Goal: Information Seeking & Learning: Learn about a topic

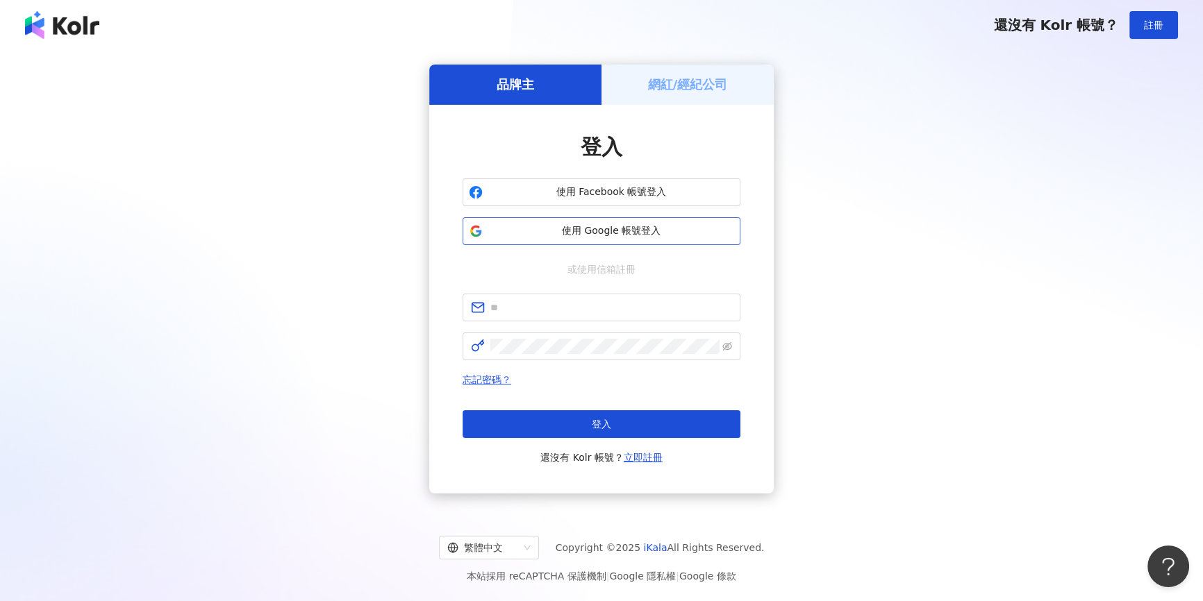
click at [612, 234] on span "使用 Google 帳號登入" at bounding box center [611, 231] width 246 height 14
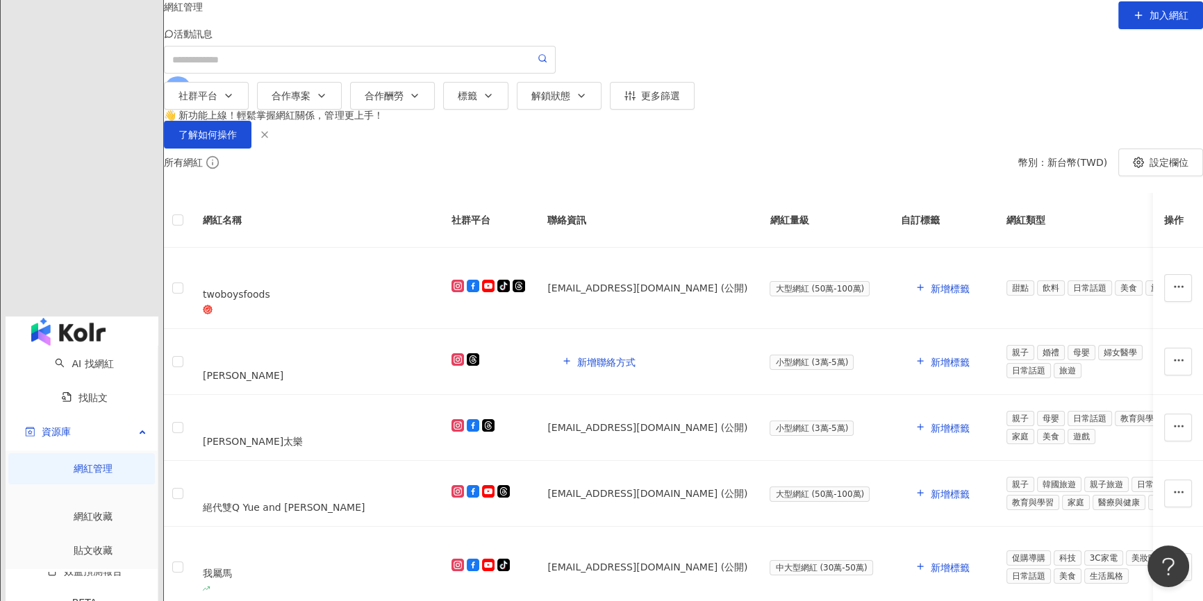
scroll to position [126, 0]
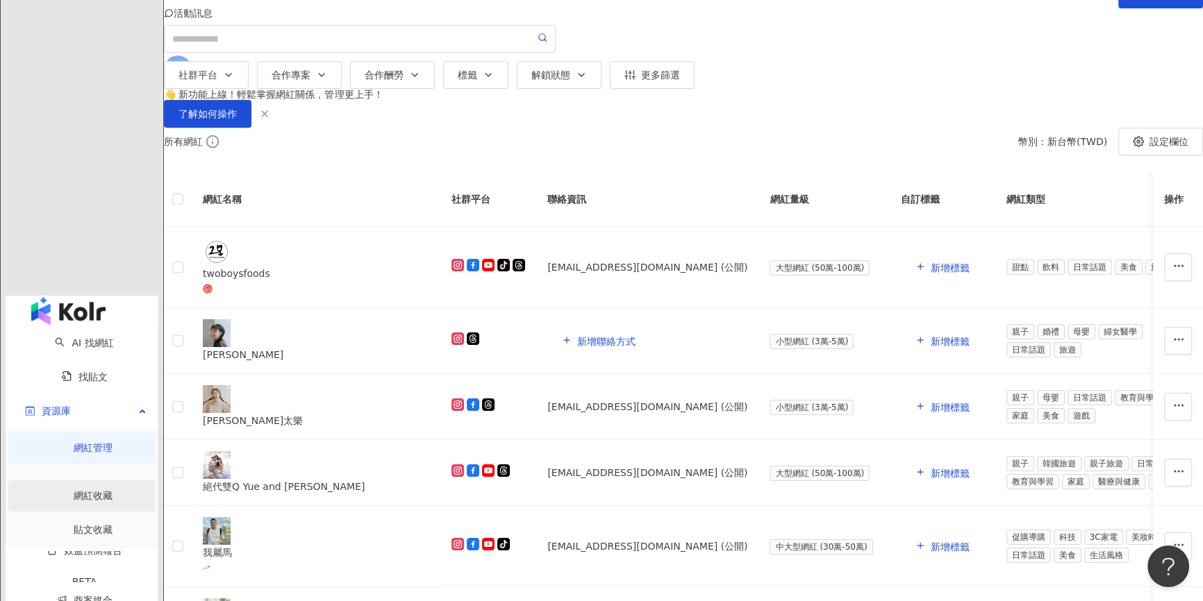
click at [74, 490] on link "網紅收藏" at bounding box center [93, 495] width 39 height 11
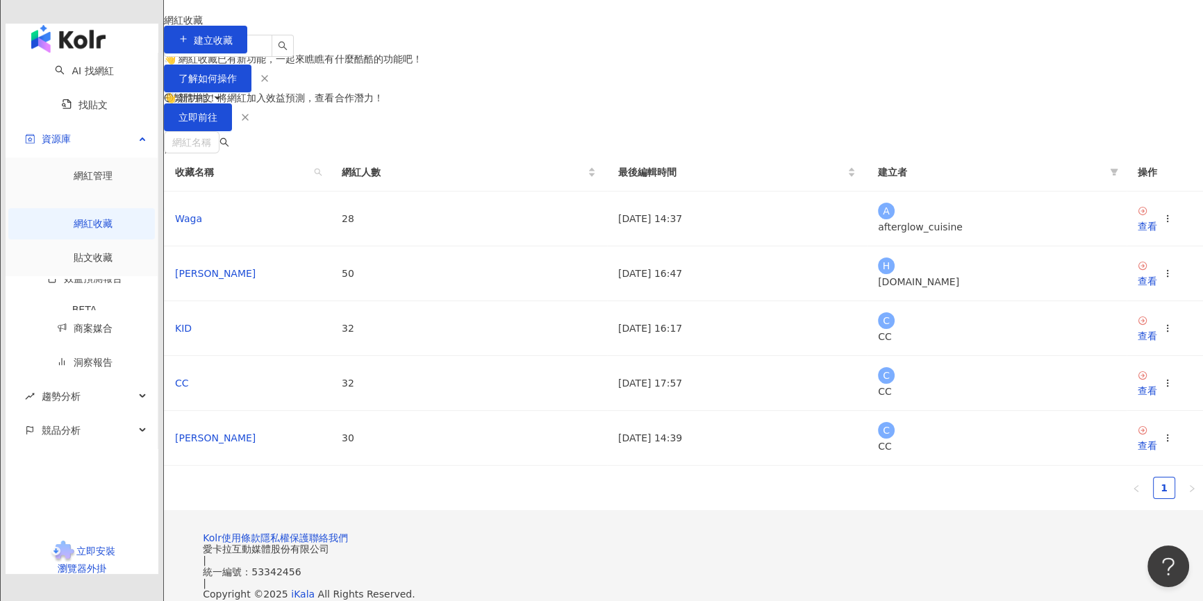
scroll to position [62, 0]
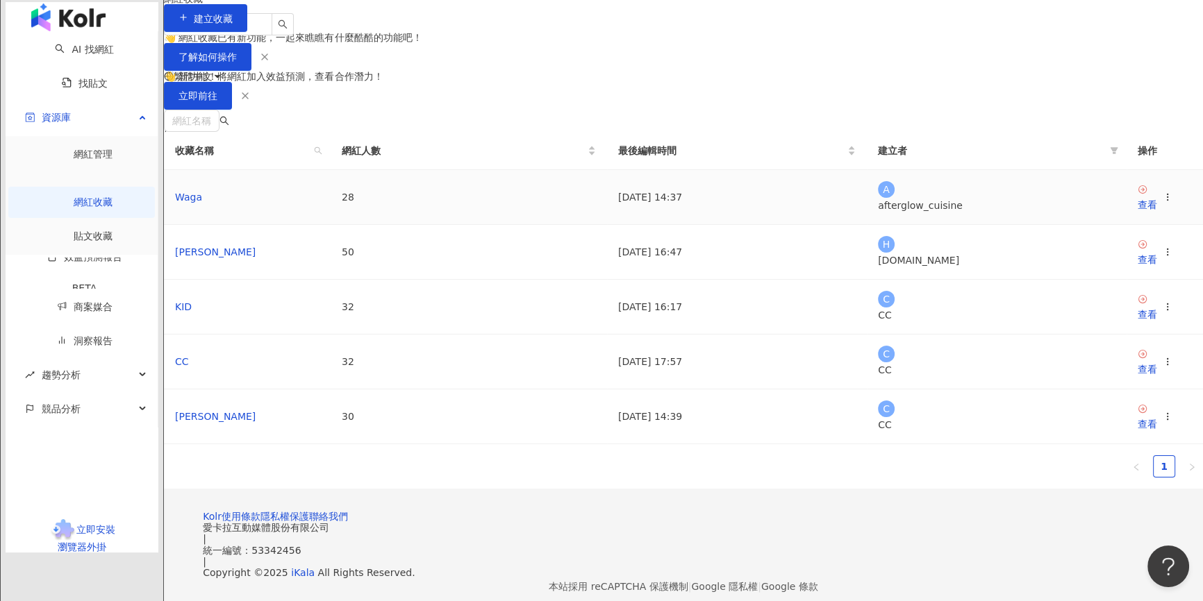
click at [1126, 225] on td "查看" at bounding box center [1164, 197] width 76 height 55
click at [1137, 212] on div "查看" at bounding box center [1146, 204] width 19 height 15
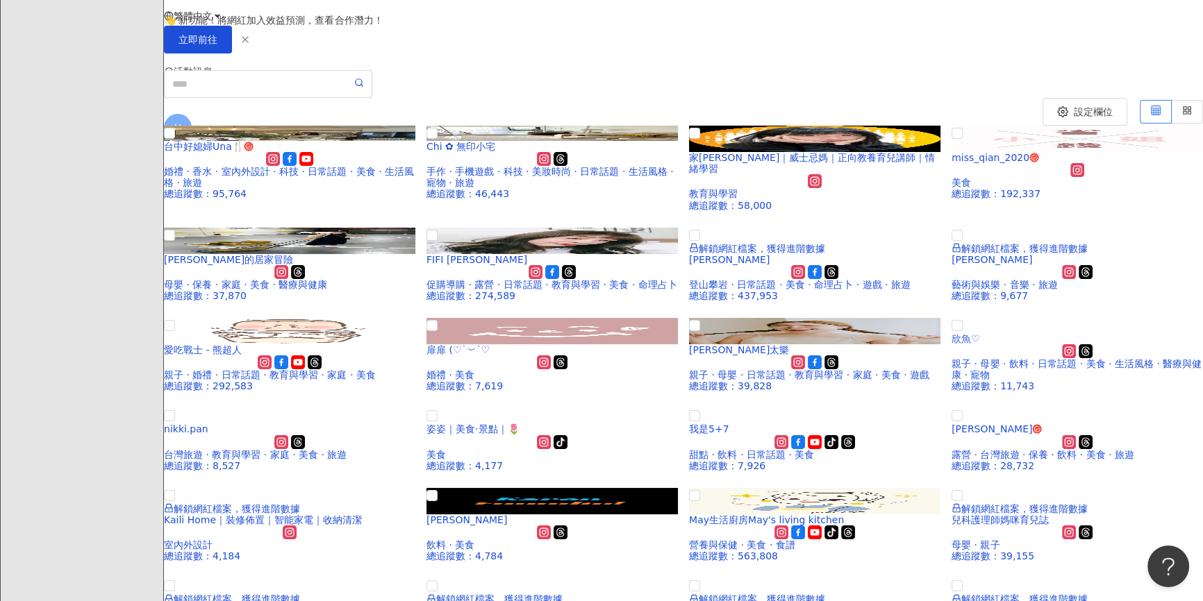
scroll to position [102, 0]
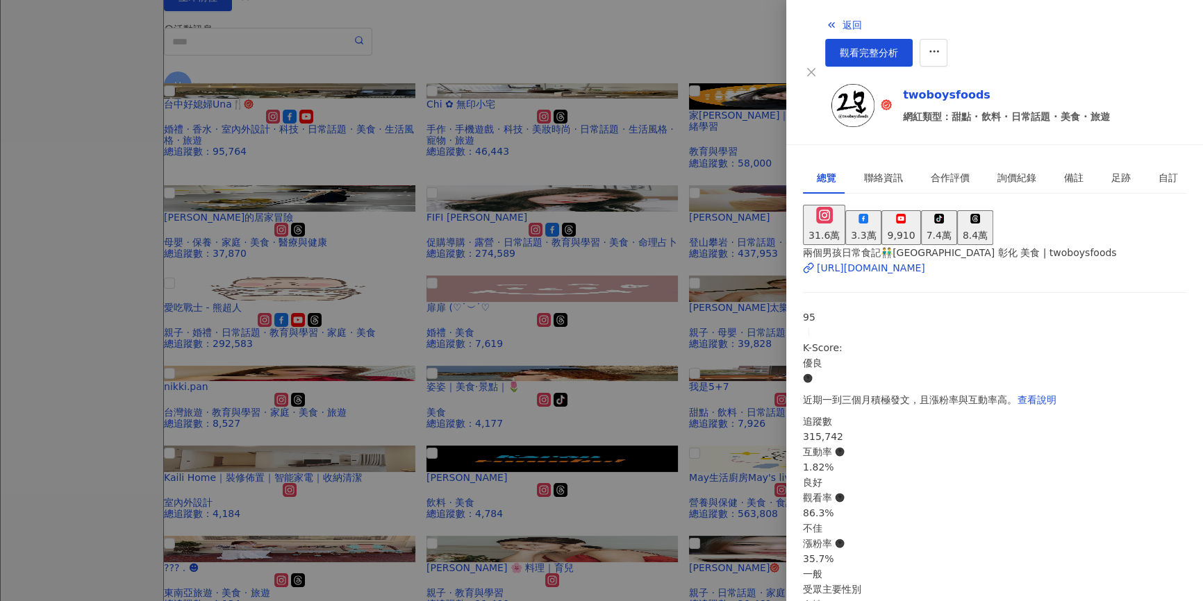
scroll to position [0, 0]
click at [734, 53] on div at bounding box center [601, 300] width 1203 height 601
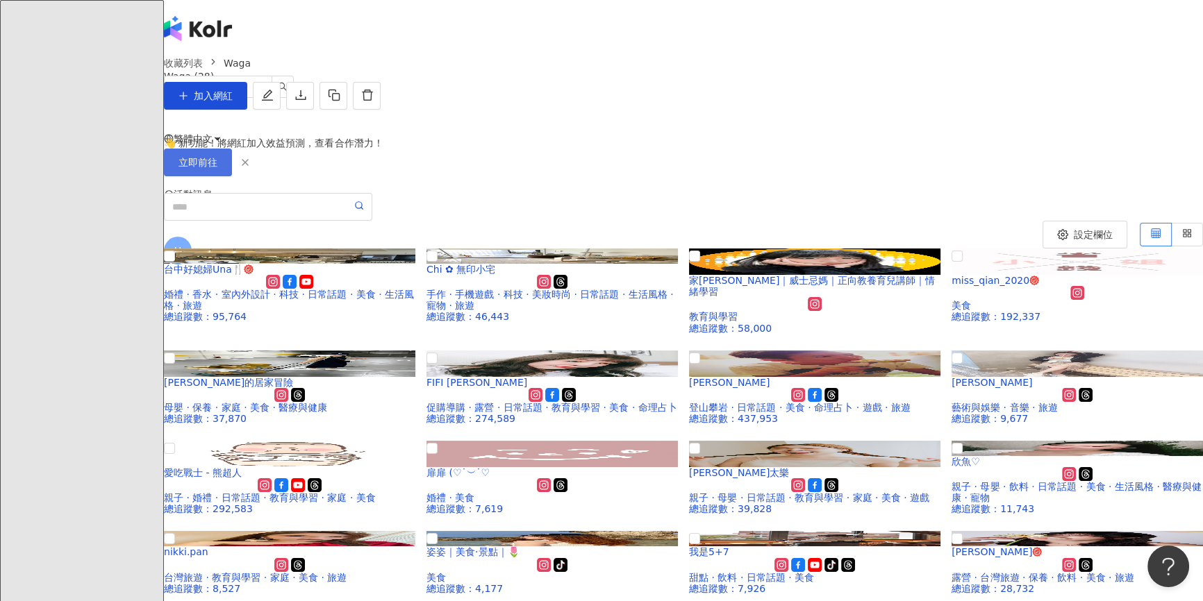
click at [232, 176] on button "立即前往" at bounding box center [198, 163] width 68 height 28
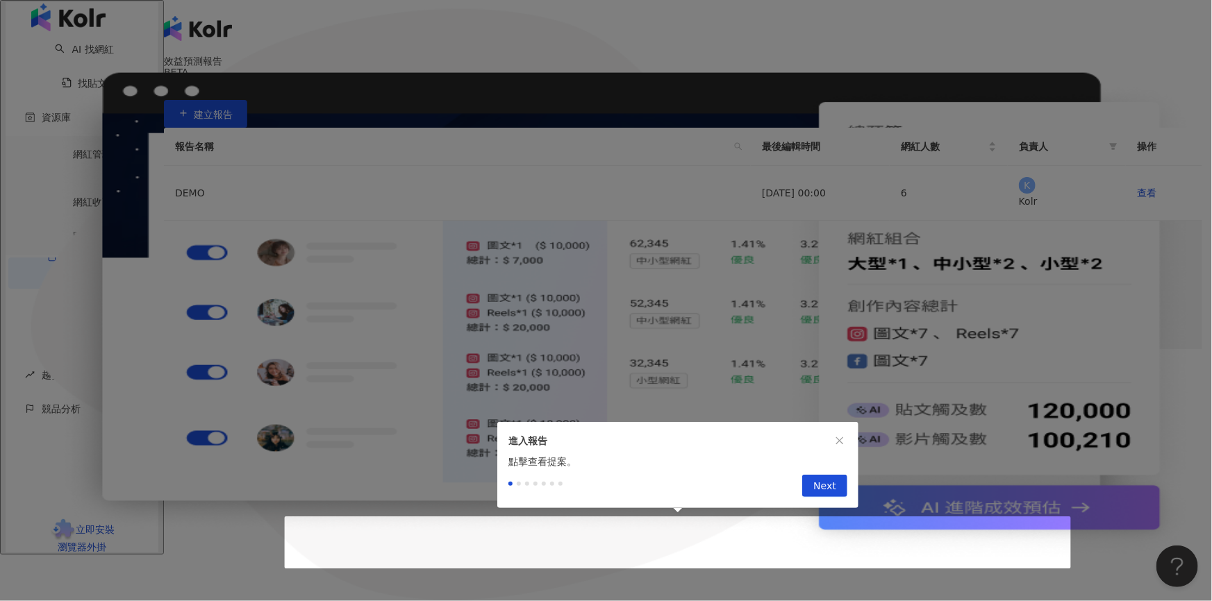
click at [836, 437] on icon "close" at bounding box center [840, 441] width 8 height 8
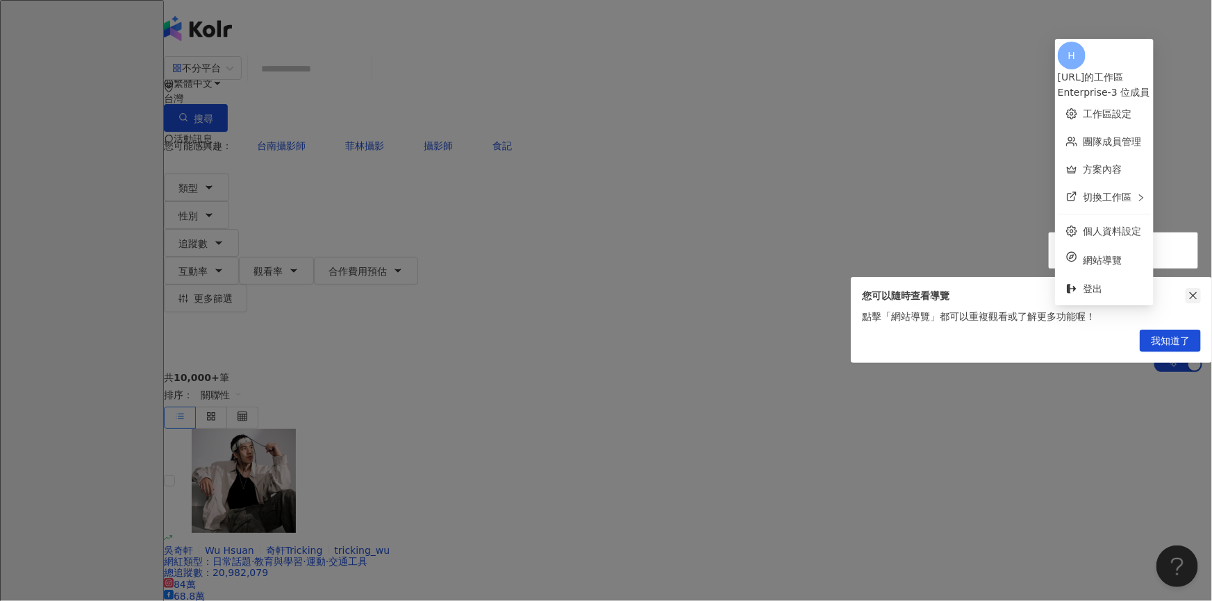
click at [1192, 296] on icon "close" at bounding box center [1193, 296] width 8 height 8
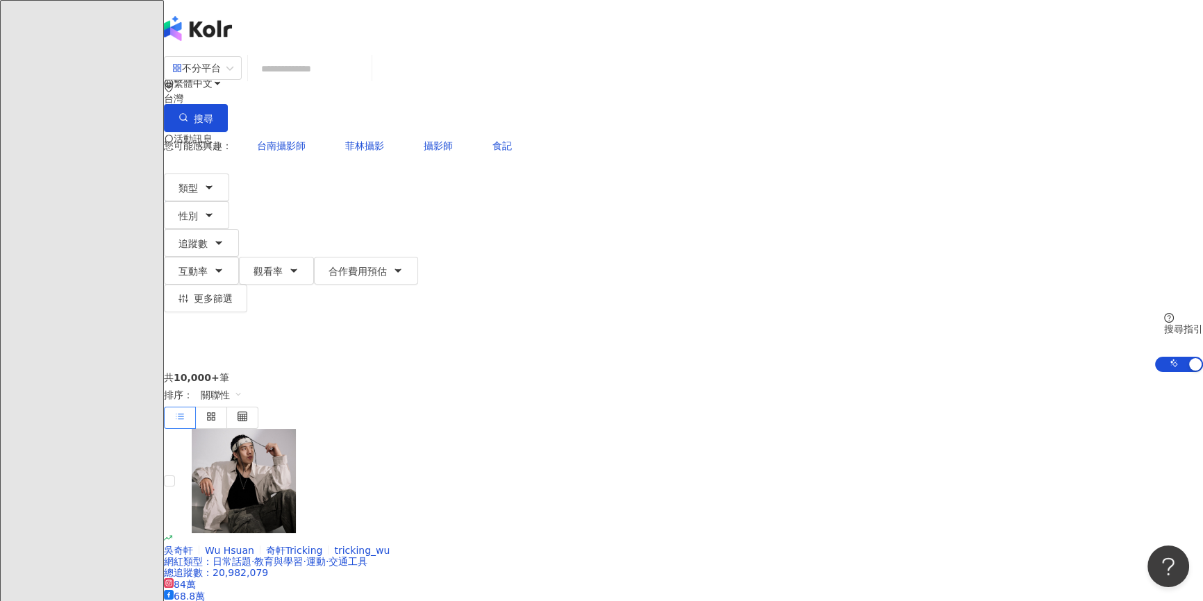
click at [366, 82] on input "search" at bounding box center [309, 69] width 112 height 26
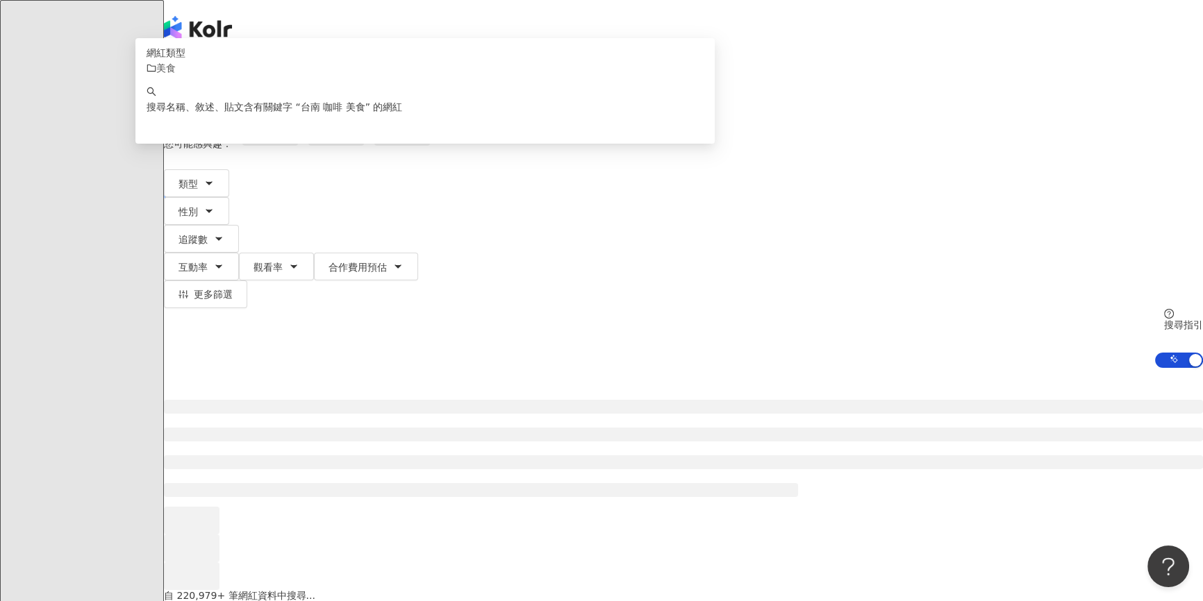
click at [221, 79] on div "不分平台" at bounding box center [196, 68] width 49 height 22
type input "********"
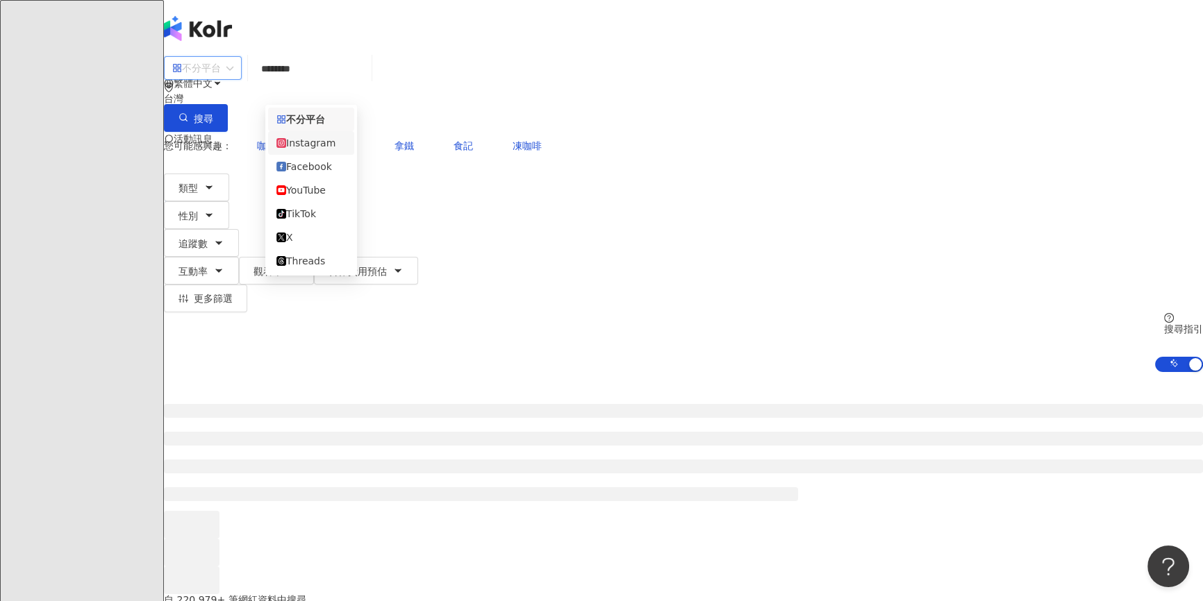
click at [328, 146] on div "Instagram" at bounding box center [310, 142] width 69 height 15
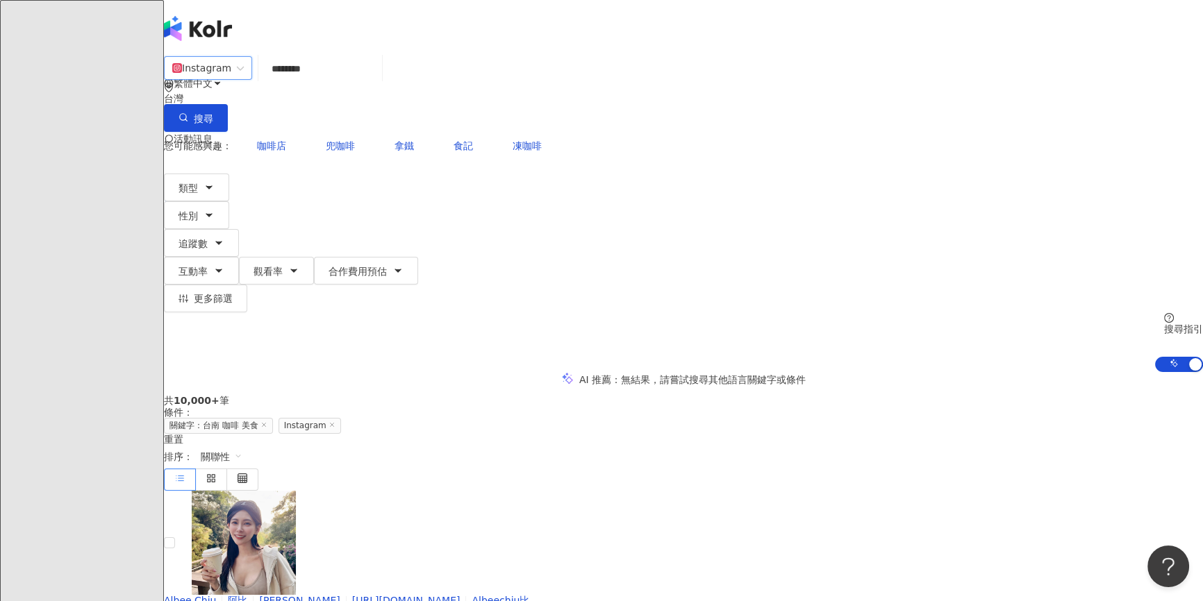
click at [242, 446] on span "關聯性" at bounding box center [222, 457] width 42 height 22
click at [1007, 391] on div "觀看率" at bounding box center [1008, 397] width 35 height 15
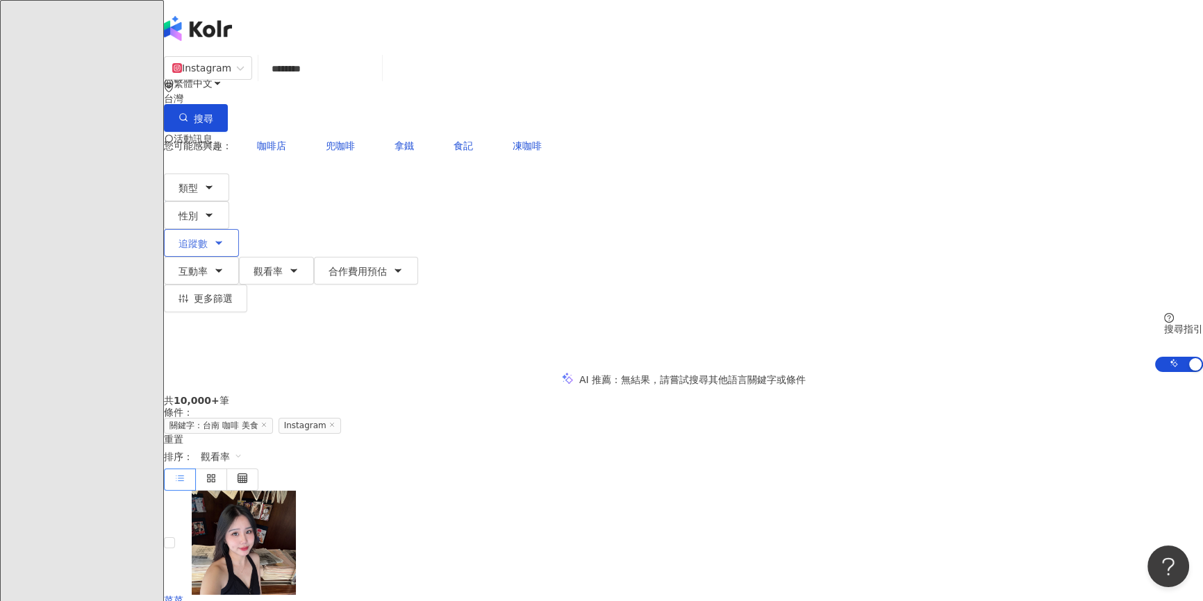
click at [239, 229] on button "追蹤數" at bounding box center [201, 243] width 75 height 28
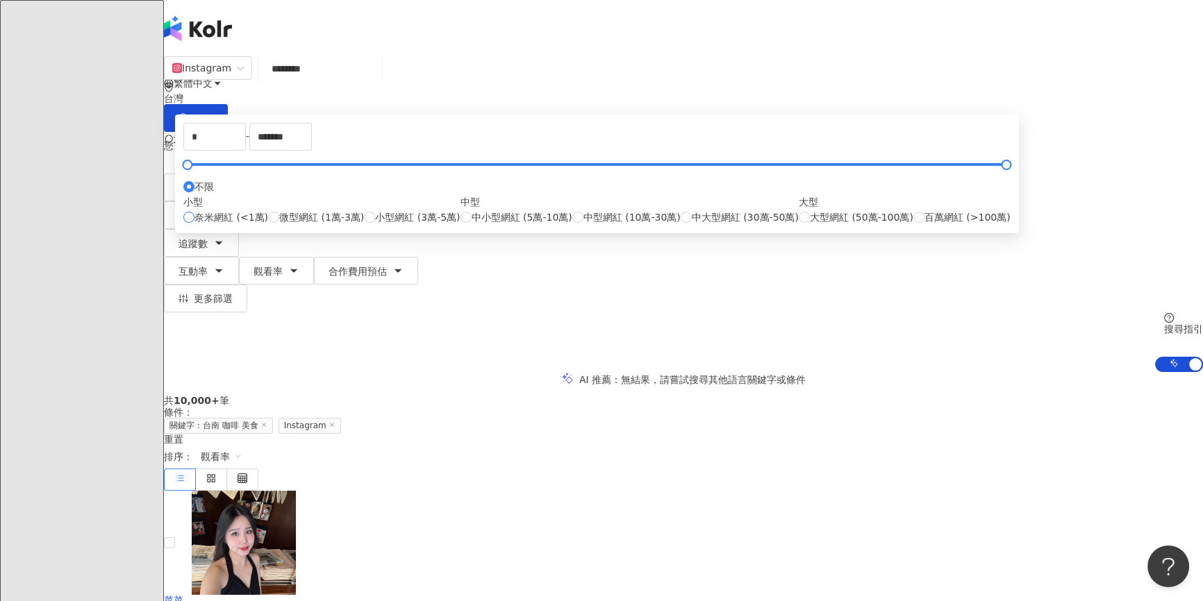
click at [268, 225] on span "奈米網紅 (<1萬)" at bounding box center [231, 217] width 74 height 15
type input "****"
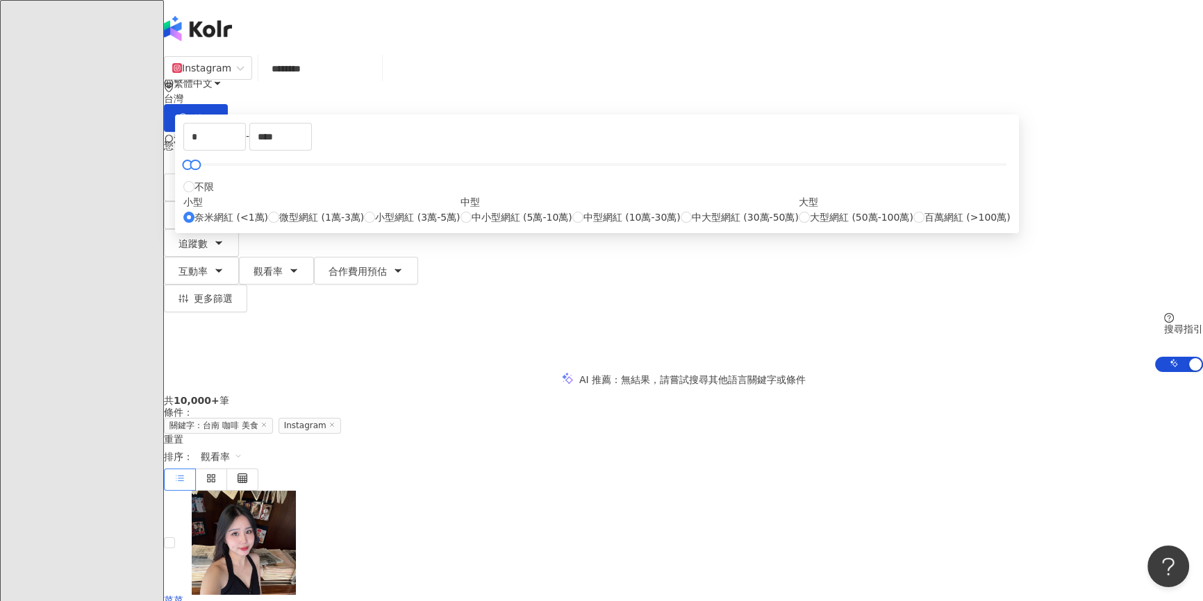
click at [855, 372] on div "AI 推薦 ： 無結果，請嘗試搜尋其他語言關鍵字或條件" at bounding box center [683, 379] width 1039 height 15
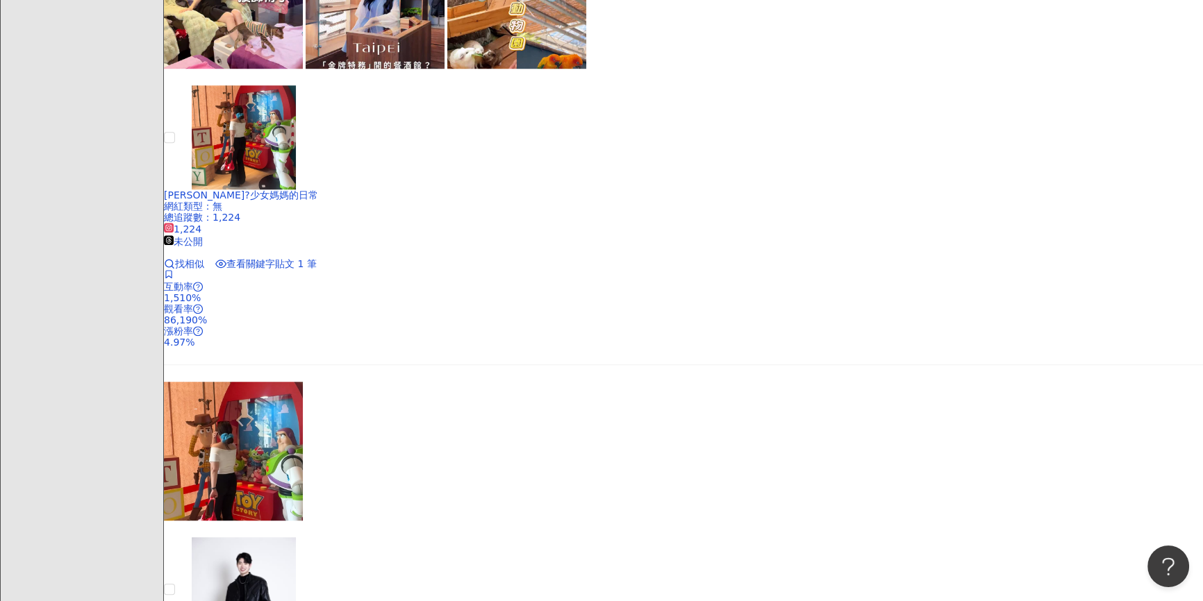
scroll to position [1389, 0]
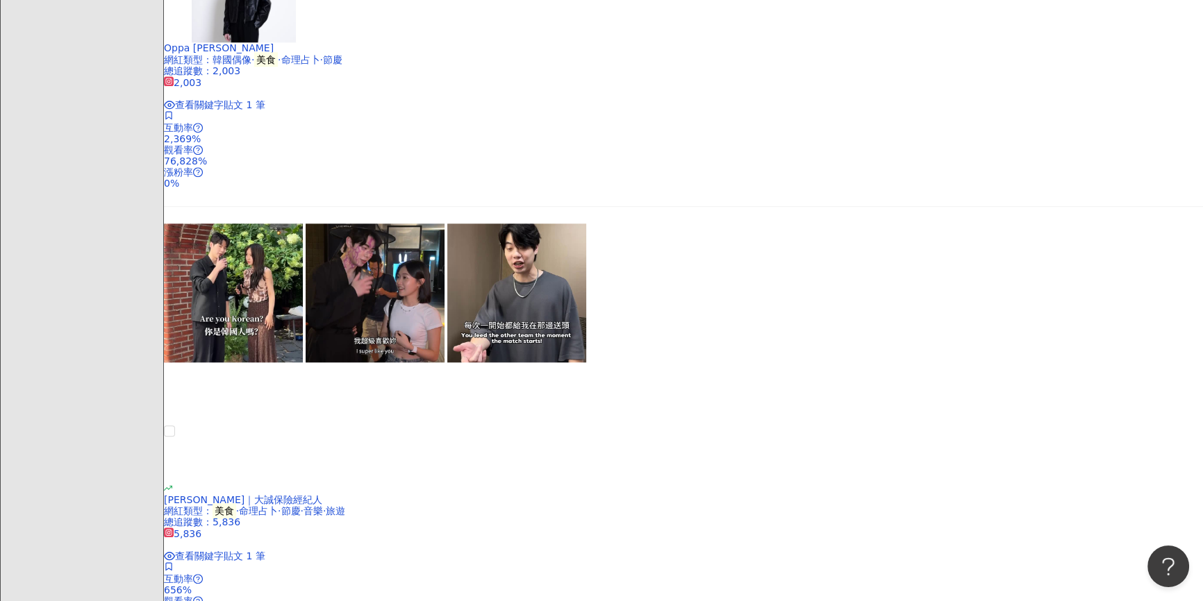
scroll to position [1957, 0]
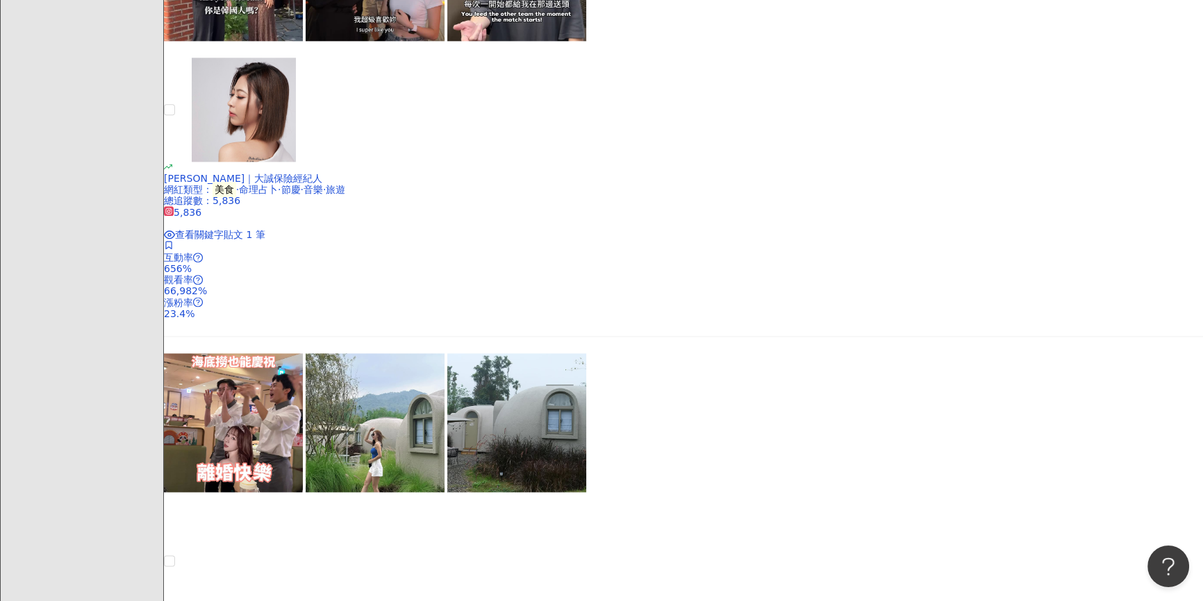
scroll to position [2209, 0]
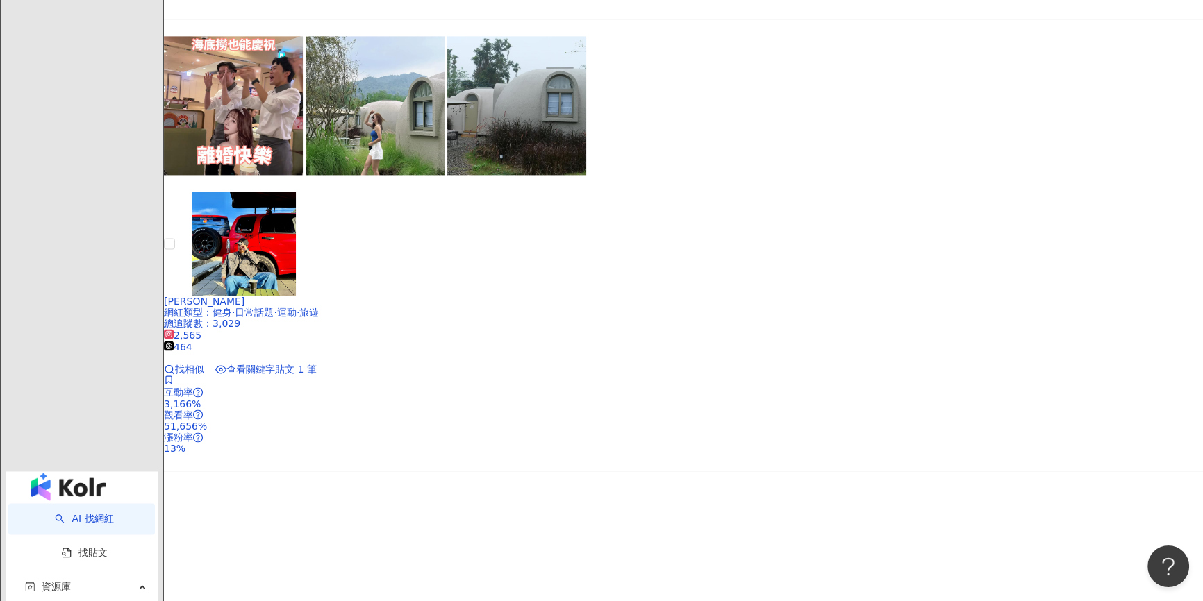
scroll to position [2525, 0]
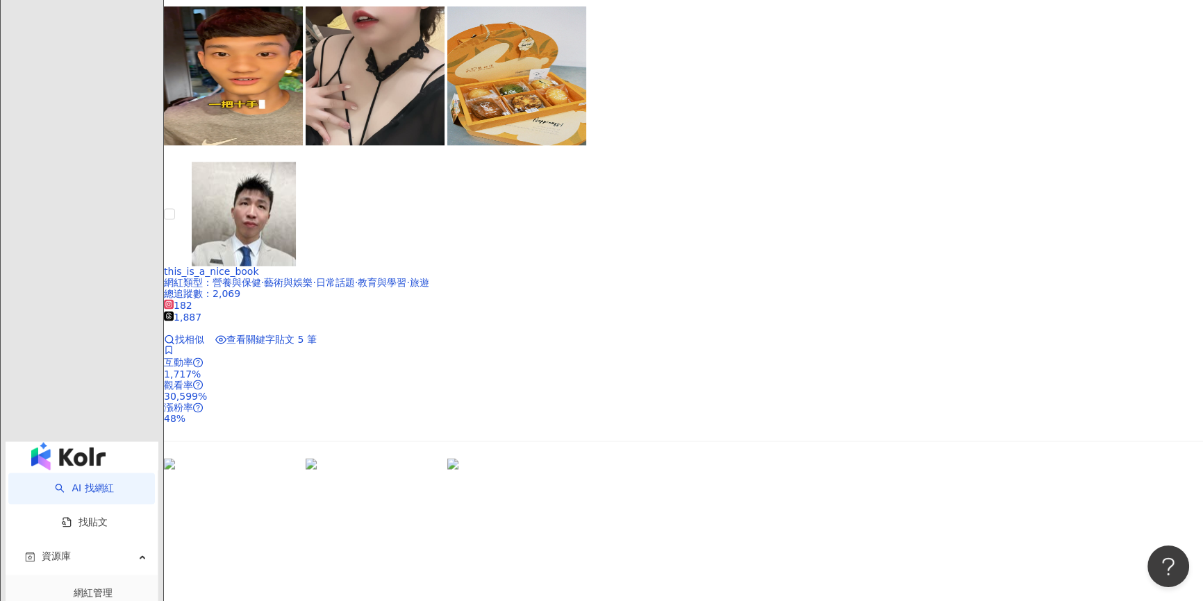
scroll to position [2588, 0]
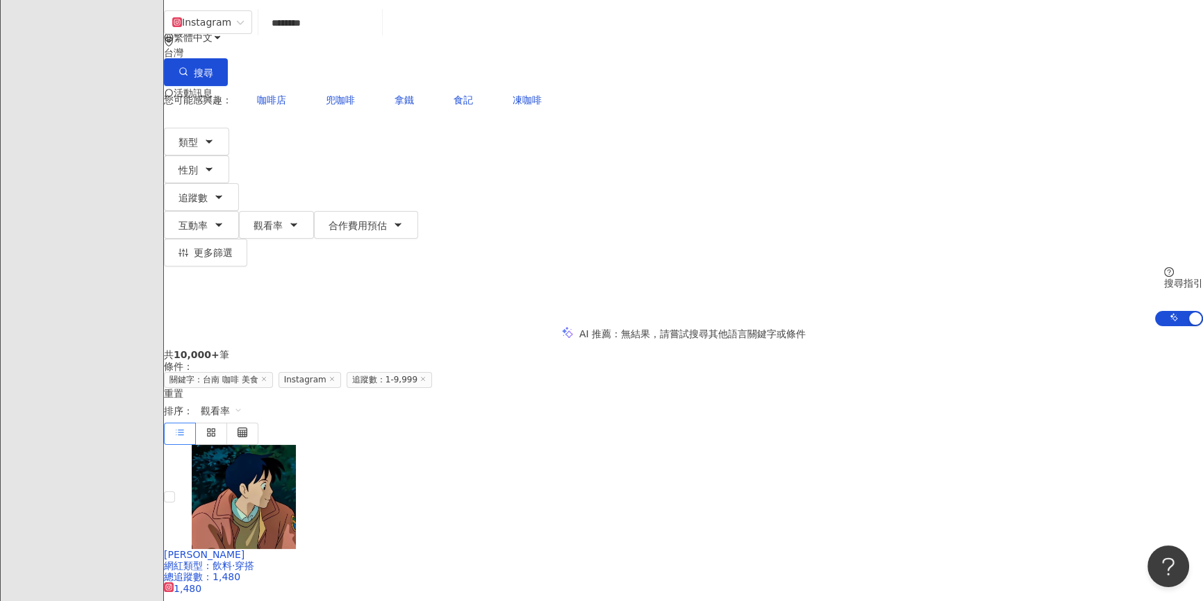
scroll to position [0, 0]
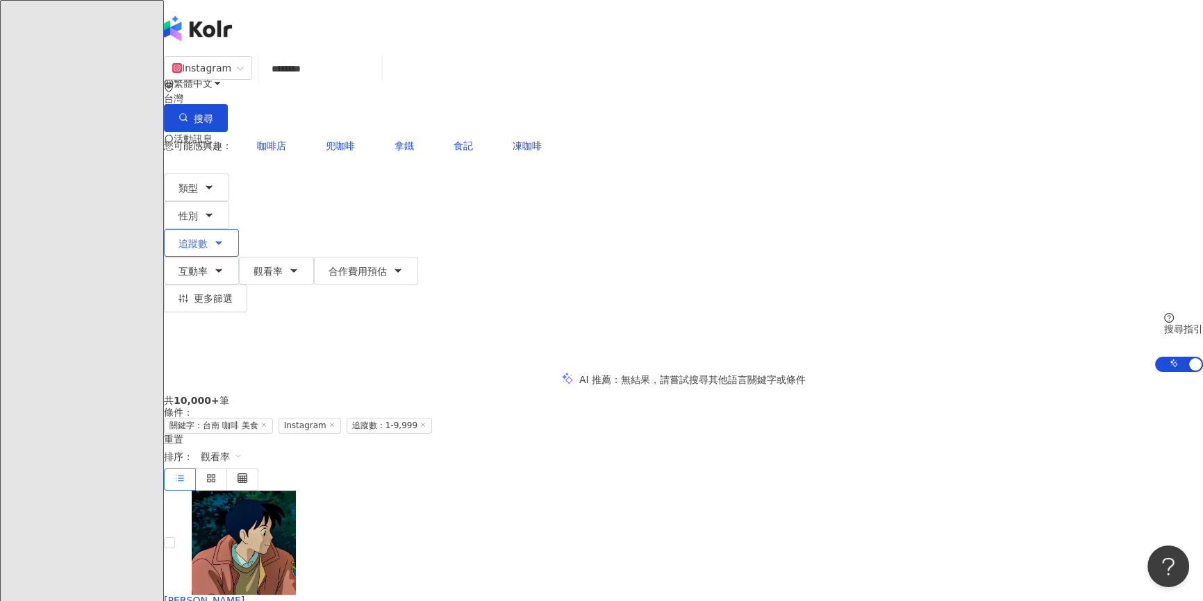
click at [239, 229] on button "追蹤數" at bounding box center [201, 243] width 75 height 28
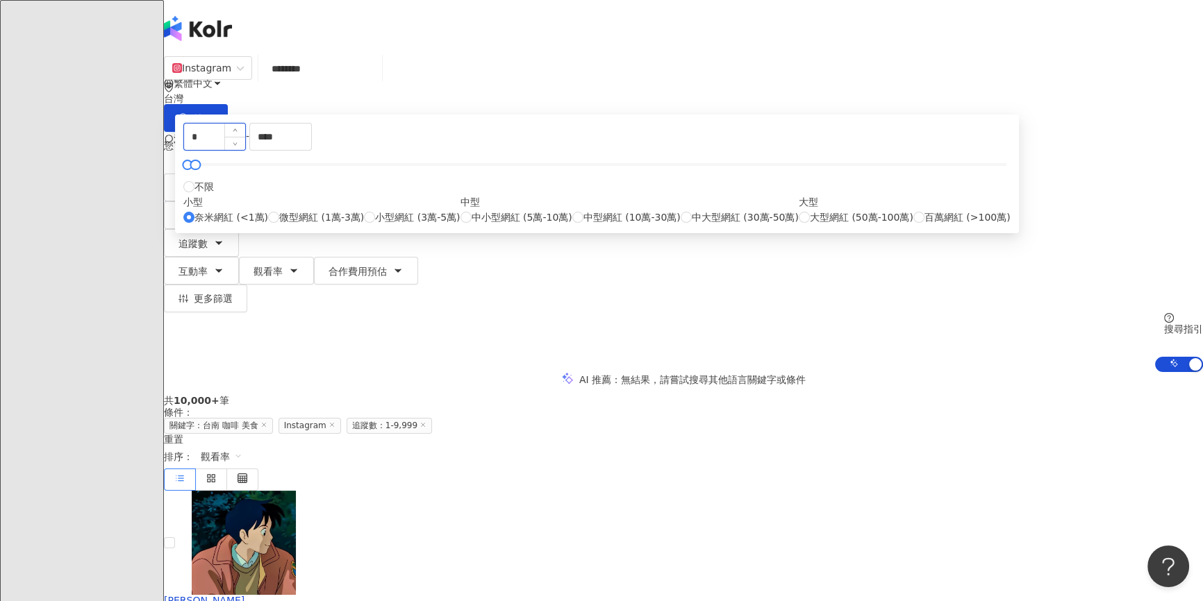
drag, startPoint x: 457, startPoint y: 212, endPoint x: 430, endPoint y: 214, distance: 26.4
click at [245, 150] on input "*" at bounding box center [214, 137] width 61 height 26
drag, startPoint x: 396, startPoint y: 209, endPoint x: 383, endPoint y: 209, distance: 13.2
type input "****"
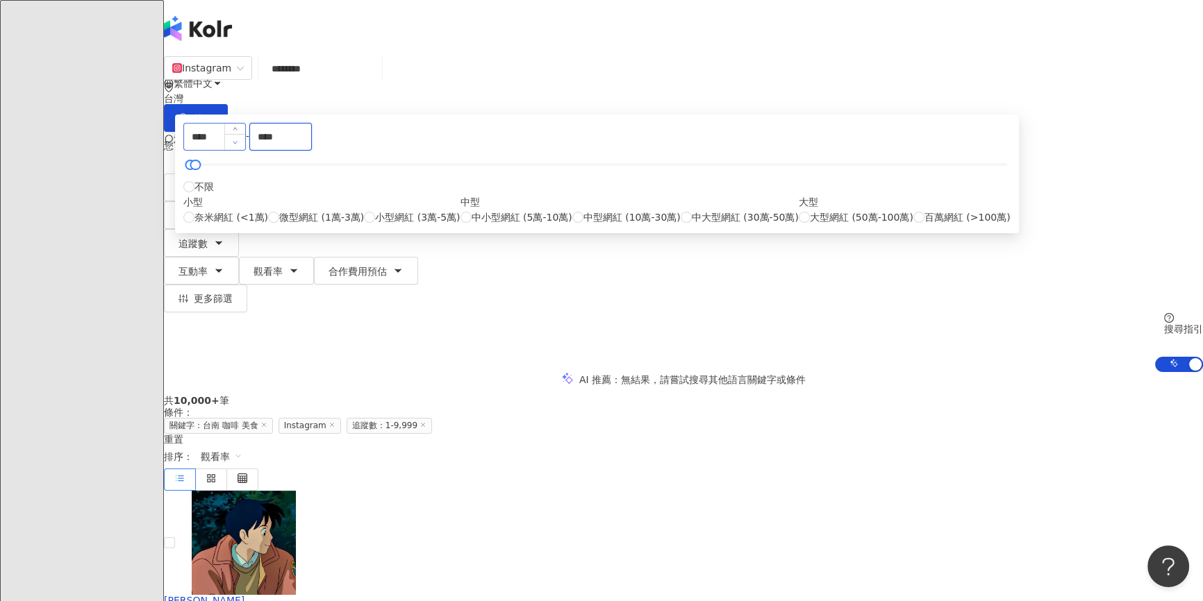
drag, startPoint x: 662, startPoint y: 212, endPoint x: 583, endPoint y: 213, distance: 78.5
click at [583, 213] on div "**** - **** 不限 小型 奈米網紅 (<1萬) 微型網紅 (1萬-3萬) 小型網紅 (3萬-5萬) 中型 中小型網紅 (5萬-10萬) 中型網紅 (…" at bounding box center [596, 174] width 827 height 102
click at [311, 150] on input "****" at bounding box center [280, 137] width 61 height 26
click at [689, 225] on div "**** - **** 不限 小型 奈米網紅 (<1萬) 微型網紅 (1萬-3萬) 小型網紅 (3萬-5萬) 中型 中小型網紅 (5萬-10萬) 中型網紅 (…" at bounding box center [596, 174] width 827 height 102
click at [882, 395] on div "共 10,000+ 筆 條件 ： 關鍵字：台南 咖啡 美食 Instagram 追蹤數：1-9,999 重置 排序： 觀看率" at bounding box center [683, 442] width 1039 height 95
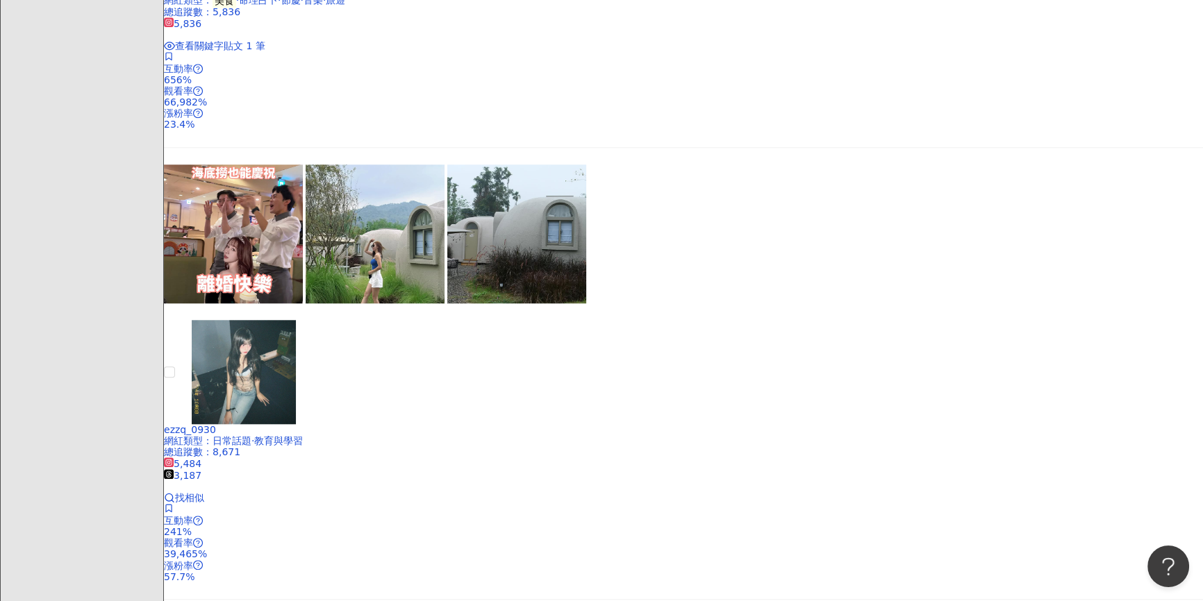
scroll to position [1767, 0]
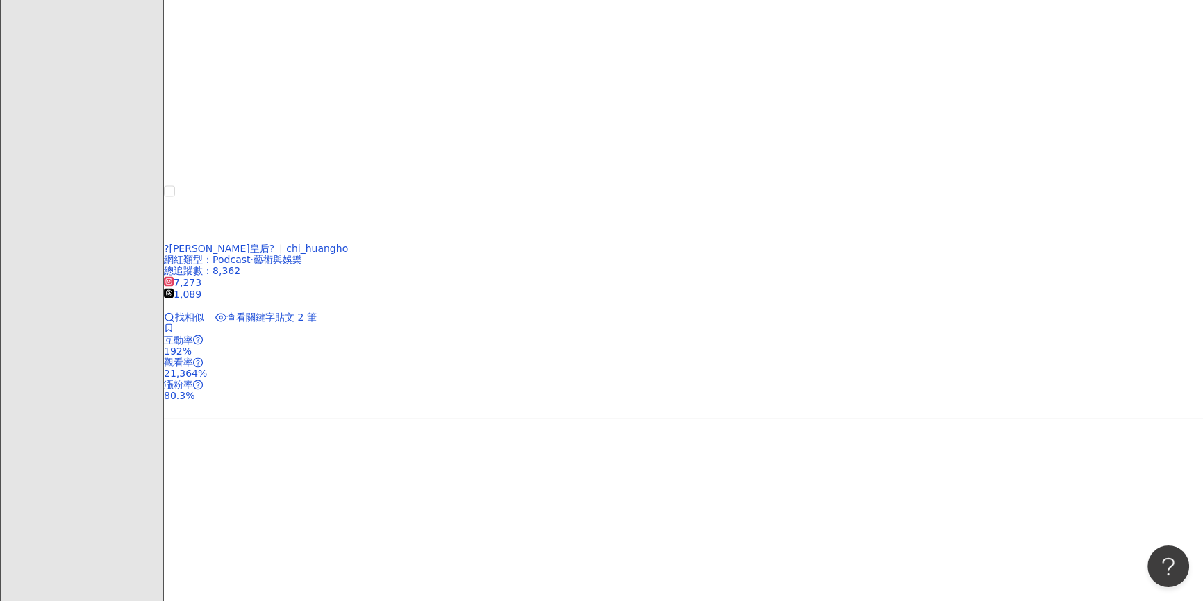
scroll to position [2777, 0]
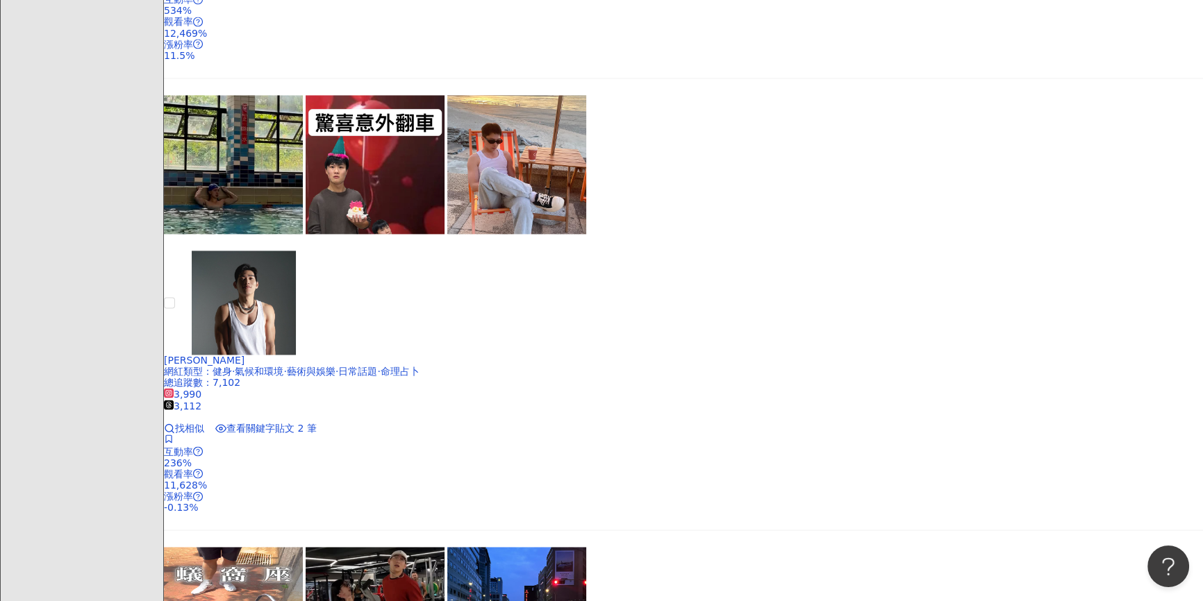
scroll to position [2398, 0]
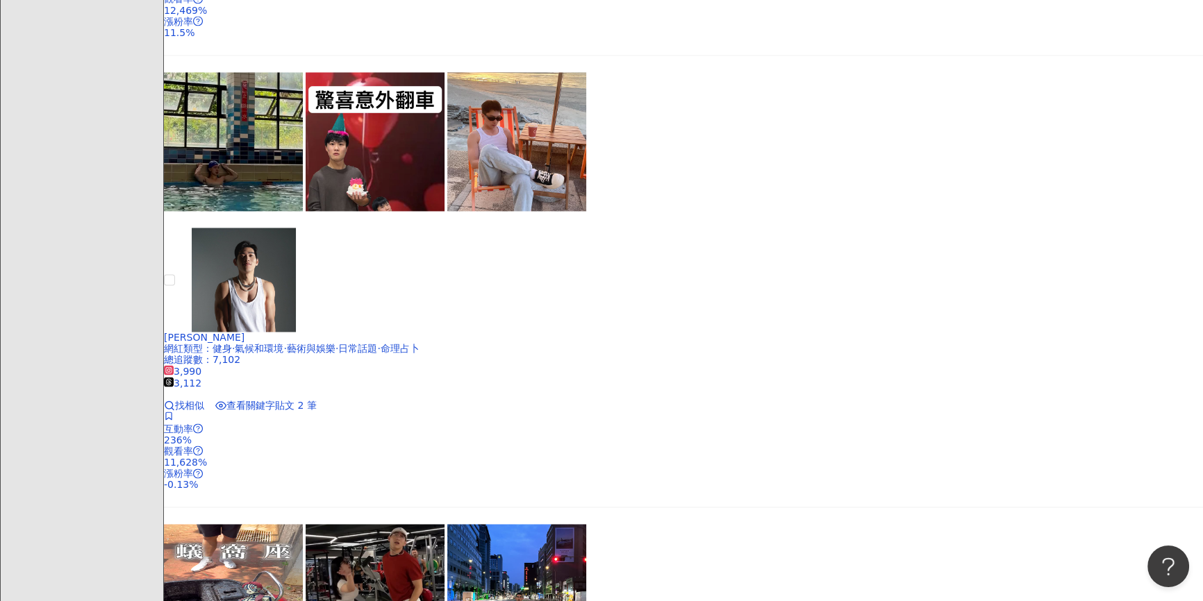
scroll to position [2777, 0]
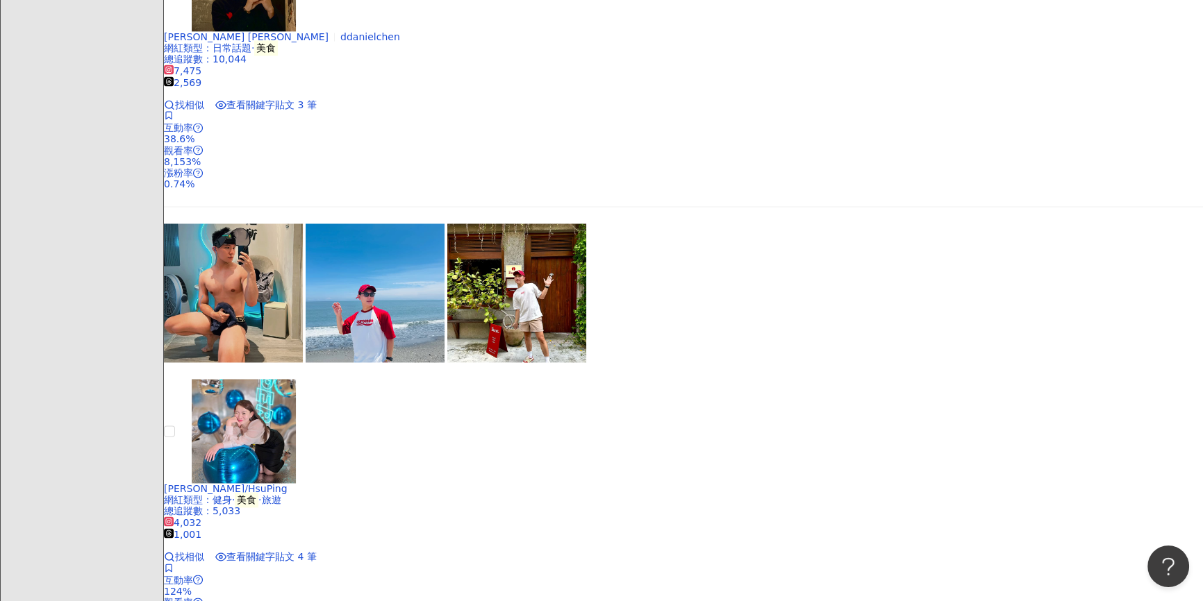
scroll to position [2522, 0]
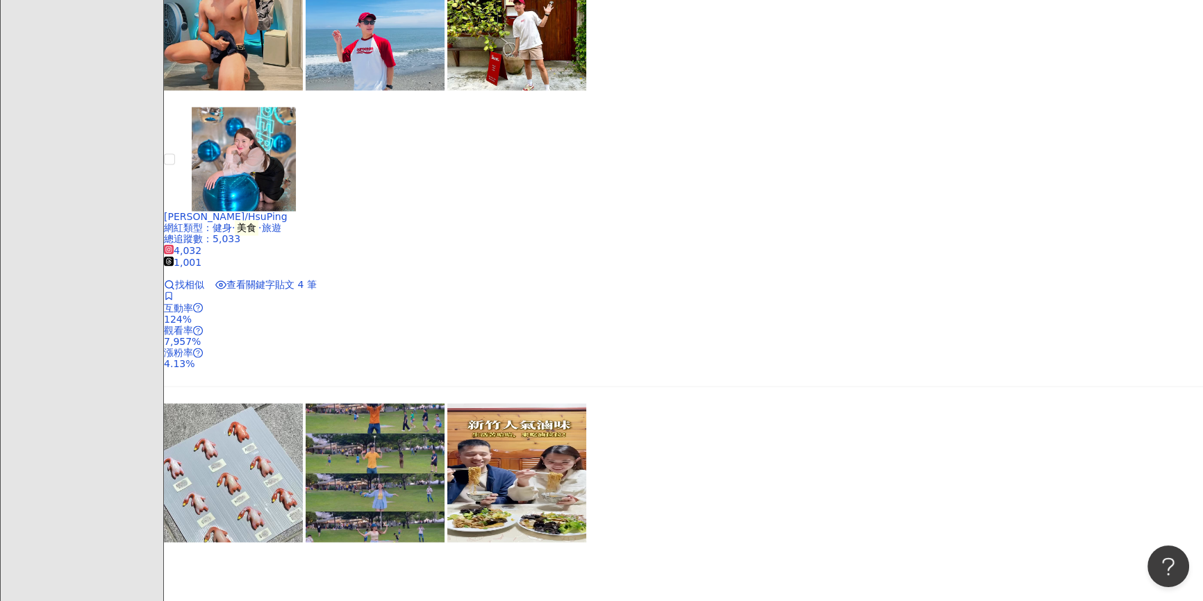
scroll to position [2838, 0]
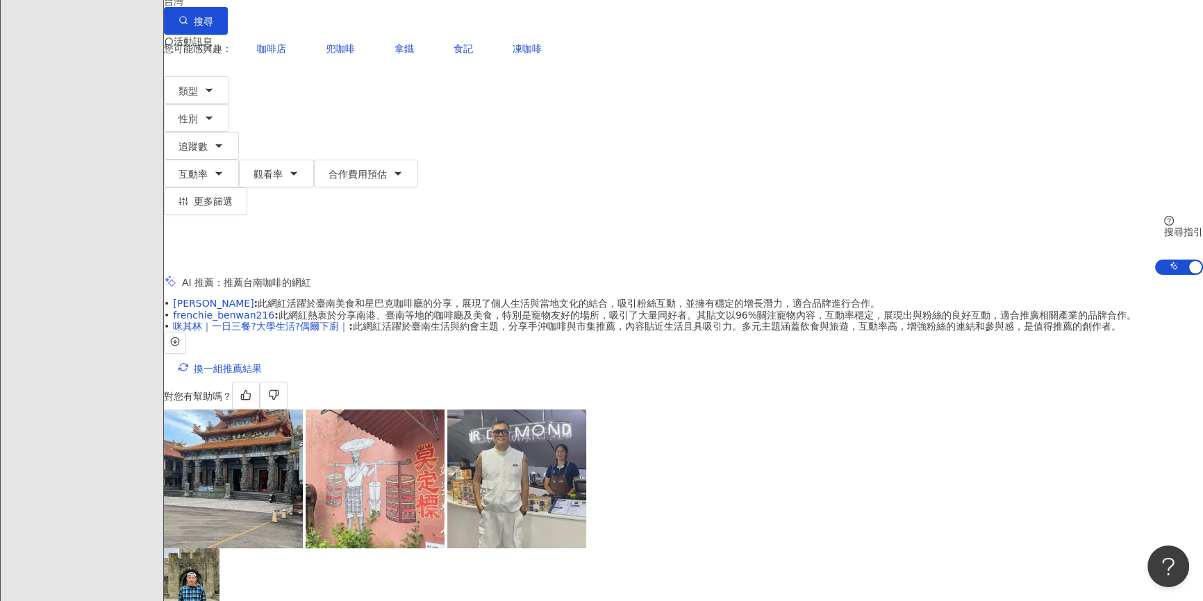
scroll to position [0, 0]
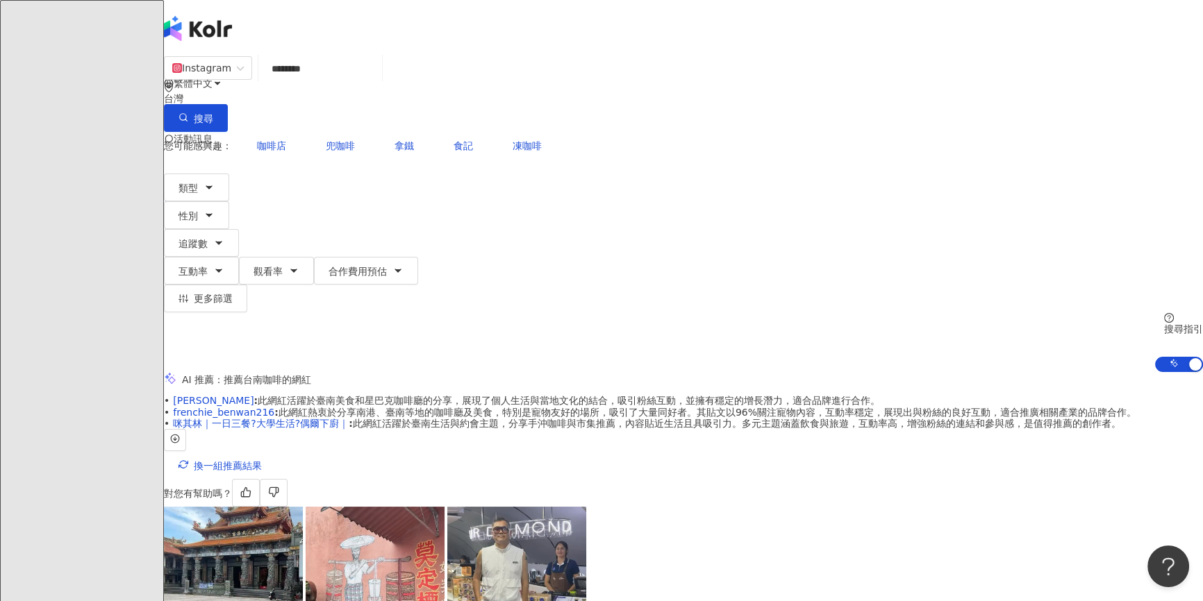
click at [376, 82] on input "********" at bounding box center [320, 69] width 112 height 26
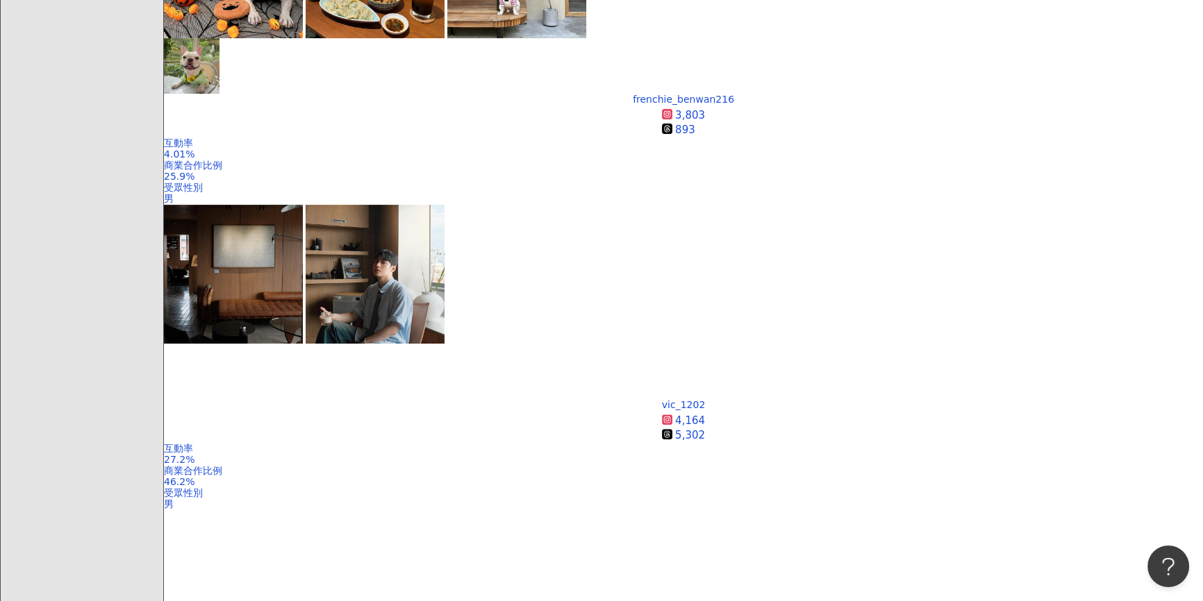
scroll to position [682, 0]
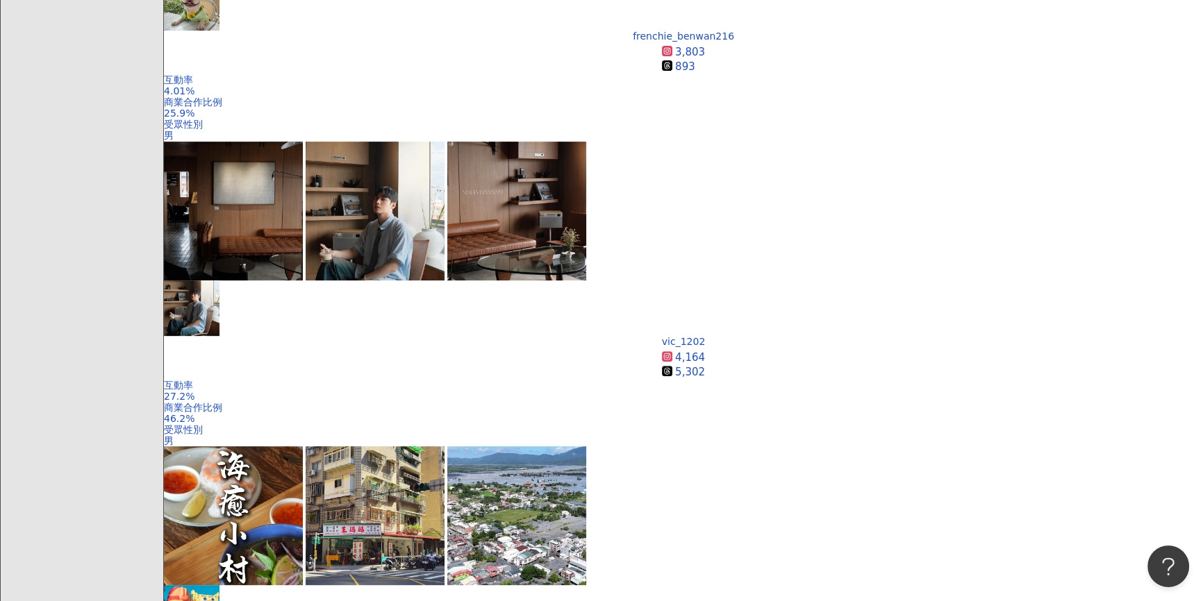
drag, startPoint x: 323, startPoint y: 374, endPoint x: 225, endPoint y: 283, distance: 133.6
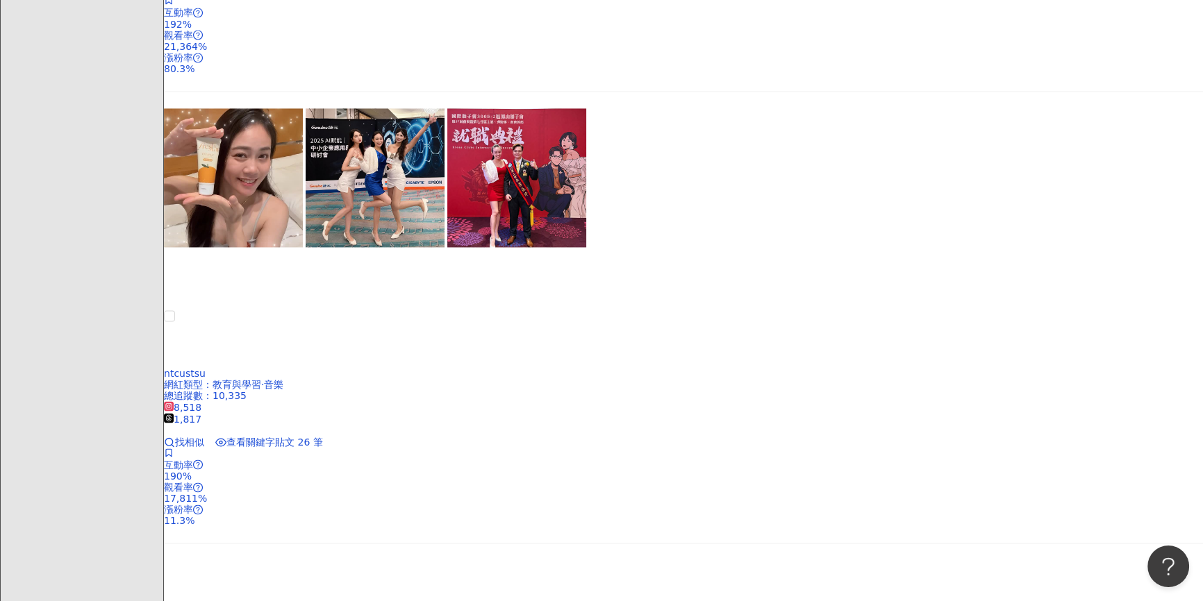
scroll to position [2901, 0]
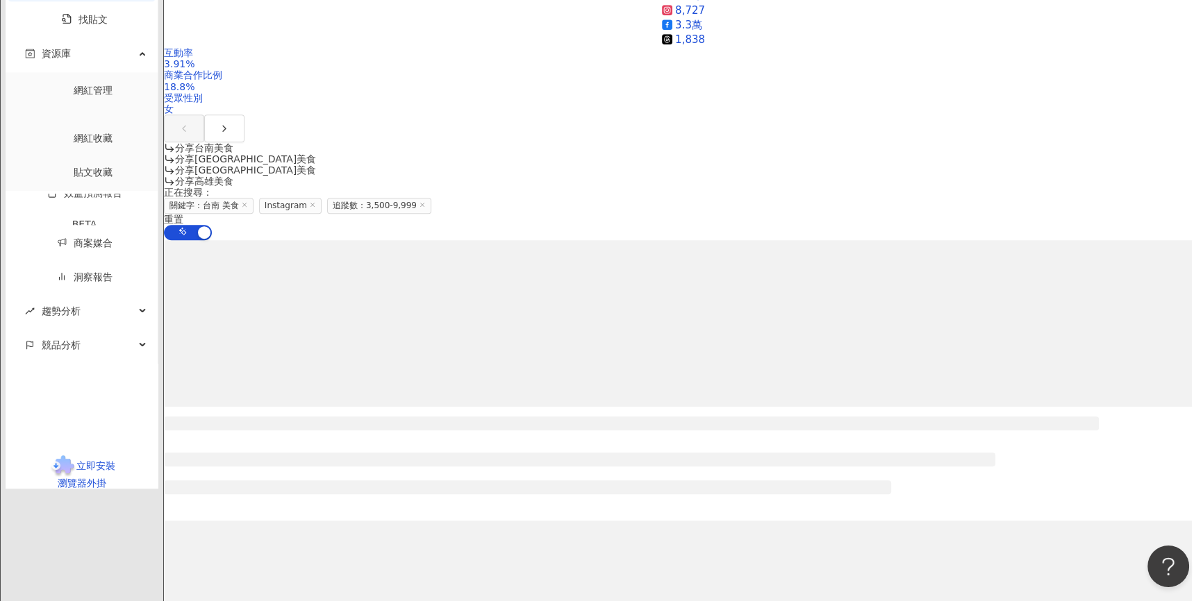
scroll to position [1386, 0]
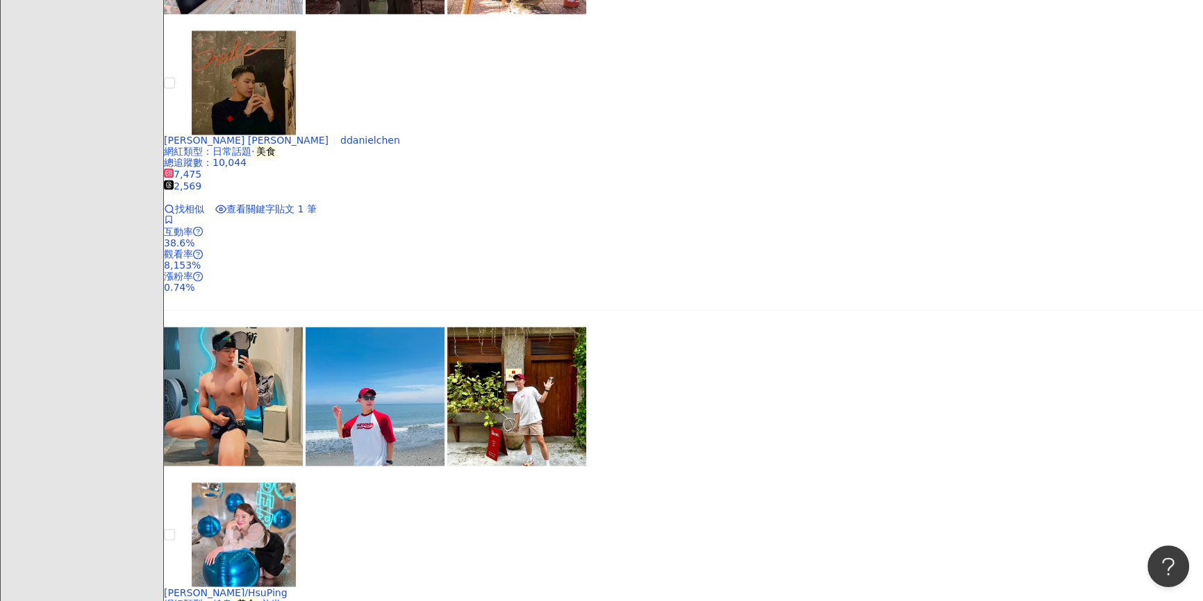
scroll to position [2901, 0]
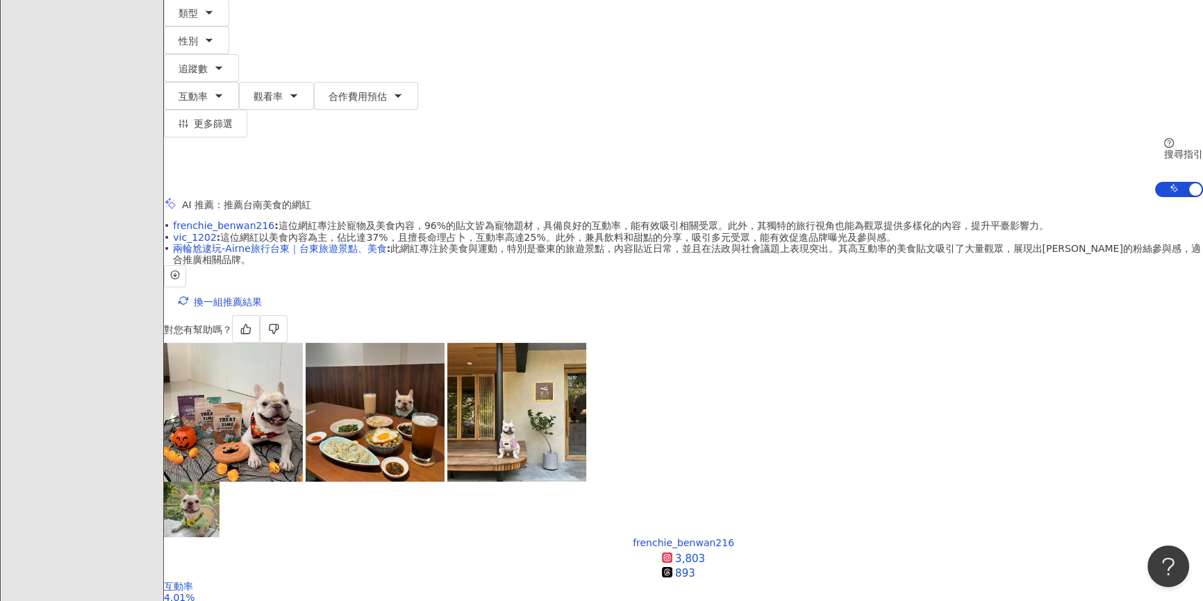
scroll to position [0, 0]
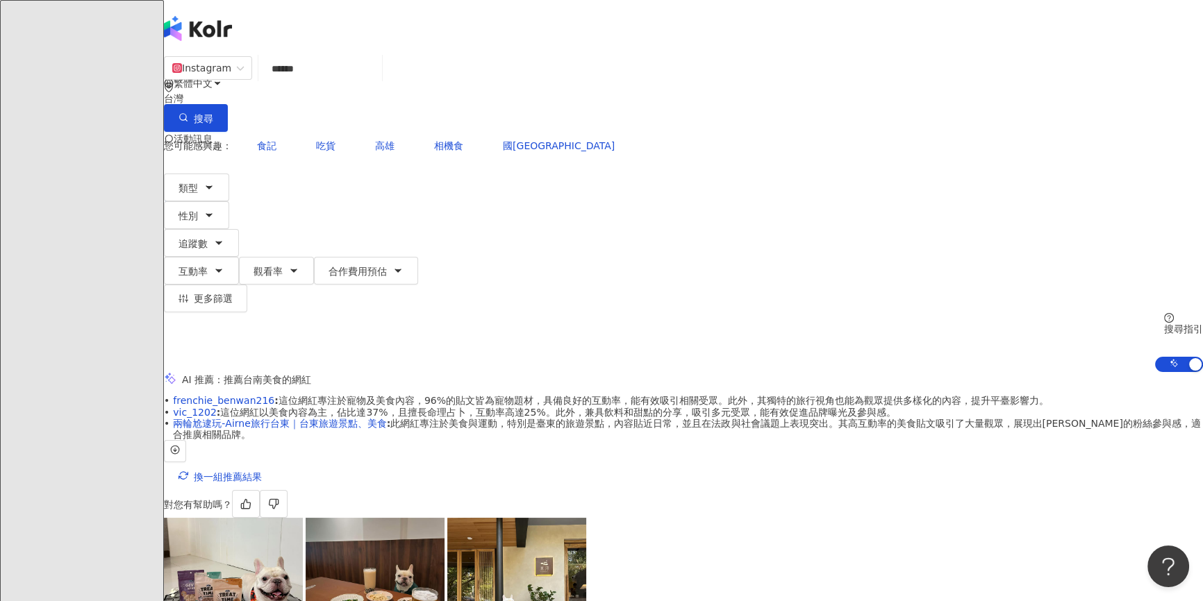
click at [376, 78] on input "******" at bounding box center [320, 69] width 112 height 26
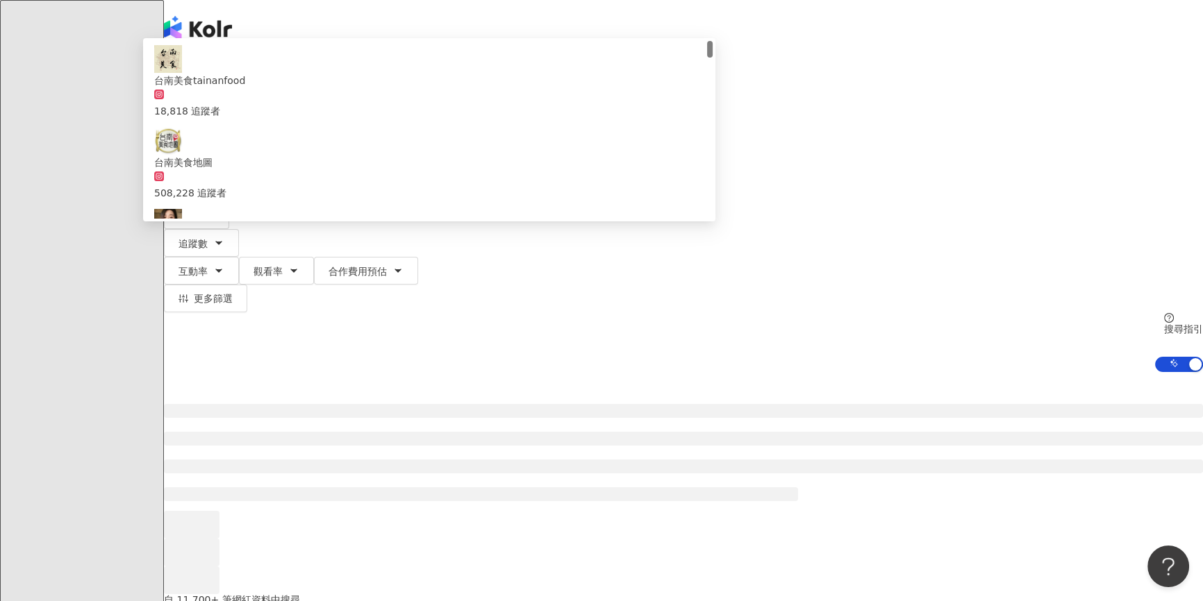
type input "****"
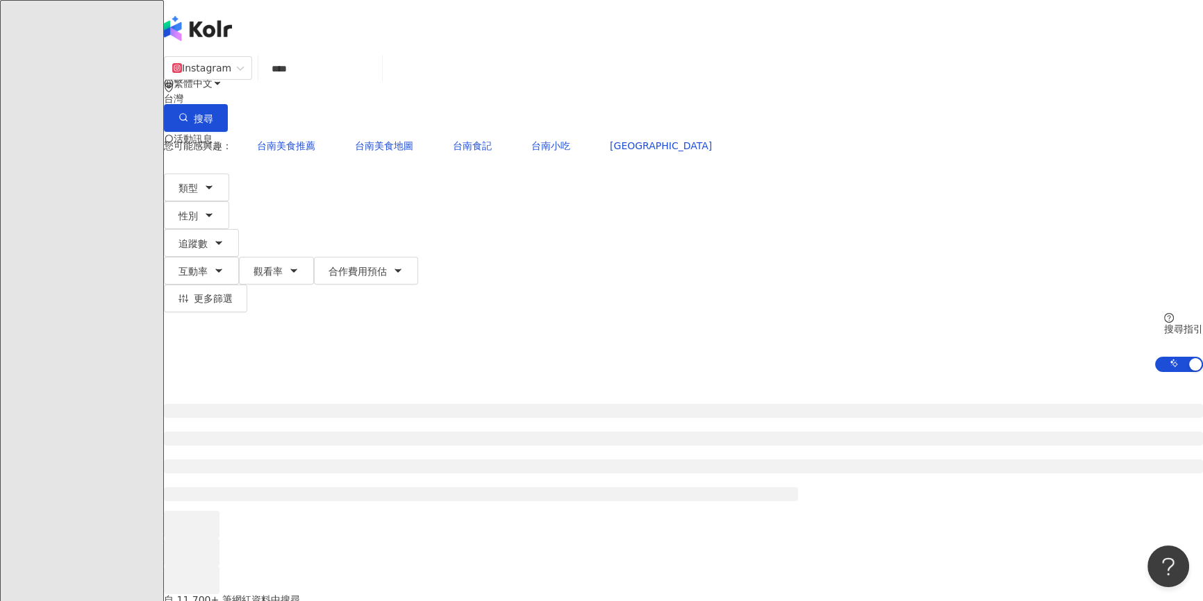
click at [191, 372] on div at bounding box center [683, 483] width 1039 height 222
click at [215, 210] on icon "button" at bounding box center [208, 215] width 11 height 11
click at [230, 372] on div at bounding box center [683, 483] width 1039 height 222
click at [215, 182] on icon "button" at bounding box center [208, 187] width 11 height 11
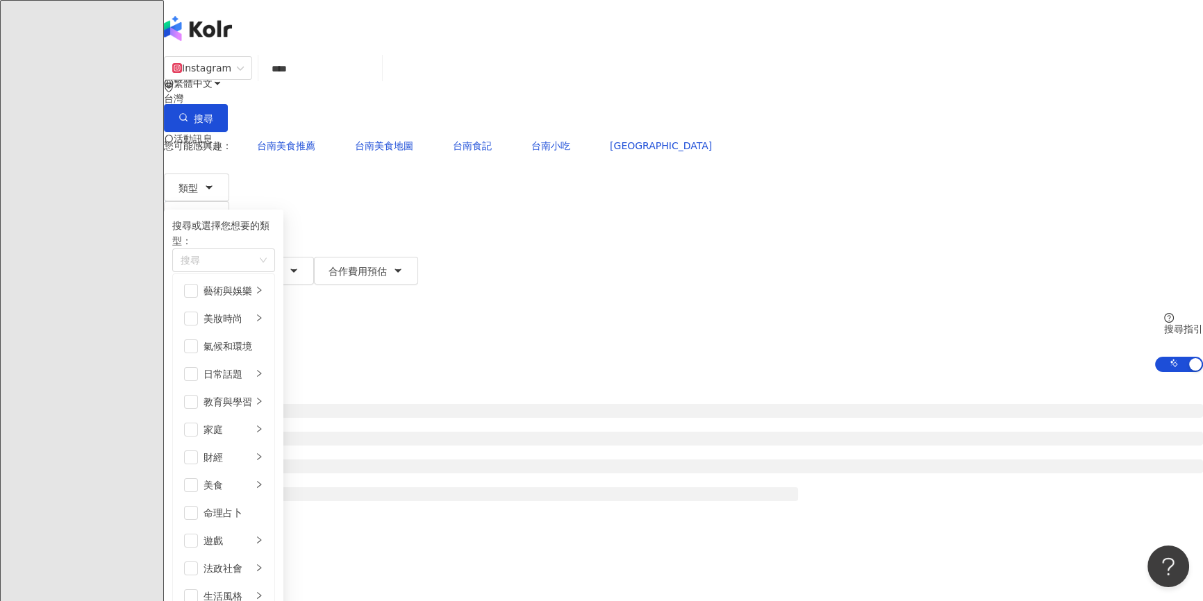
click at [217, 372] on div at bounding box center [683, 483] width 1039 height 222
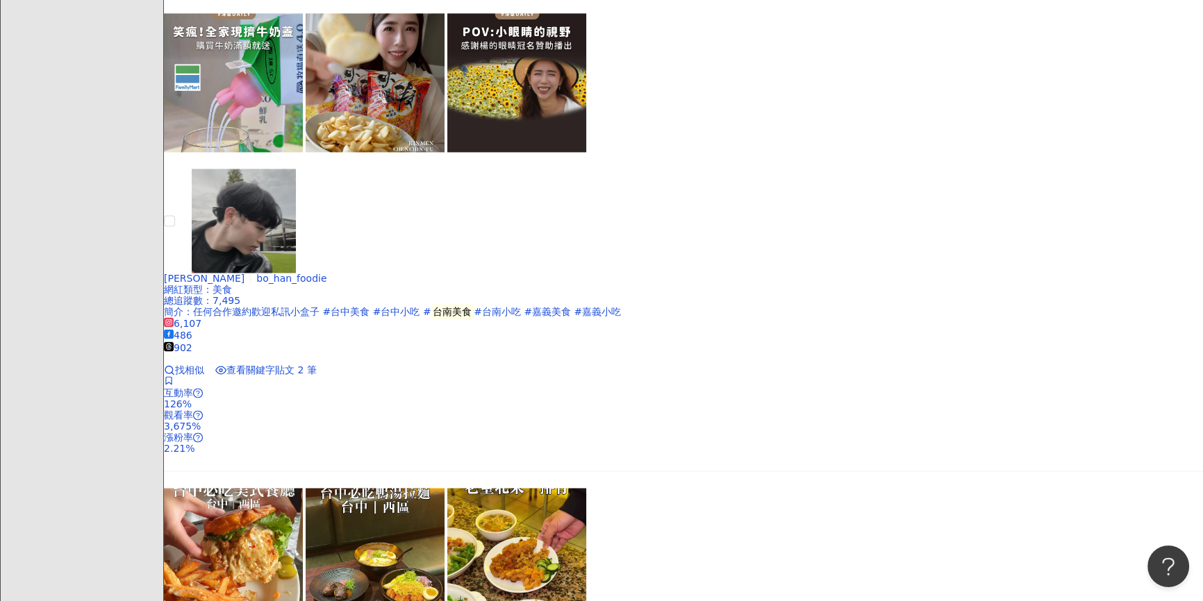
scroll to position [2913, 0]
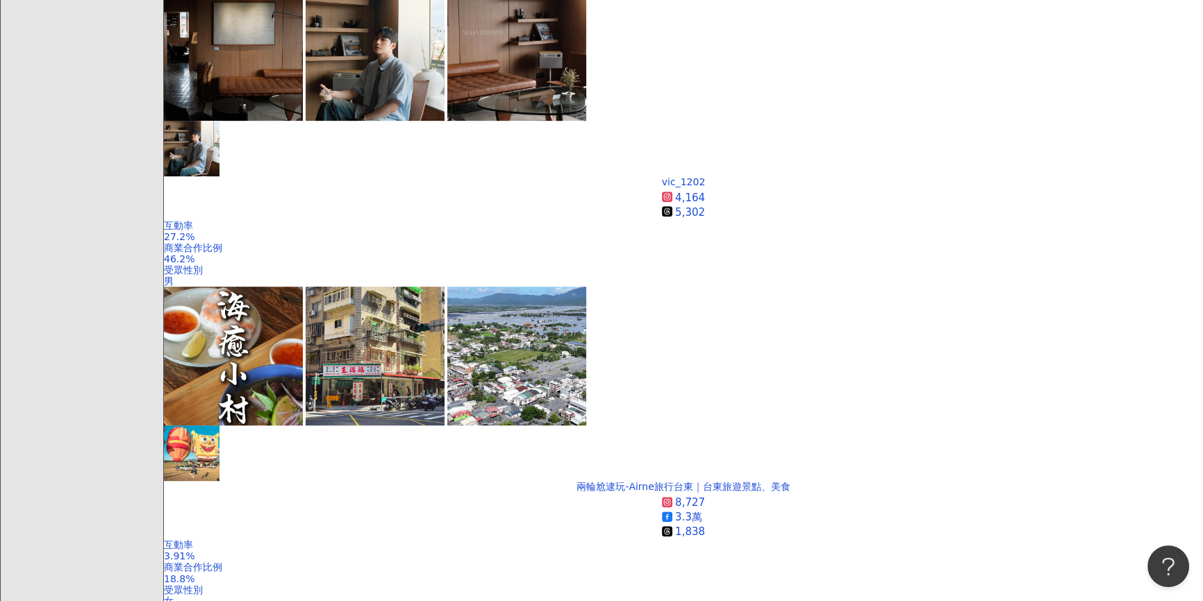
scroll to position [1030, 0]
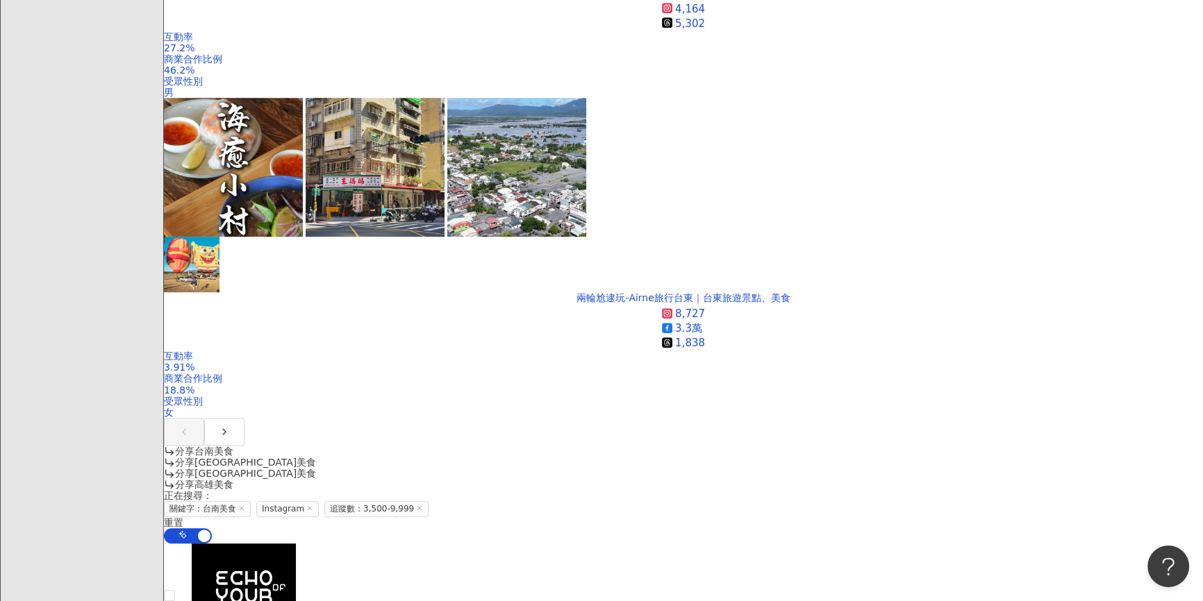
drag, startPoint x: 517, startPoint y: 178, endPoint x: 521, endPoint y: 185, distance: 8.1
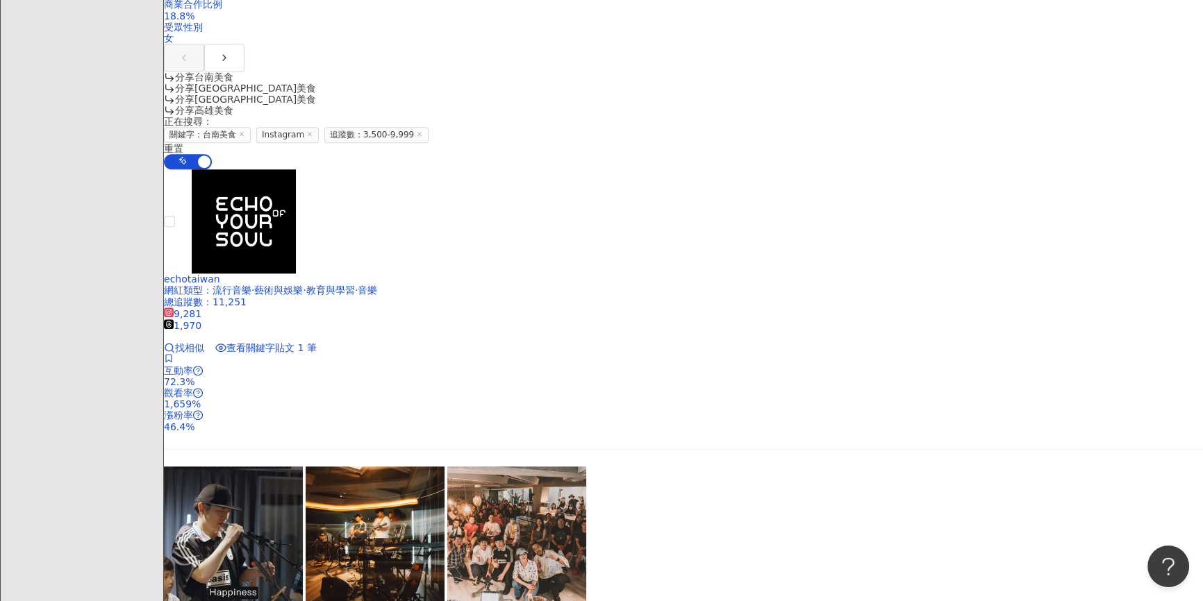
scroll to position [1409, 0]
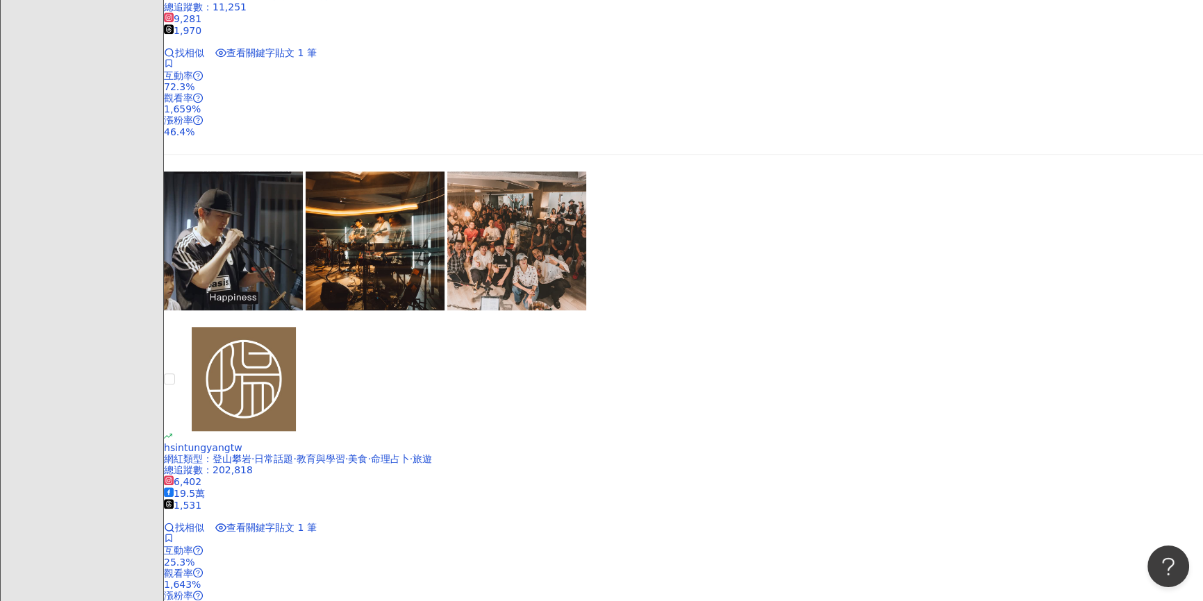
scroll to position [1725, 0]
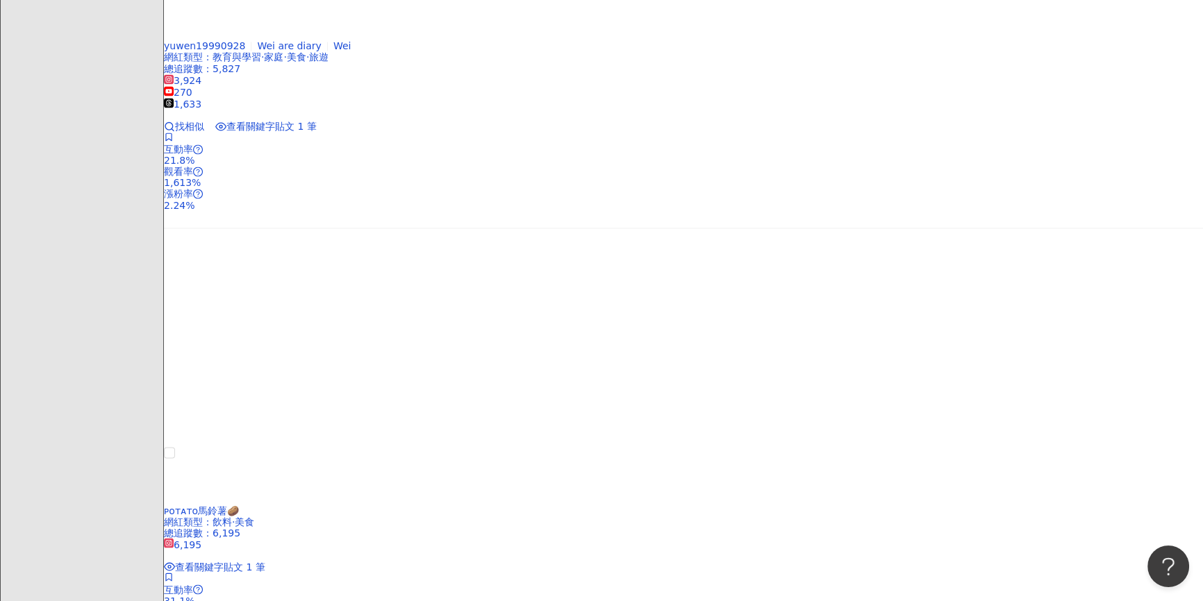
scroll to position [3050, 0]
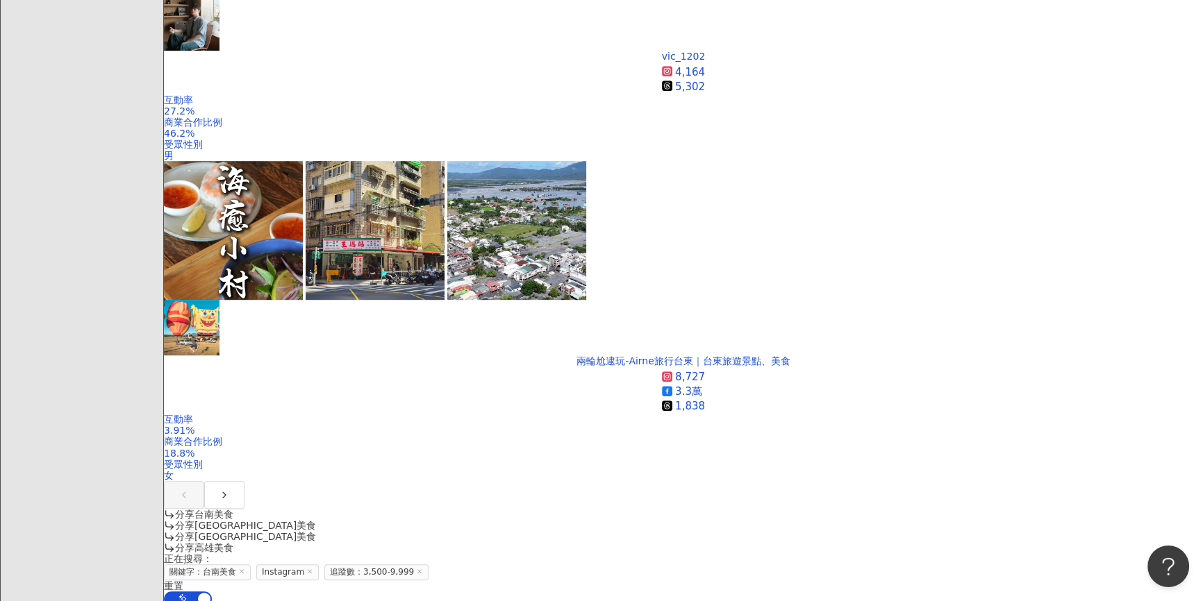
scroll to position [1220, 0]
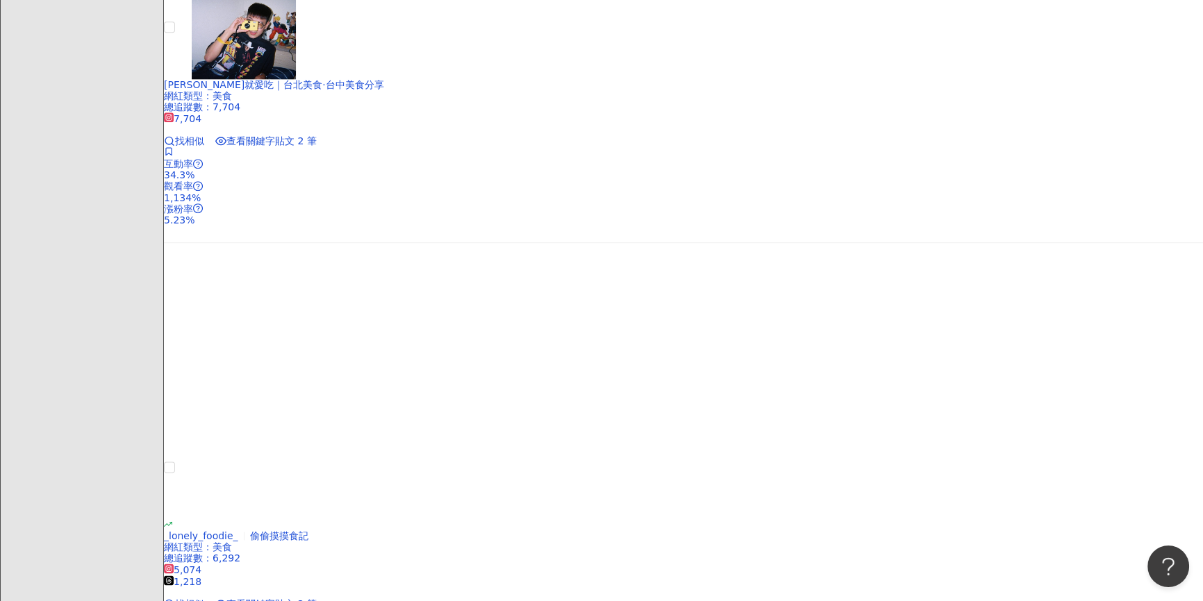
scroll to position [2104, 0]
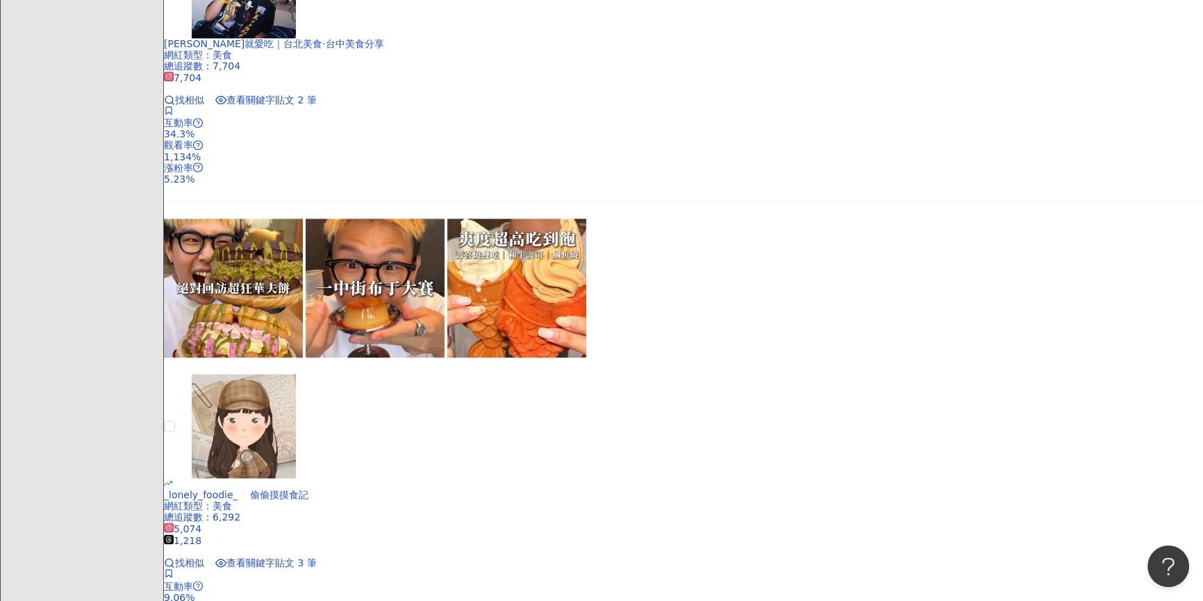
drag, startPoint x: 200, startPoint y: 173, endPoint x: 250, endPoint y: 187, distance: 51.9
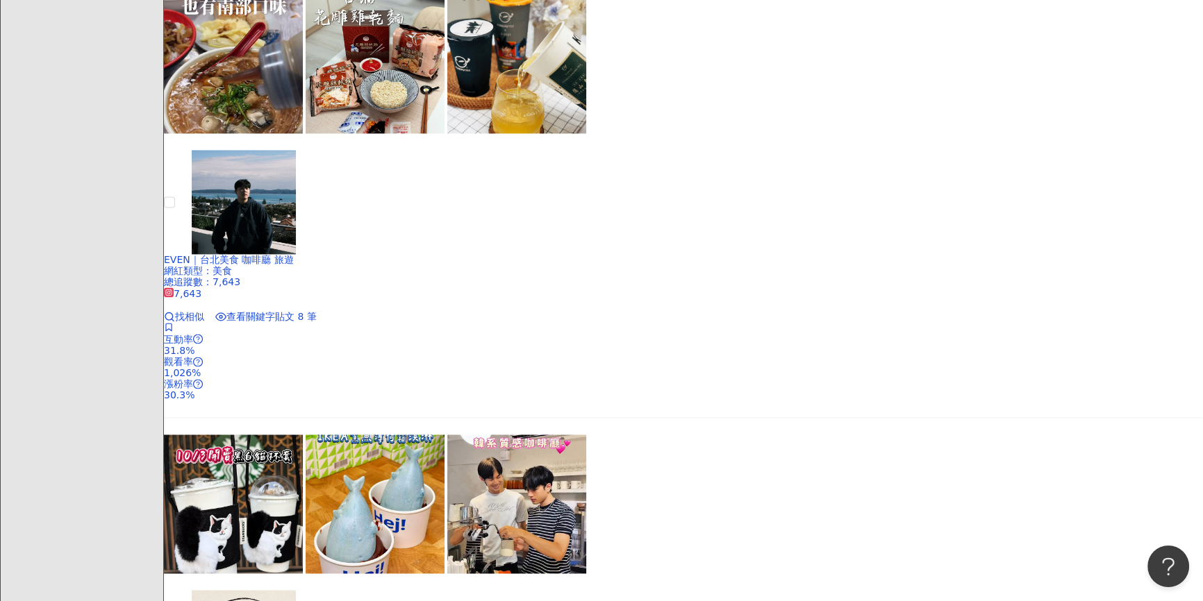
scroll to position [3050, 0]
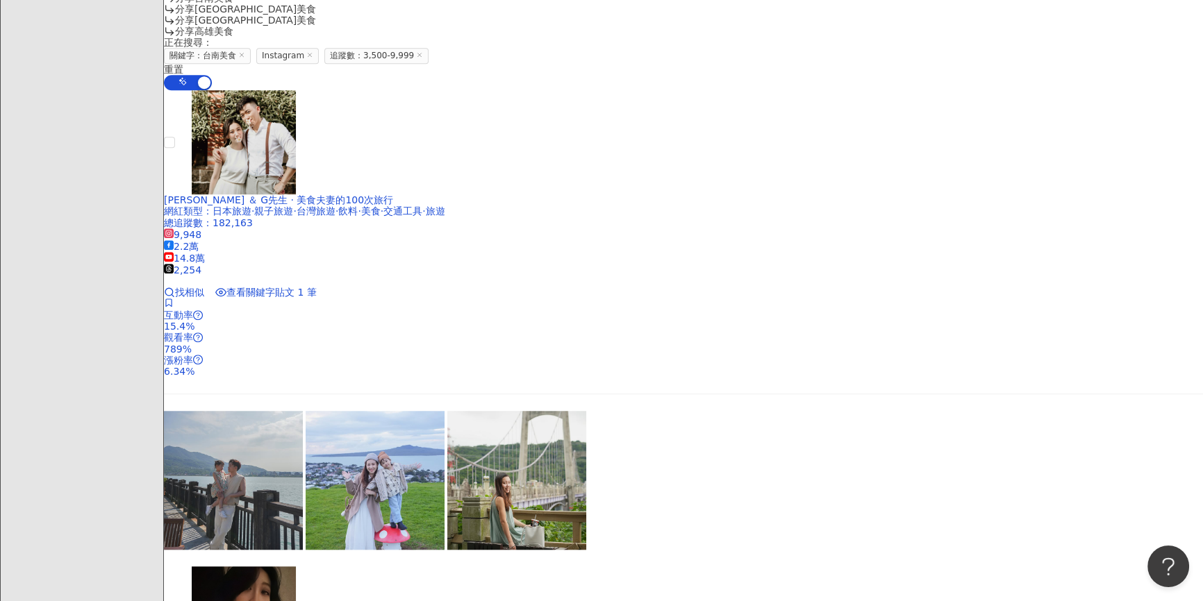
scroll to position [2927, 0]
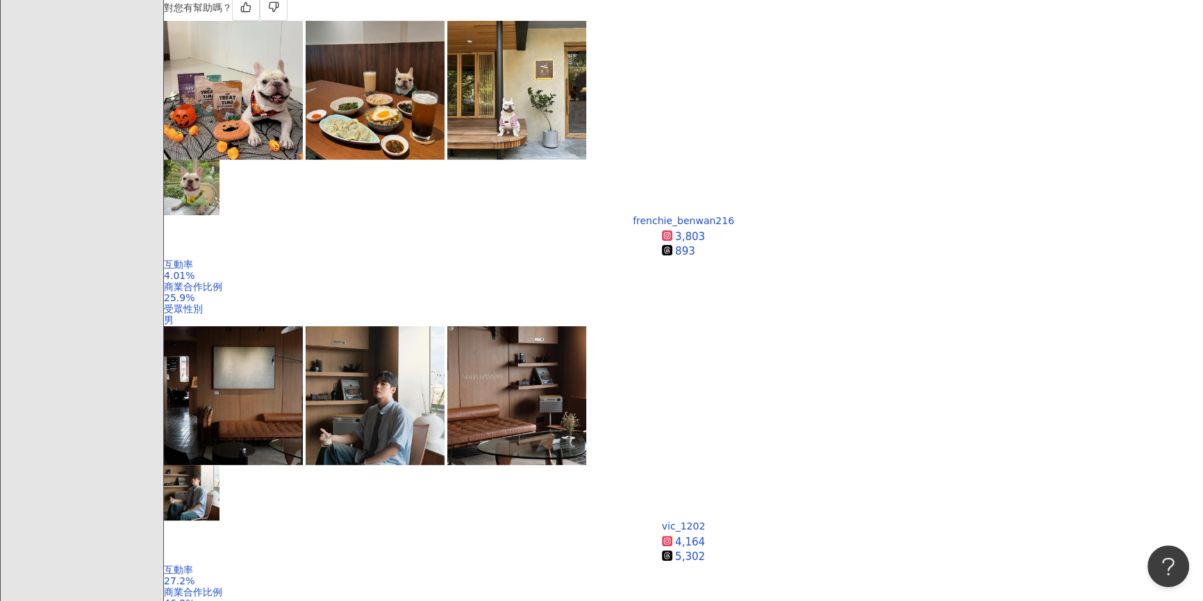
scroll to position [315, 0]
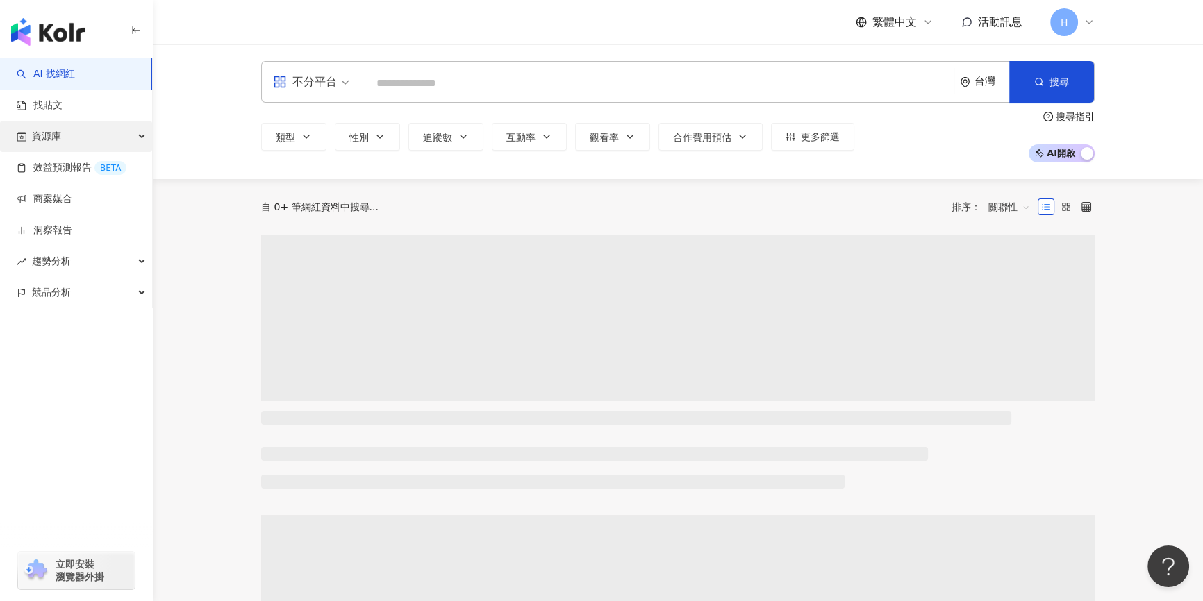
click at [84, 132] on div "資源庫" at bounding box center [76, 136] width 152 height 31
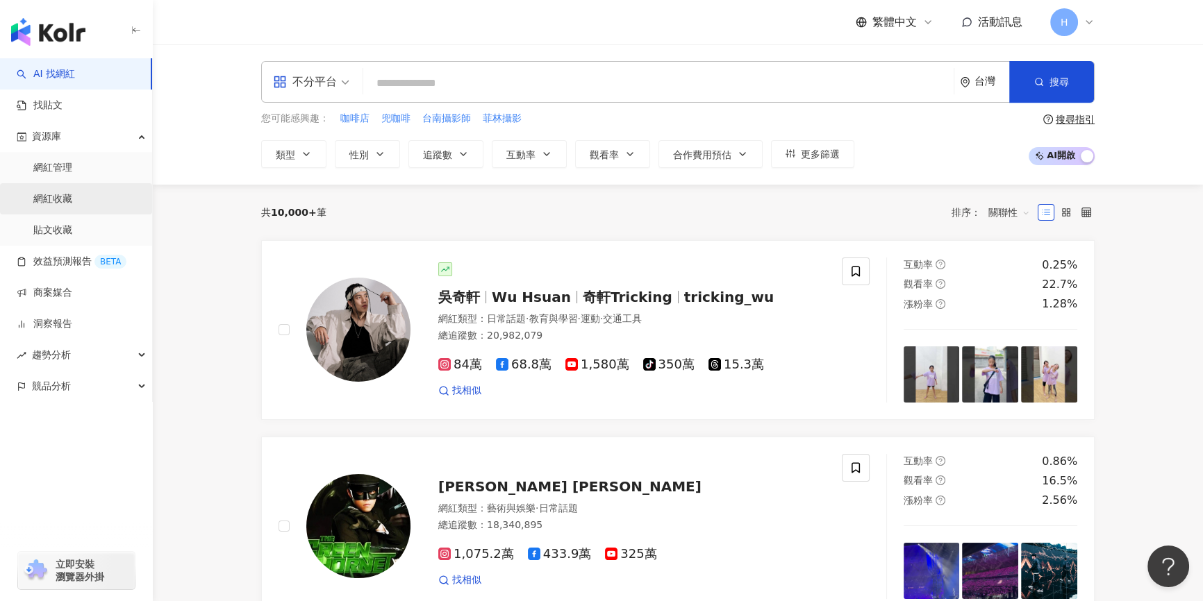
click at [72, 206] on link "網紅收藏" at bounding box center [52, 199] width 39 height 14
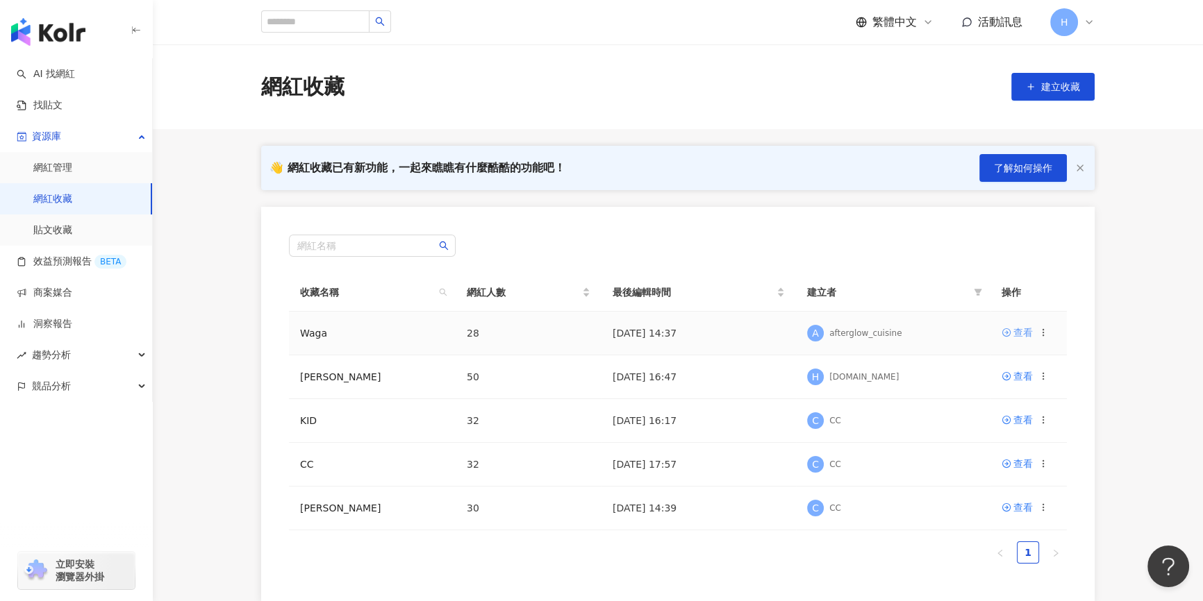
click at [1023, 336] on div "查看" at bounding box center [1022, 332] width 19 height 15
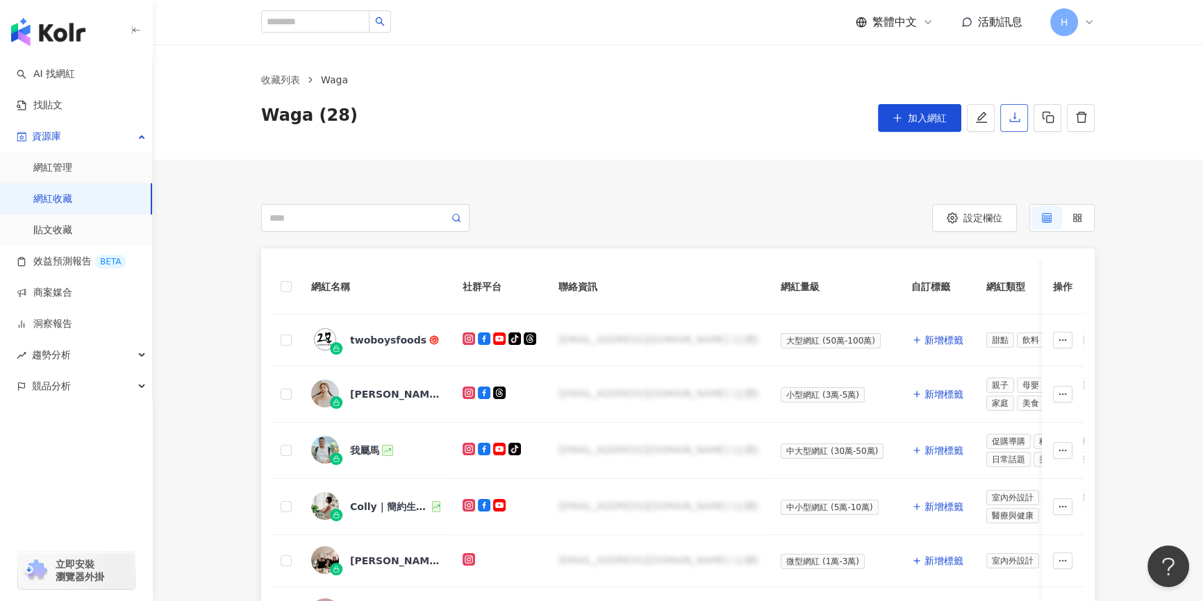
click at [1005, 123] on button "button" at bounding box center [1014, 118] width 28 height 28
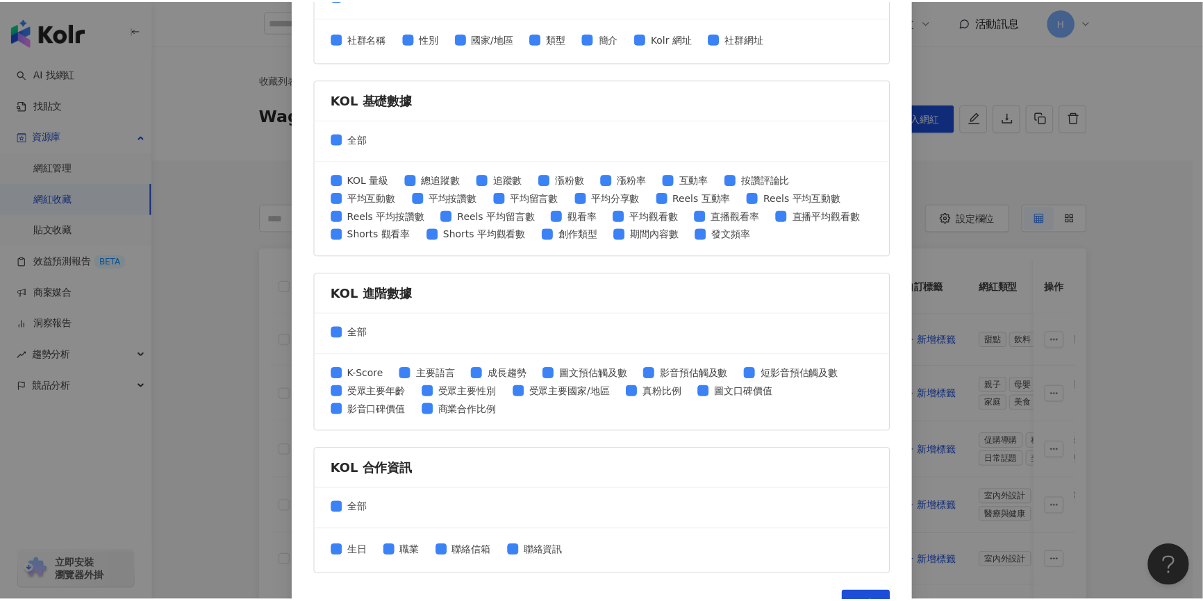
scroll to position [475, 0]
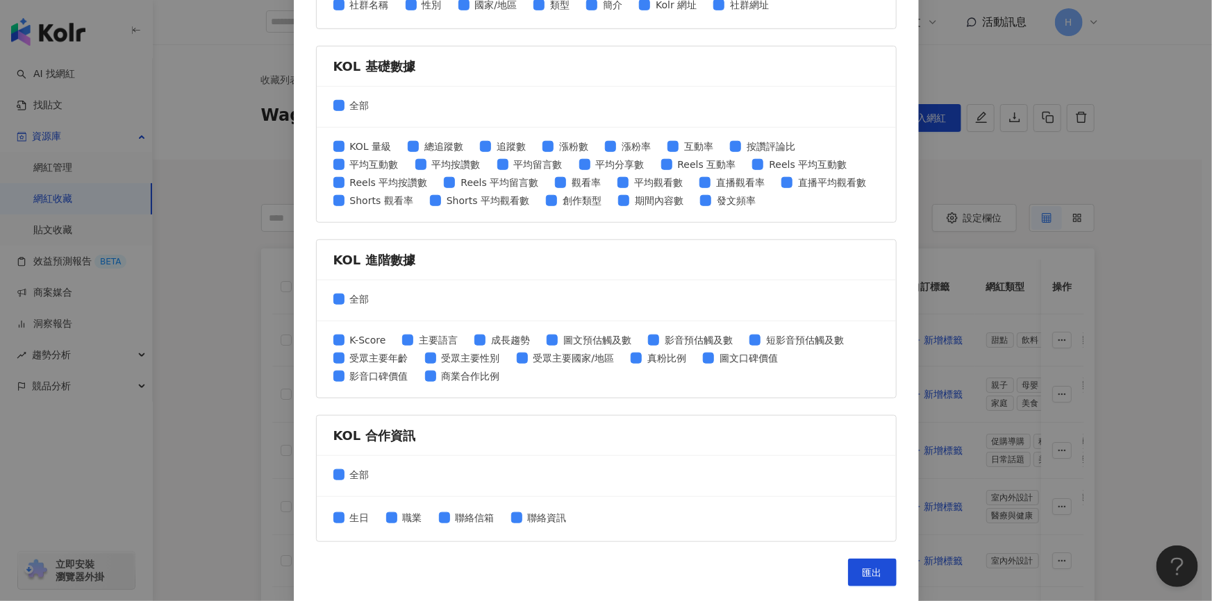
click at [1116, 390] on div "匯出收藏 請選擇您欲匯出的項目 社群平台 全部 Facebook Instagram YouTube TikTok X 數據時間 全部 近三個月 近六個月 K…" at bounding box center [606, 300] width 1212 height 601
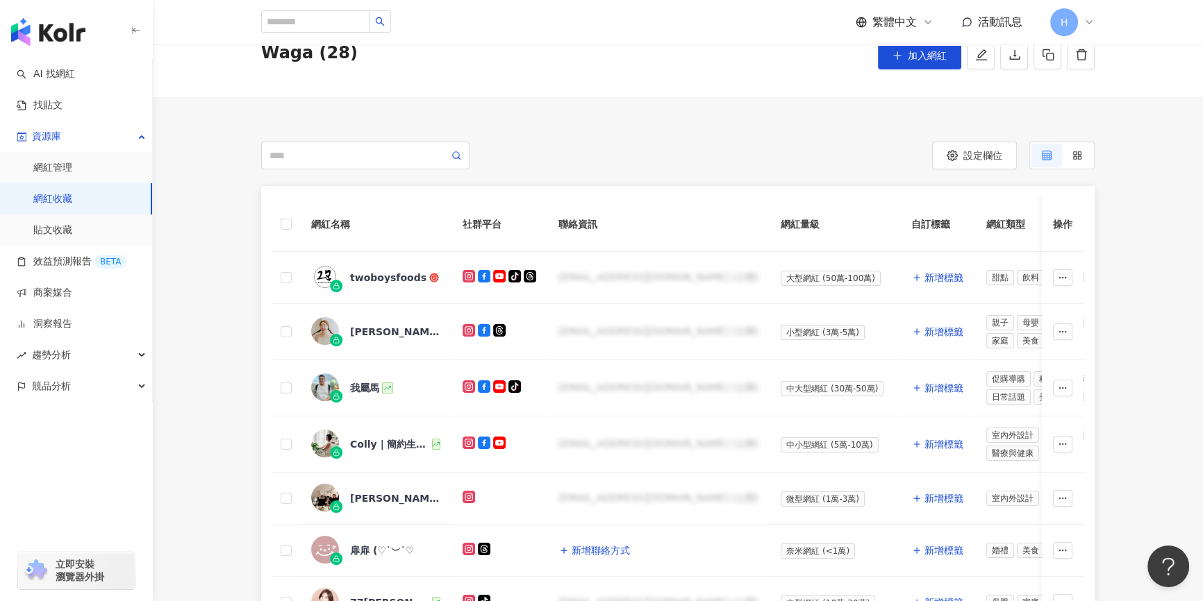
scroll to position [0, 0]
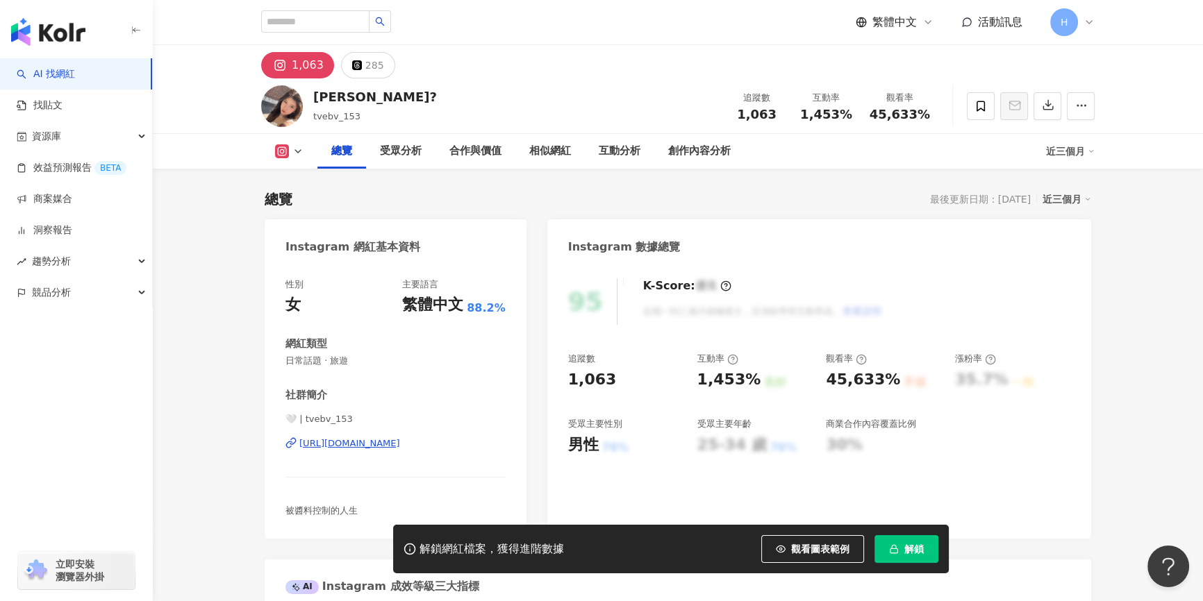
scroll to position [62, 0]
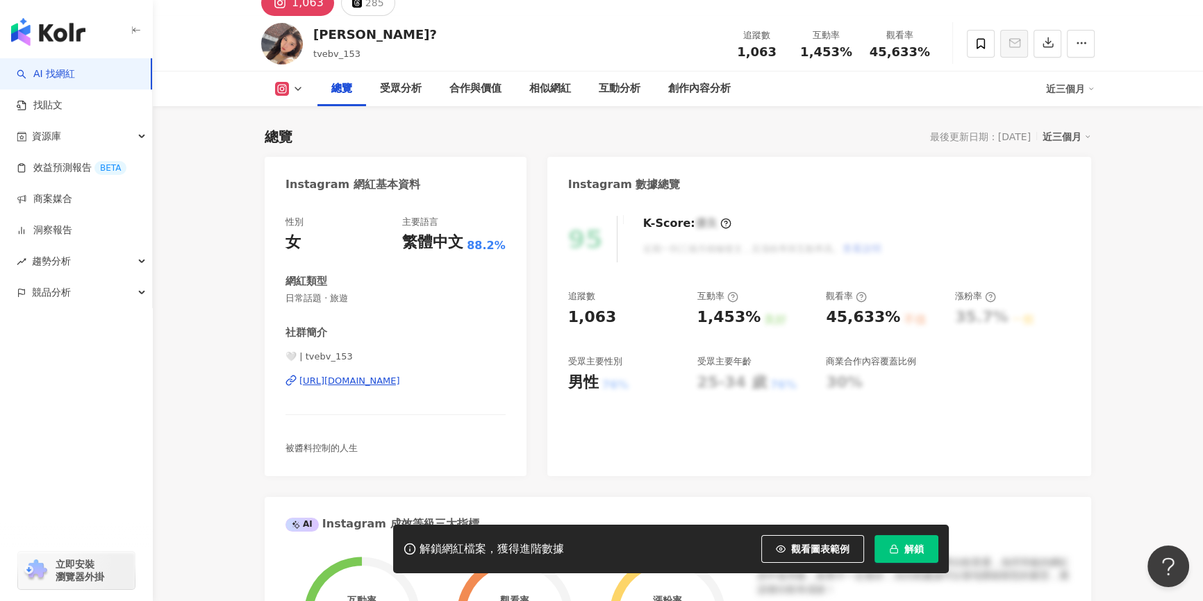
click at [374, 384] on div "https://www.instagram.com/tvebv_153/" at bounding box center [349, 381] width 101 height 12
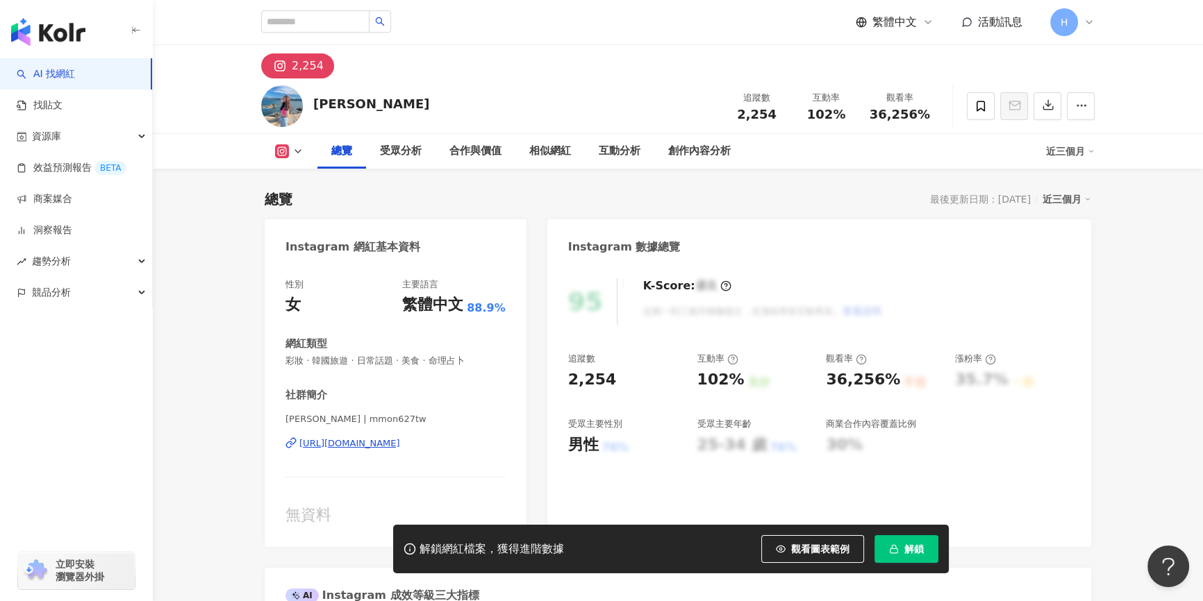
click at [400, 437] on div "https://www.instagram.com/mmon627tw/" at bounding box center [349, 443] width 101 height 12
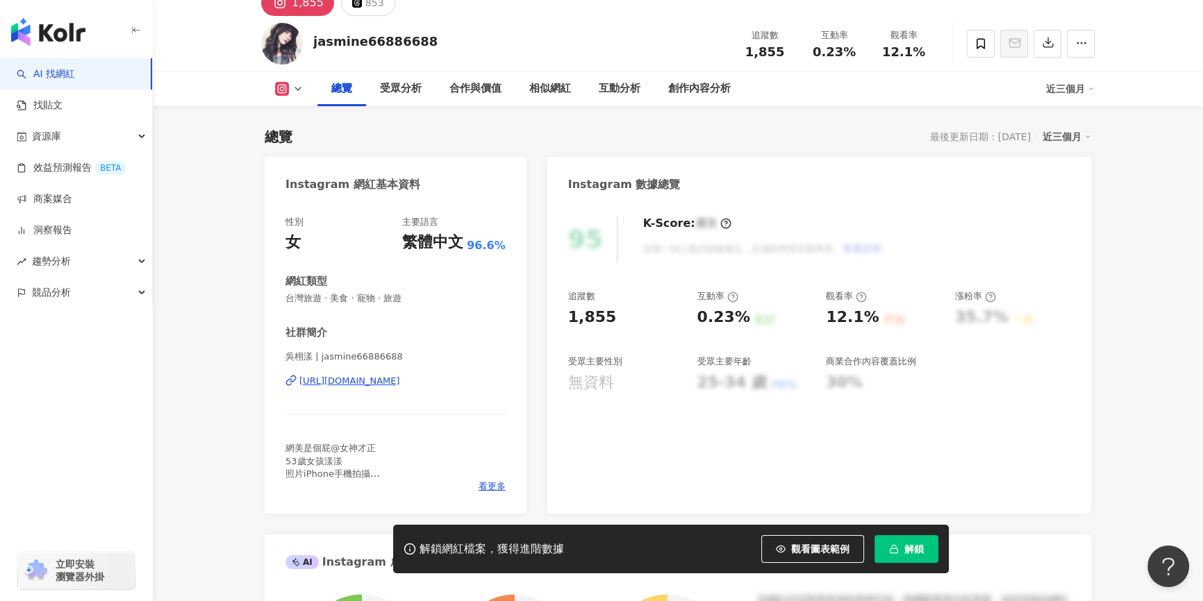
scroll to position [111, 0]
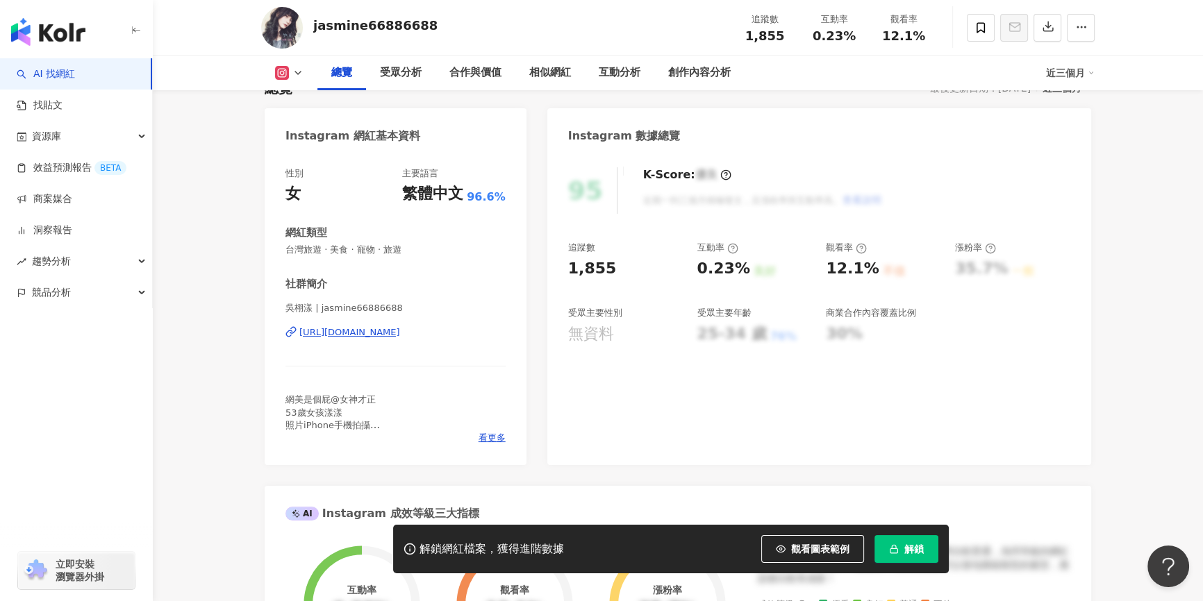
click at [400, 333] on div "https://www.instagram.com/jasmine66886688/" at bounding box center [349, 332] width 101 height 12
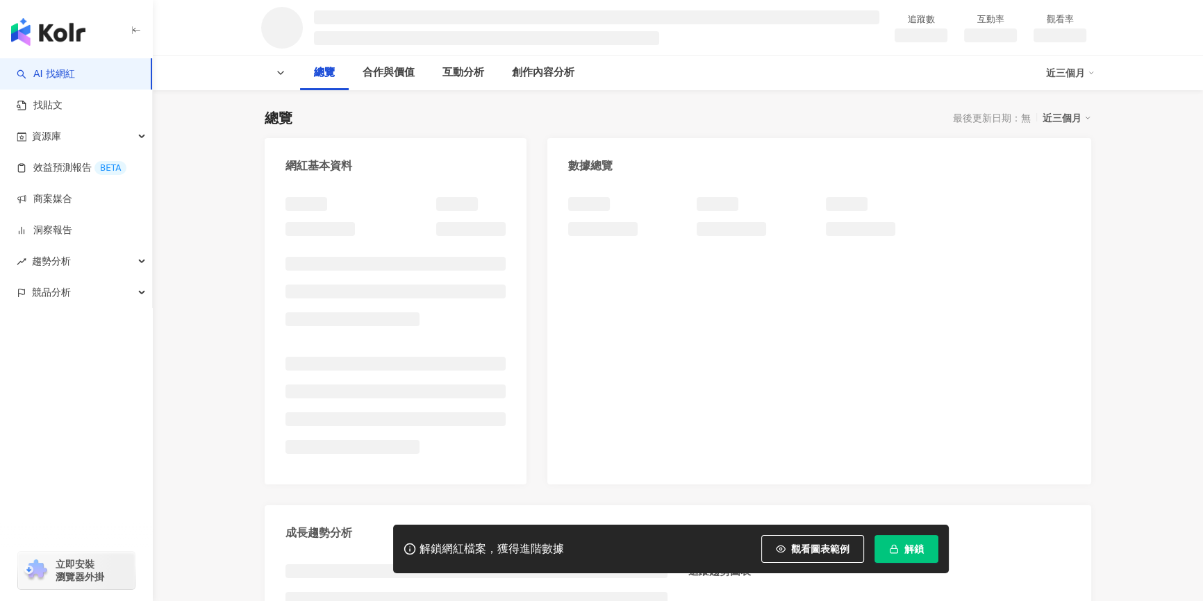
scroll to position [62, 0]
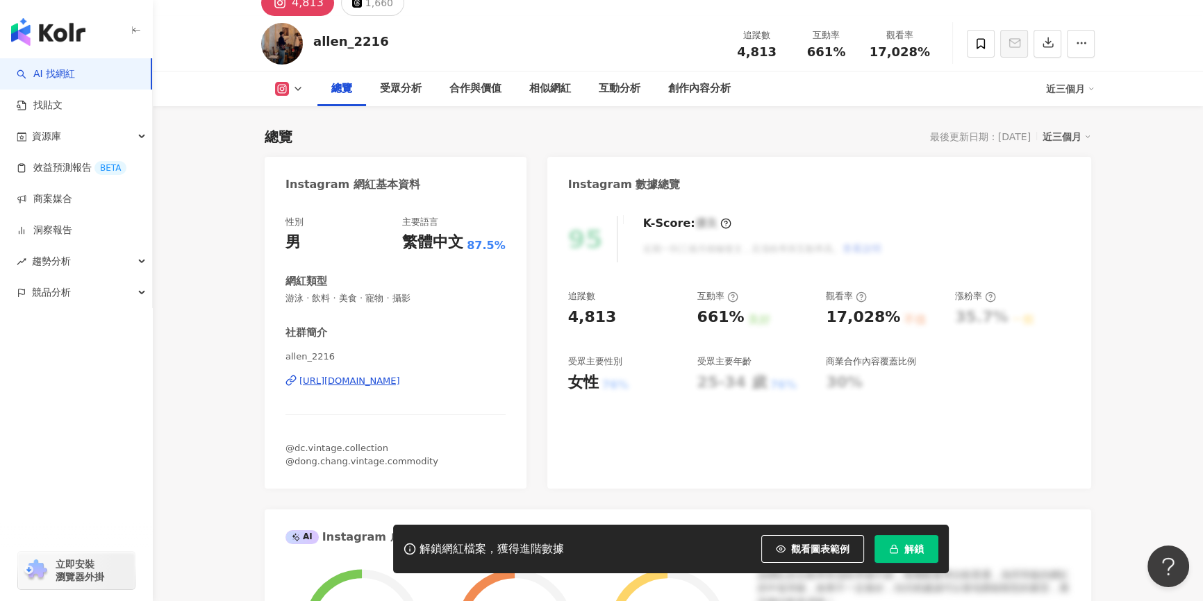
click at [400, 387] on div "[URL][DOMAIN_NAME]" at bounding box center [349, 381] width 101 height 12
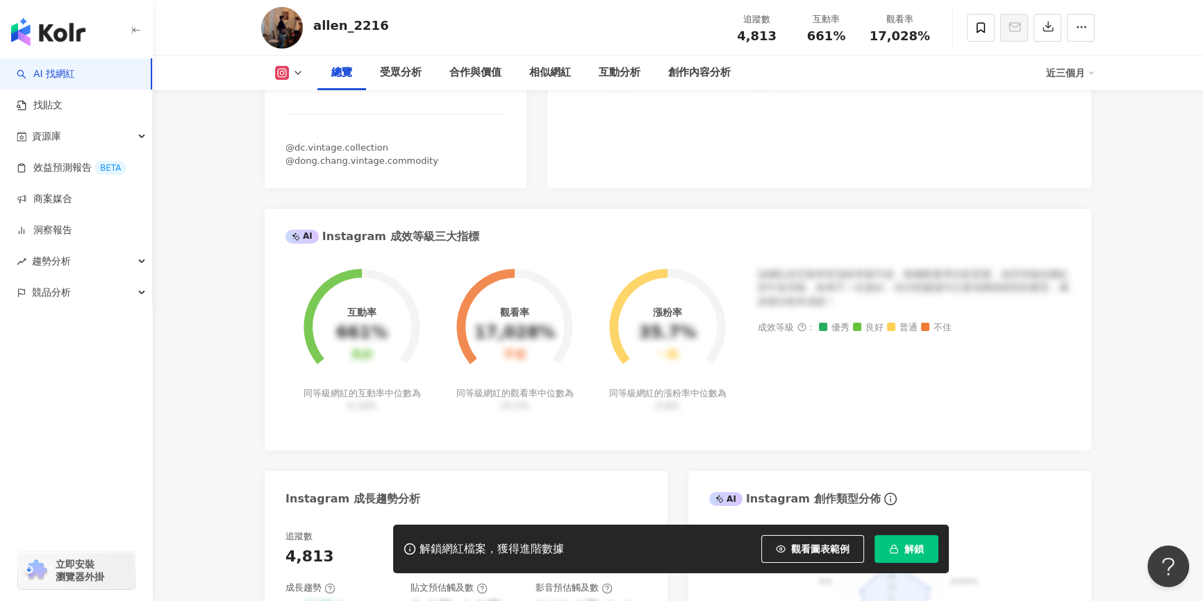
scroll to position [48, 0]
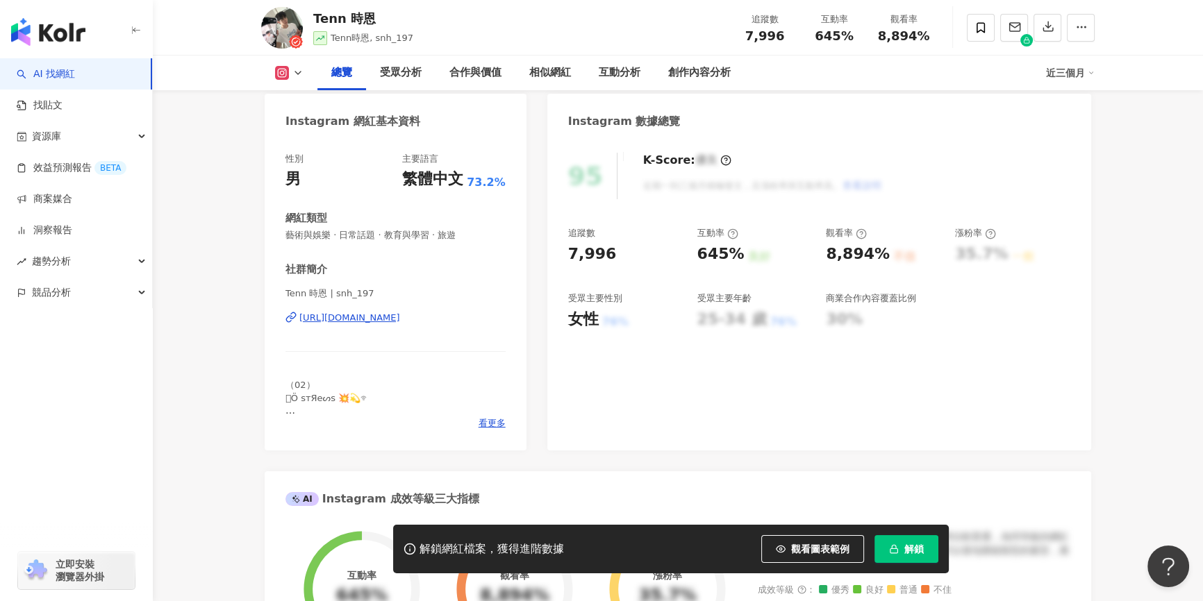
click at [400, 319] on div "https://www.instagram.com/snh_197/" at bounding box center [349, 318] width 101 height 12
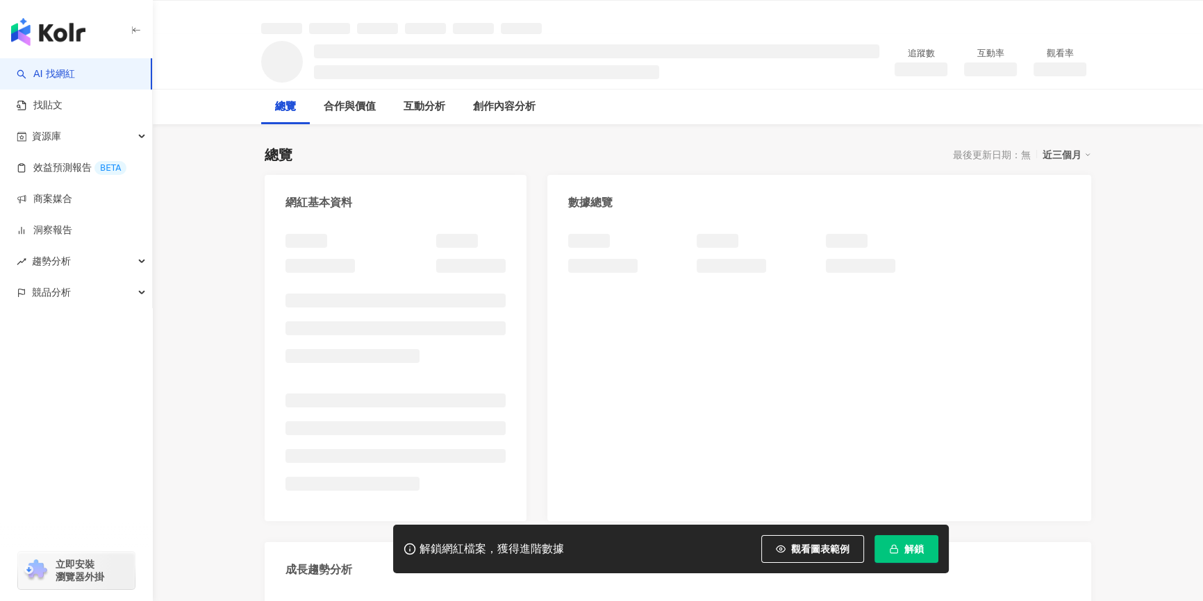
scroll to position [62, 0]
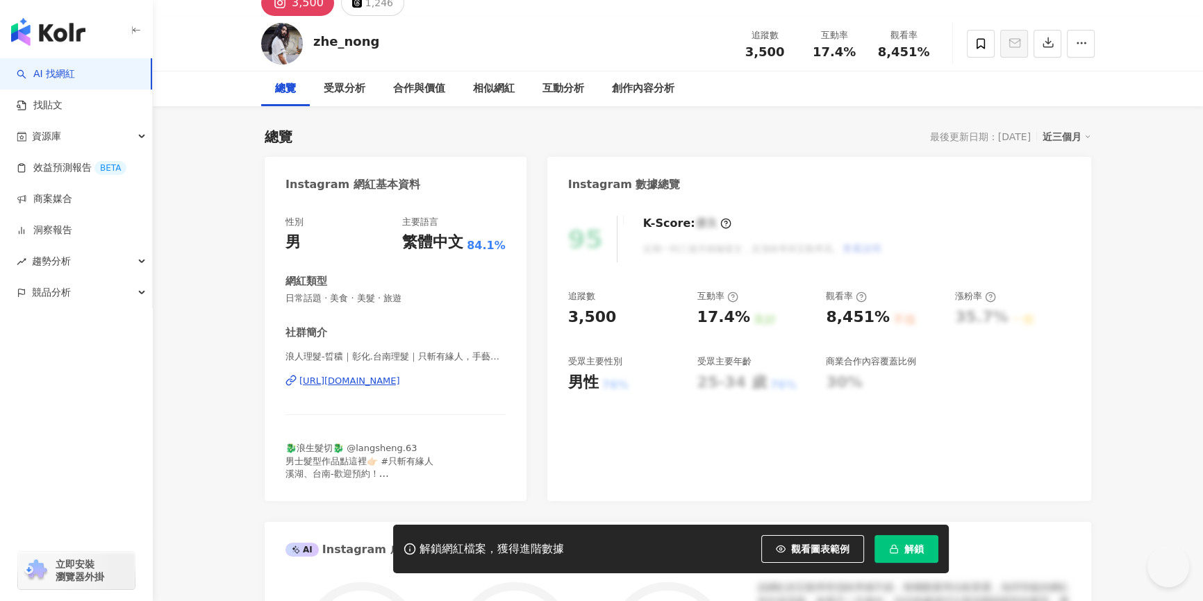
click at [364, 387] on div "https://www.instagram.com/zhe_nong/" at bounding box center [349, 381] width 101 height 12
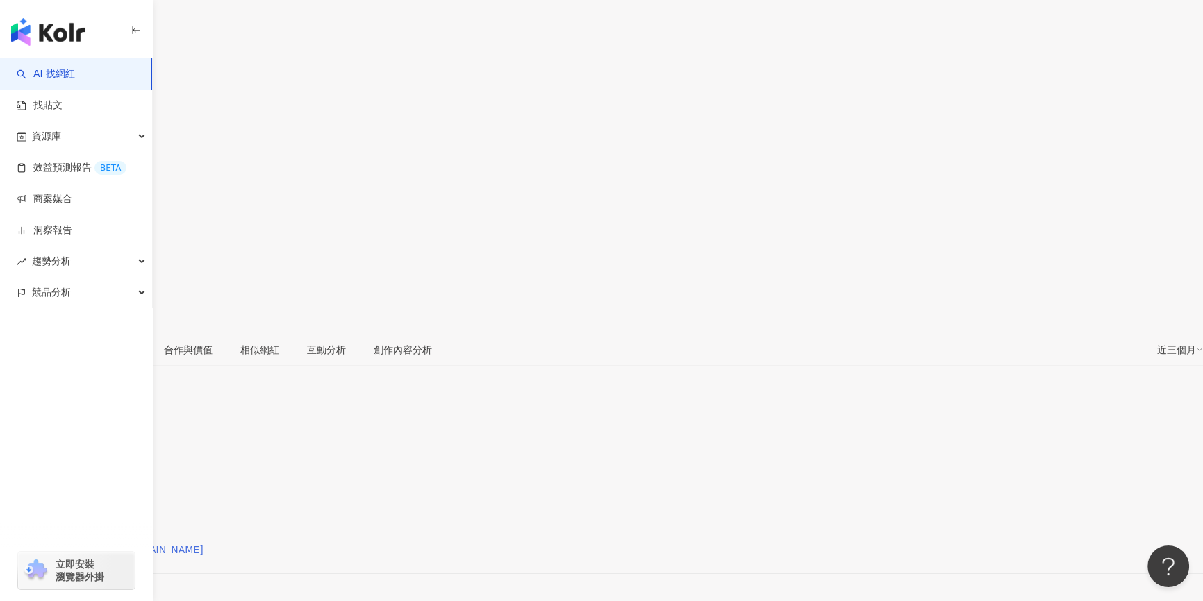
click at [203, 544] on div "[URL][DOMAIN_NAME][DOMAIN_NAME]" at bounding box center [109, 549] width 190 height 11
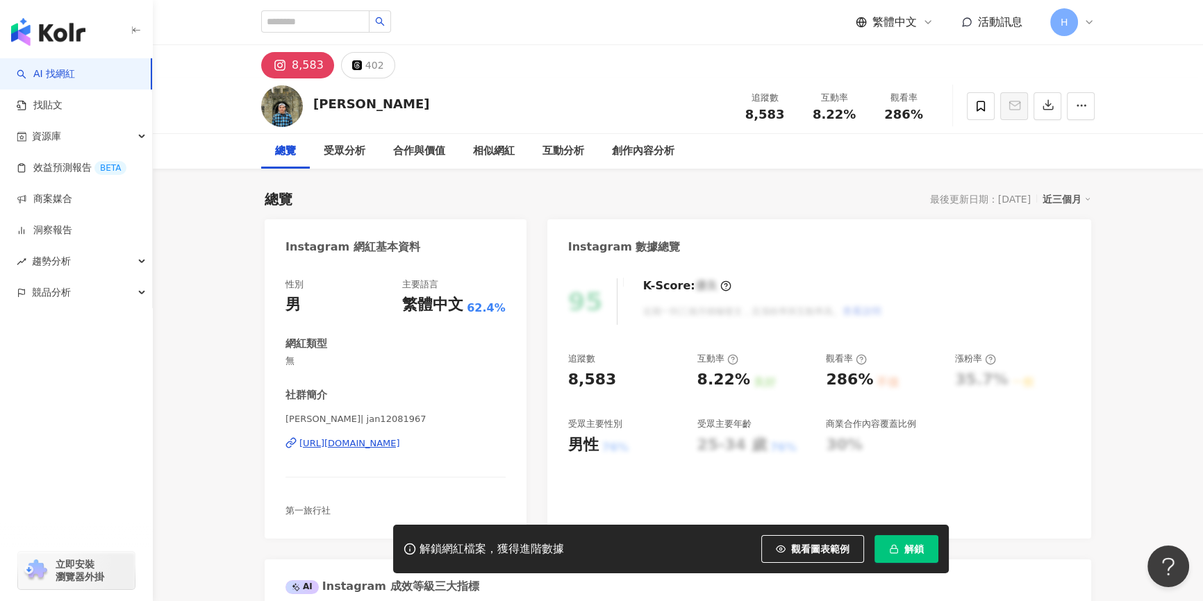
click at [400, 443] on div "[URL][DOMAIN_NAME]" at bounding box center [349, 443] width 101 height 12
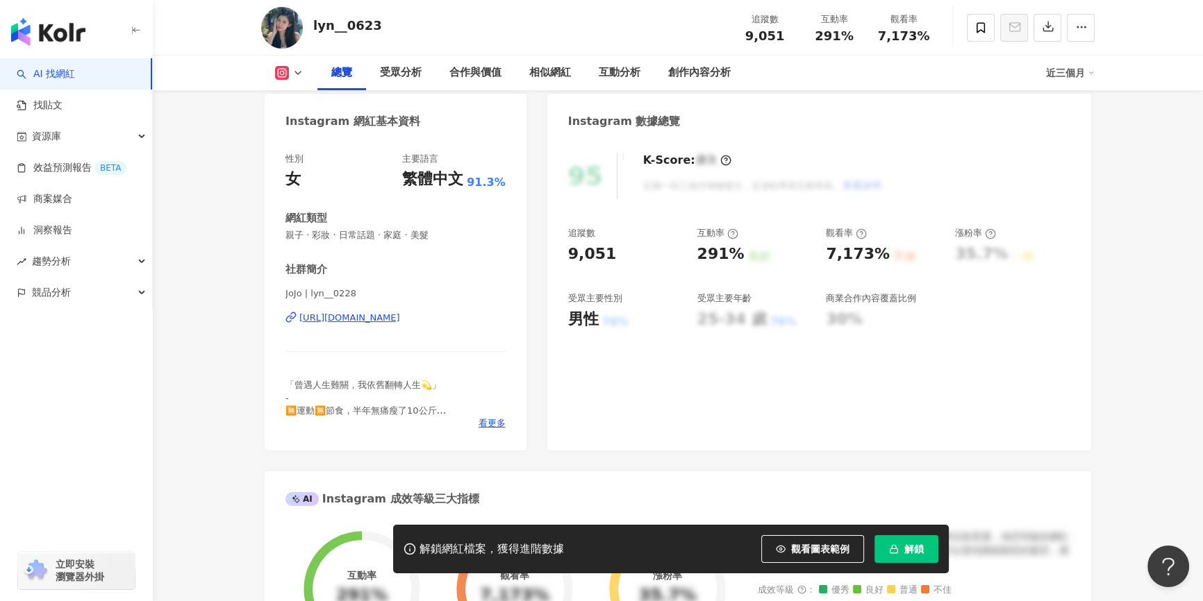
click at [364, 325] on div "JoJo | lyn__0228 [URL][DOMAIN_NAME]" at bounding box center [395, 327] width 220 height 81
click at [367, 319] on div "[URL][DOMAIN_NAME]" at bounding box center [349, 318] width 101 height 12
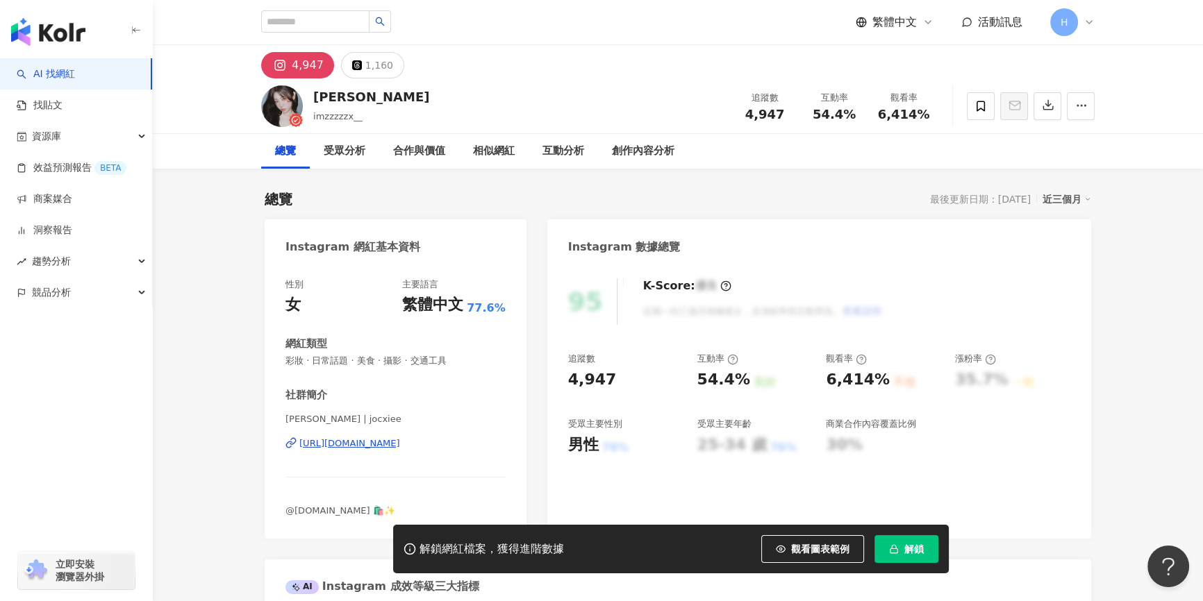
click at [400, 446] on div "https://www.instagram.com/jocxiee/" at bounding box center [349, 443] width 101 height 12
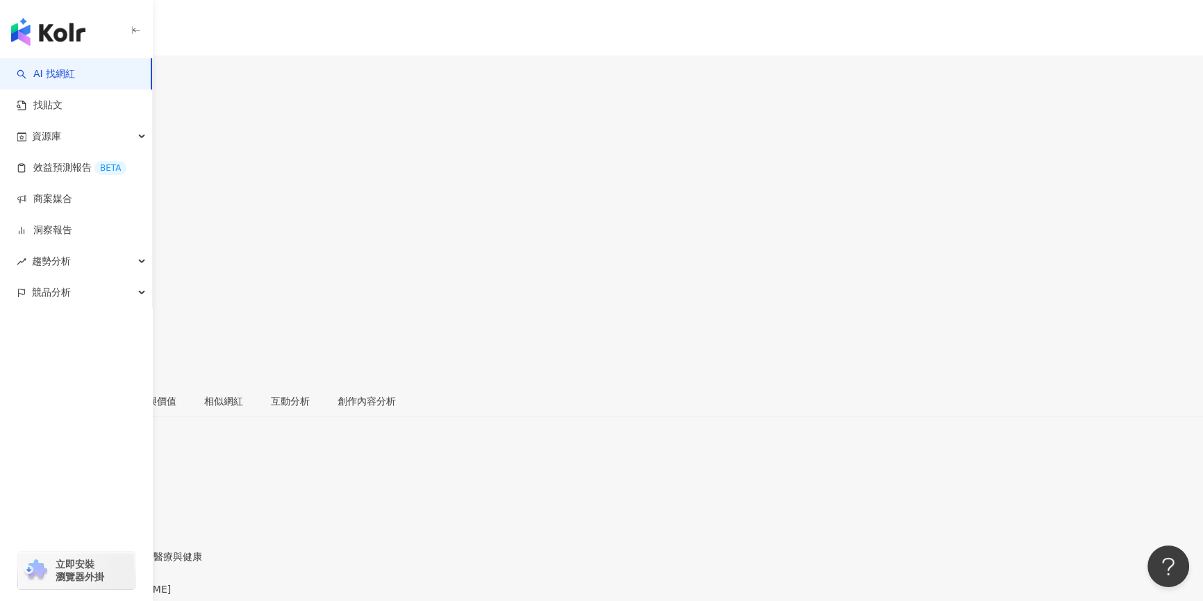
click at [122, 596] on div "[URL][DOMAIN_NAME]" at bounding box center [68, 601] width 108 height 11
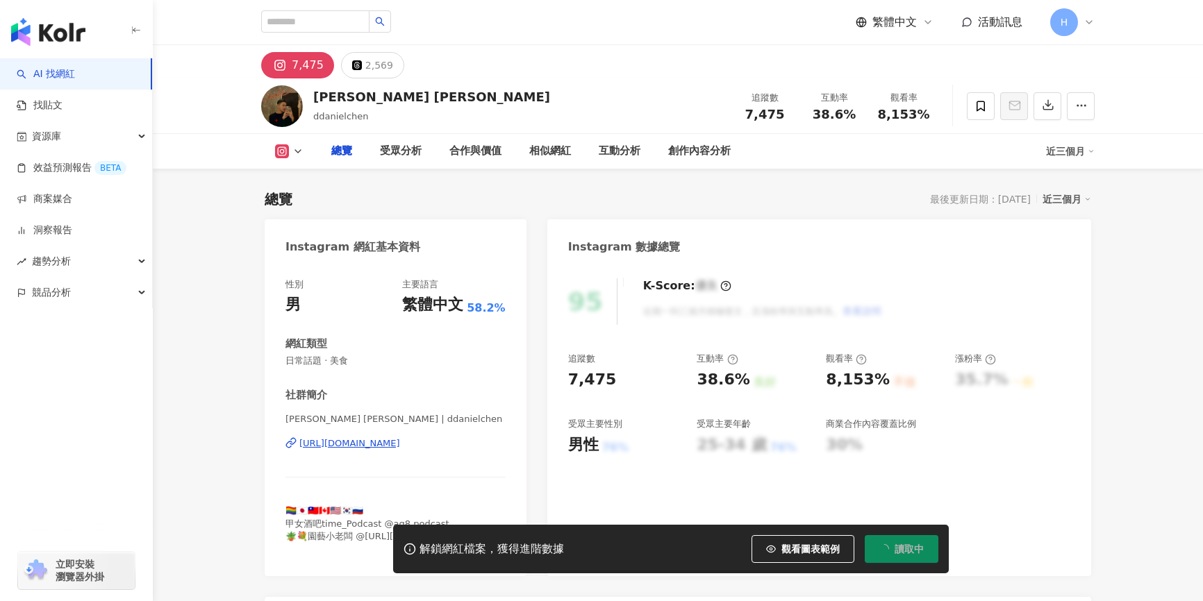
scroll to position [62, 0]
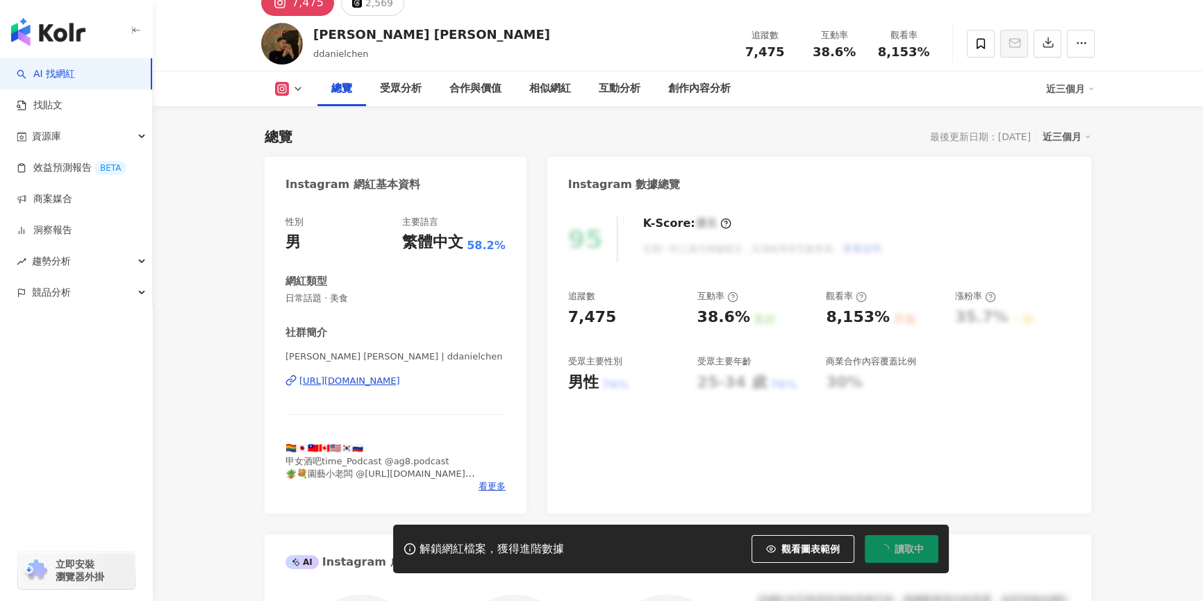
click at [400, 381] on div "[URL][DOMAIN_NAME]" at bounding box center [349, 381] width 101 height 12
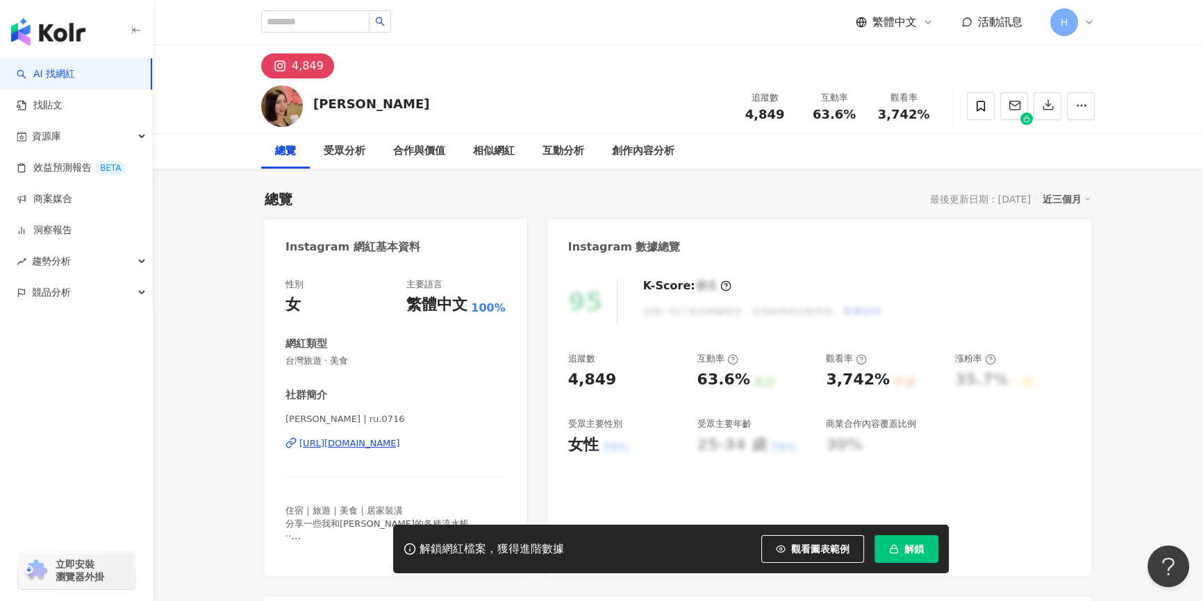
scroll to position [62, 0]
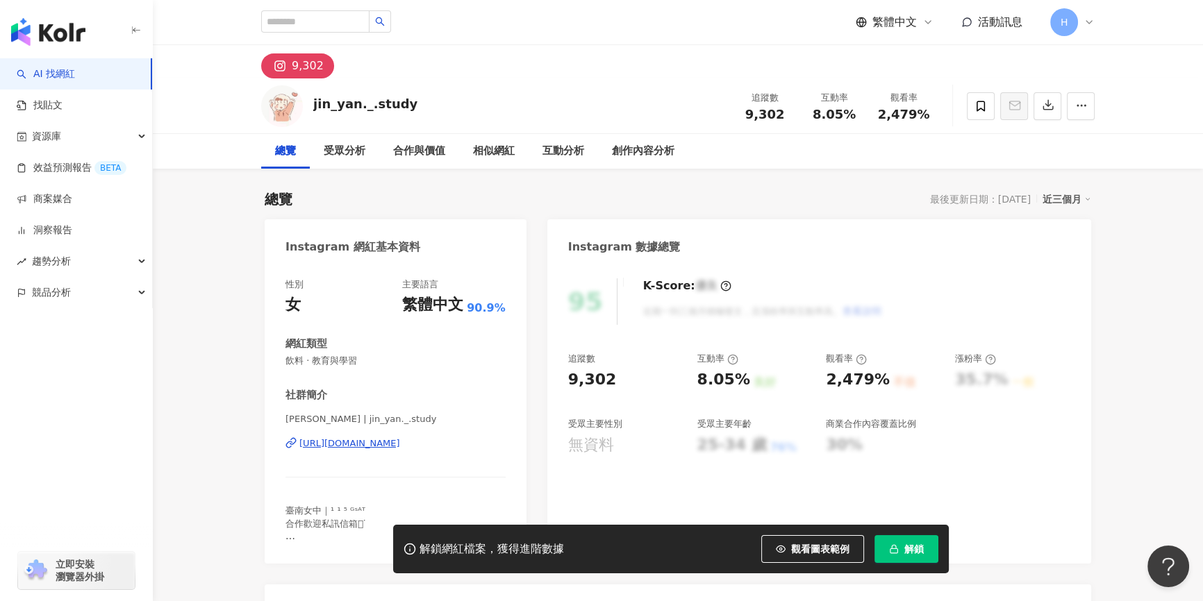
click at [400, 447] on div "https://www.instagram.com/jin_yan._.study/" at bounding box center [349, 443] width 101 height 12
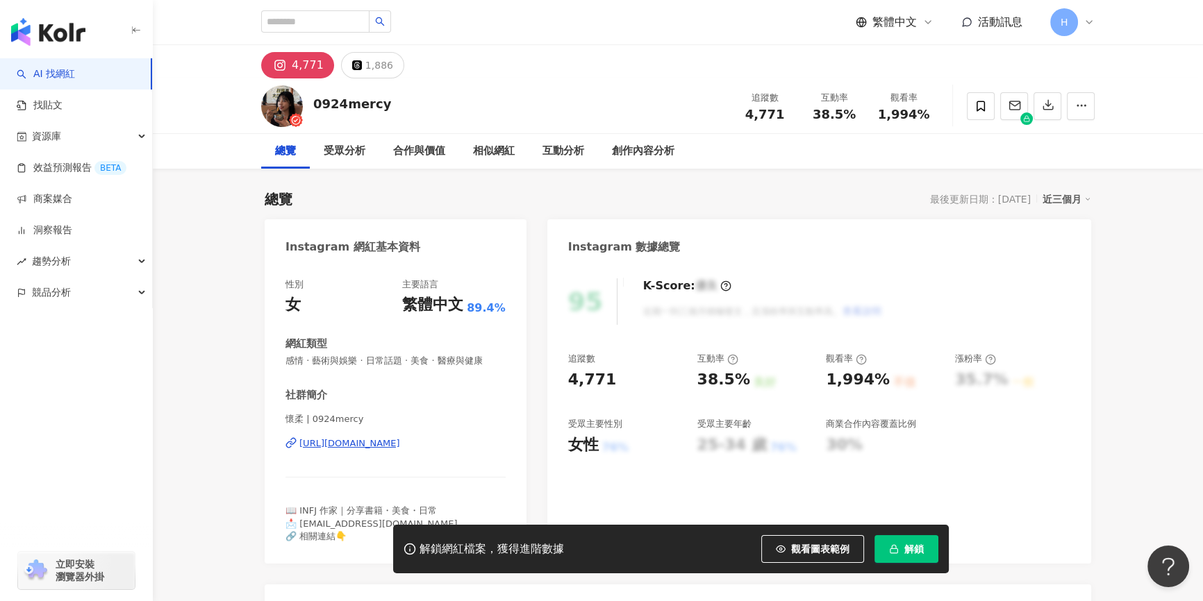
scroll to position [252, 0]
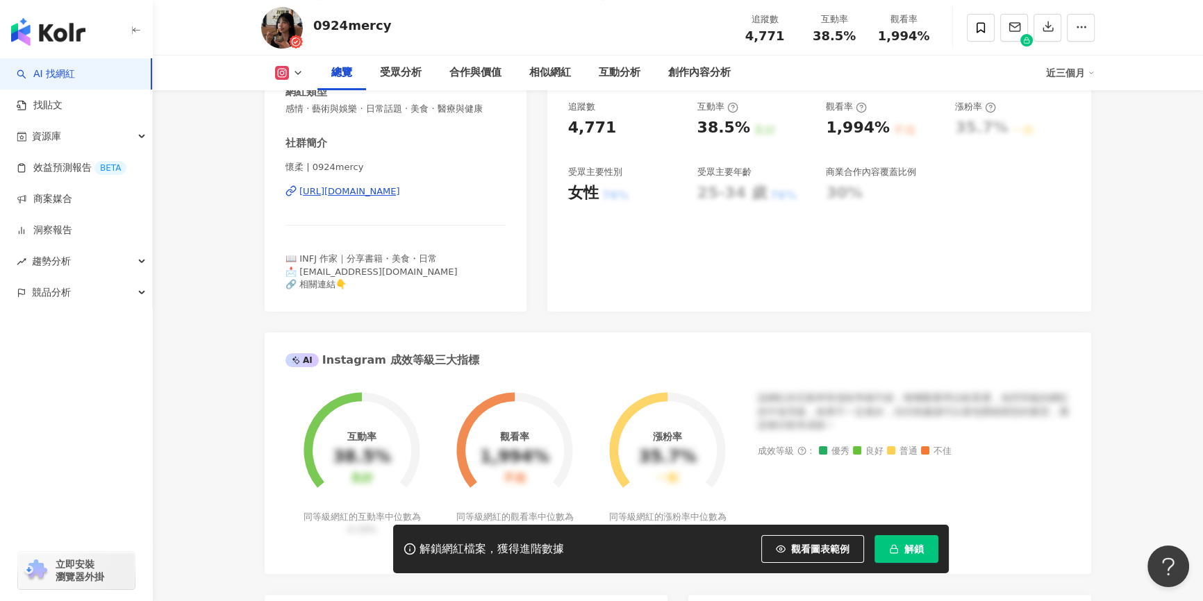
click at [400, 192] on div "https://www.instagram.com/0924mercy/" at bounding box center [349, 191] width 101 height 12
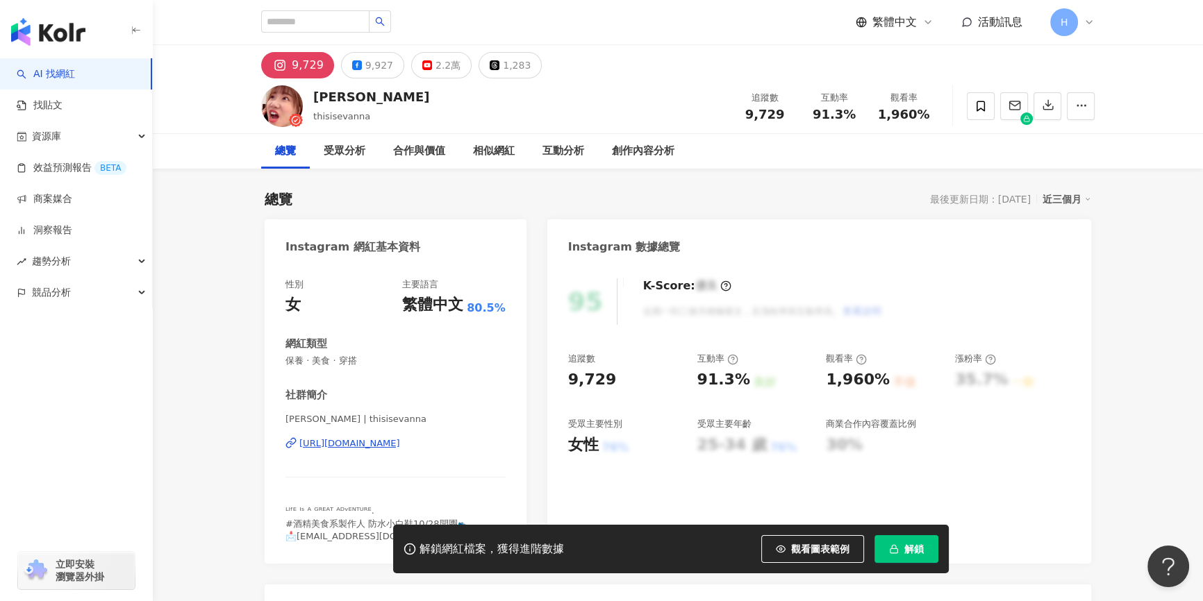
scroll to position [126, 0]
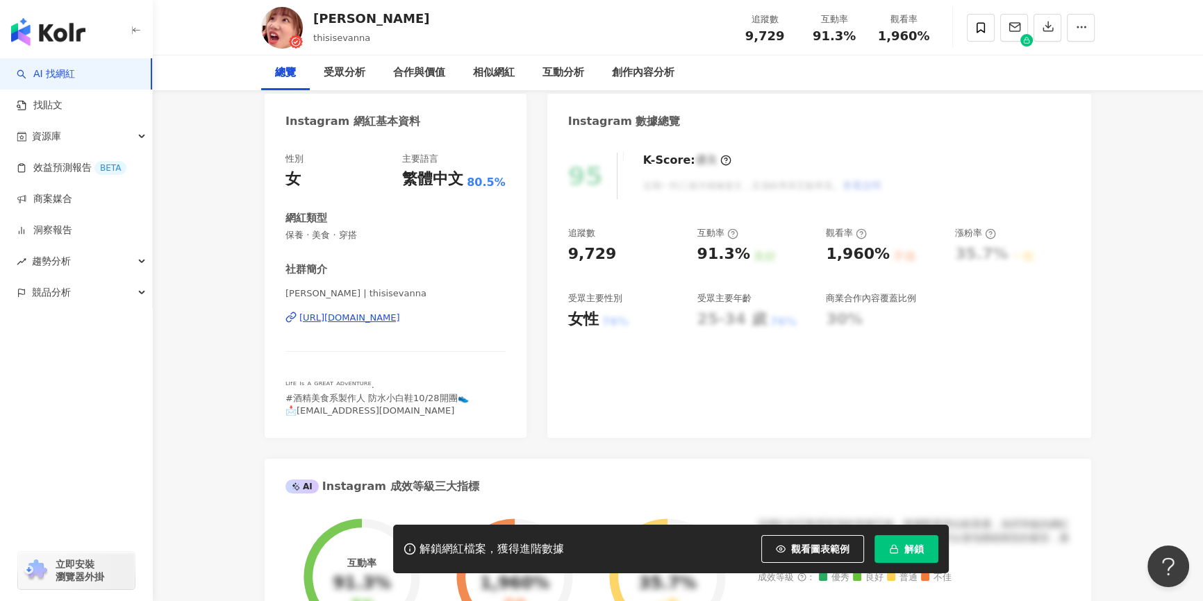
click at [400, 321] on div "https://www.instagram.com/thisisevanna/" at bounding box center [349, 318] width 101 height 12
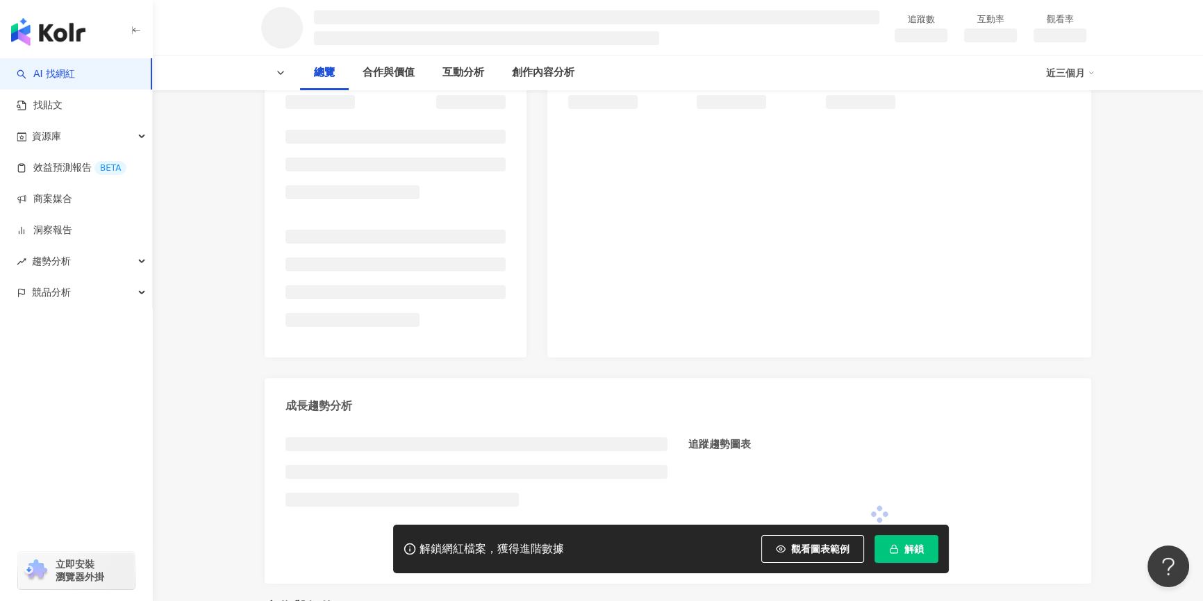
scroll to position [189, 0]
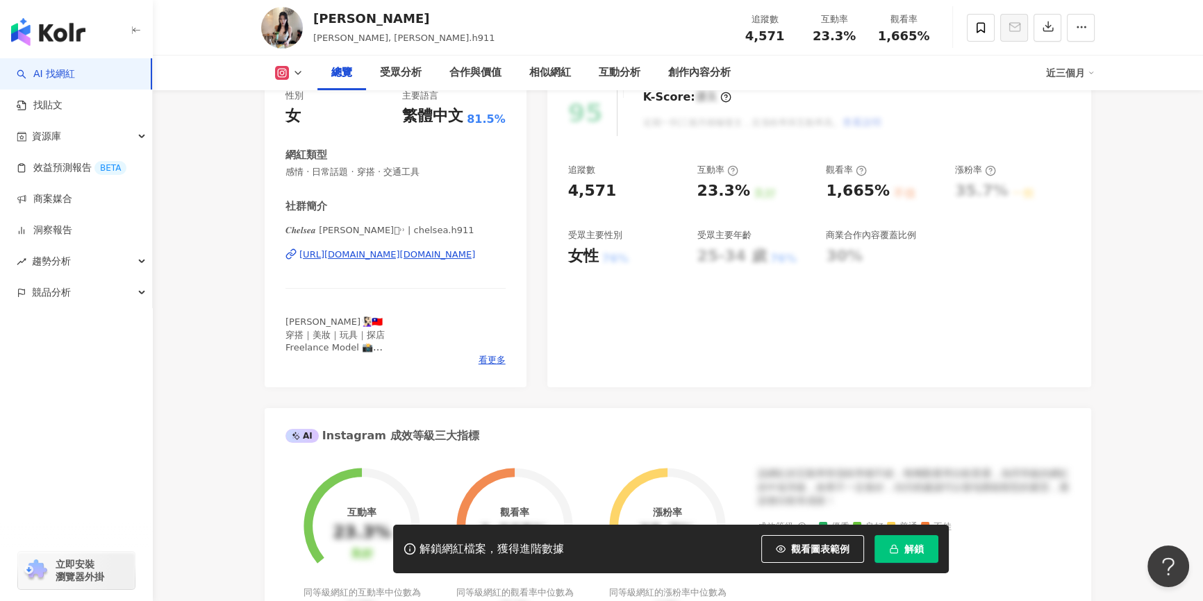
click at [430, 258] on div "[URL][DOMAIN_NAME][DOMAIN_NAME]" at bounding box center [387, 255] width 176 height 12
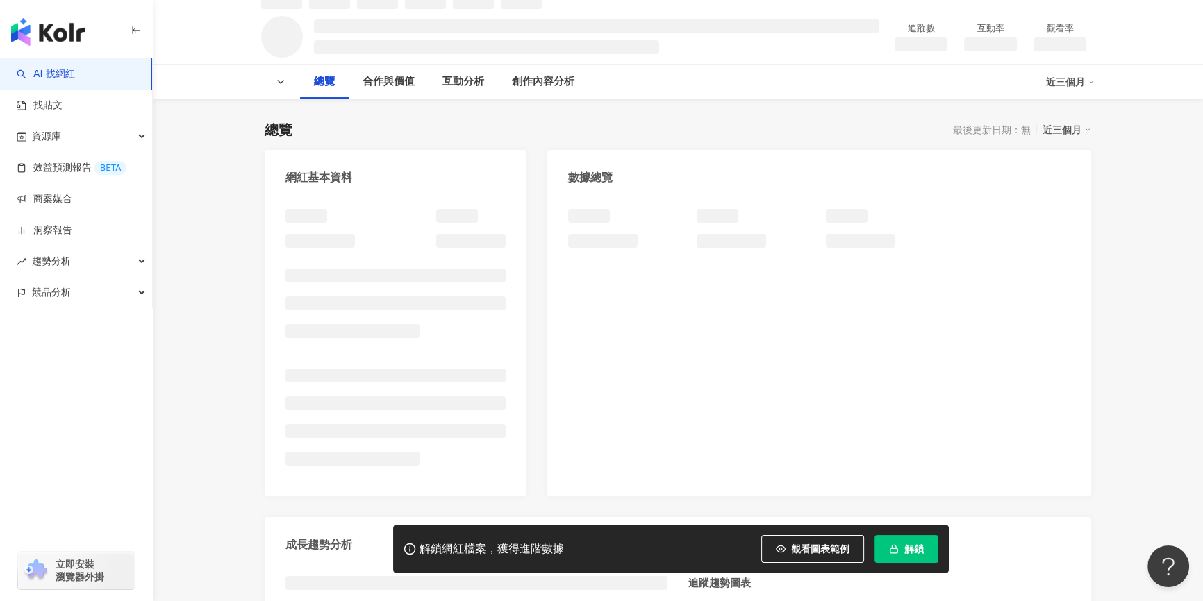
scroll to position [62, 0]
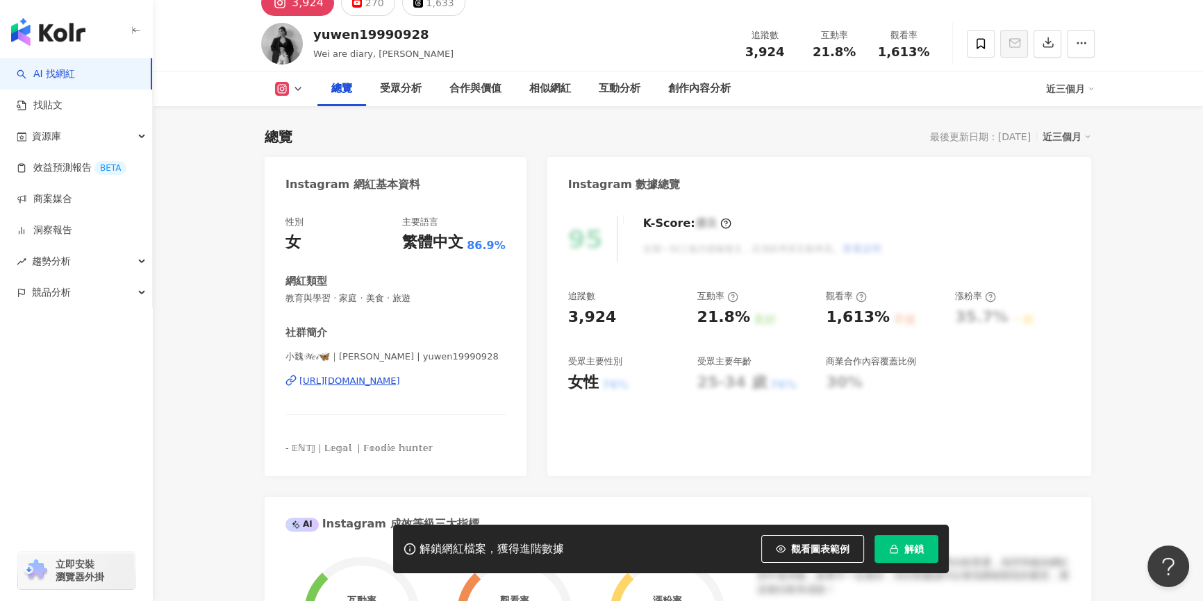
click at [400, 387] on div "https://www.instagram.com/yuwen19990928/" at bounding box center [349, 381] width 101 height 12
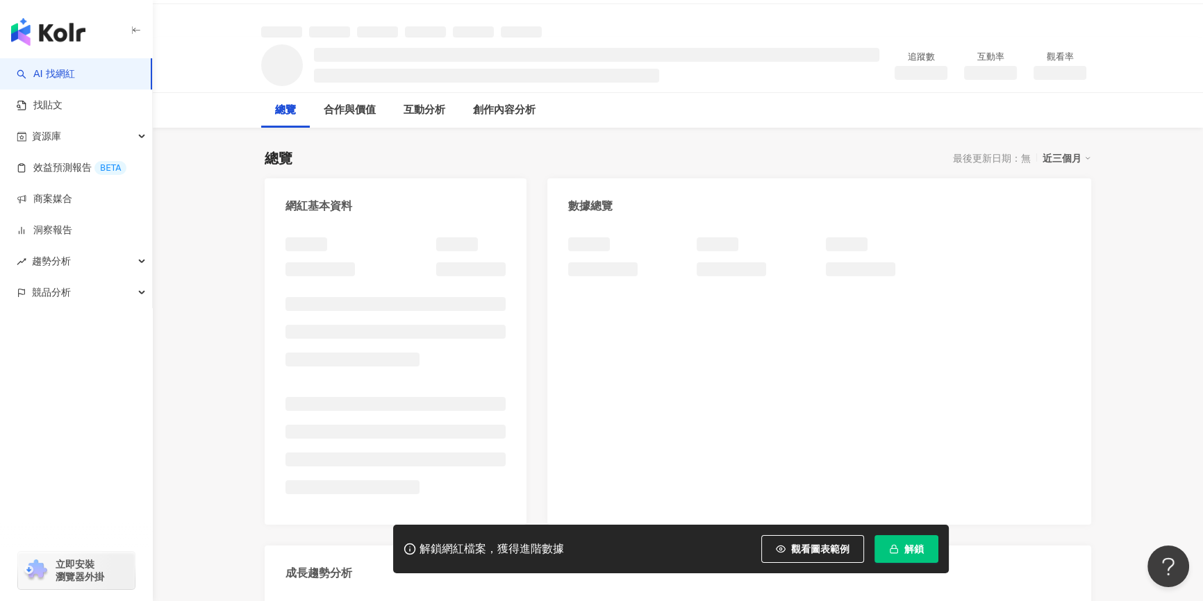
scroll to position [62, 0]
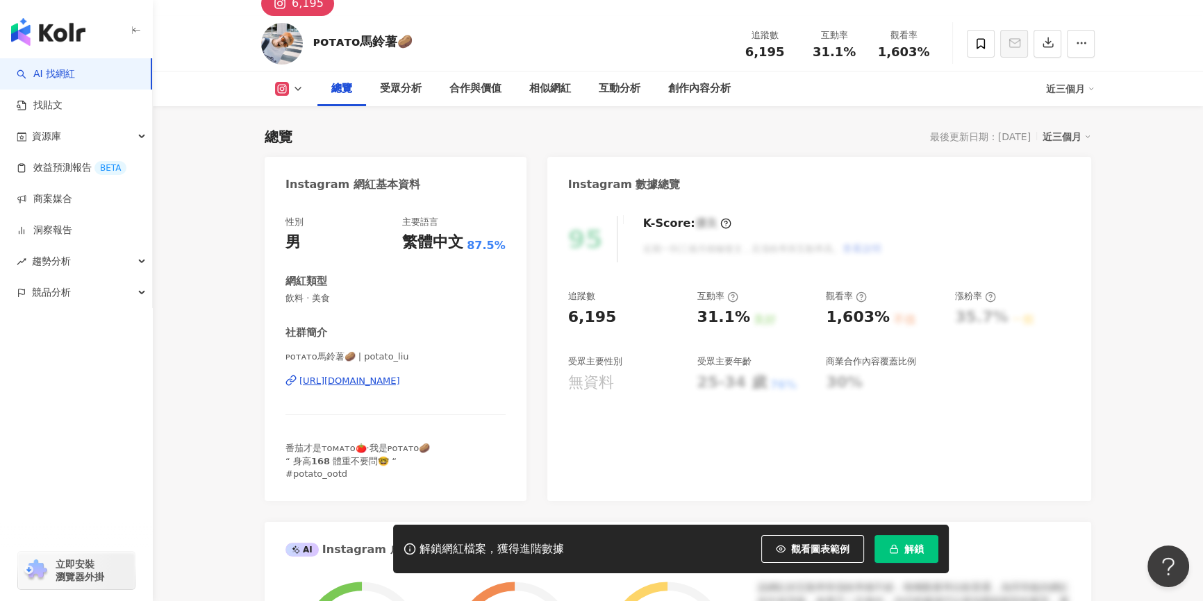
click at [400, 387] on div "[URL][DOMAIN_NAME]" at bounding box center [349, 381] width 101 height 12
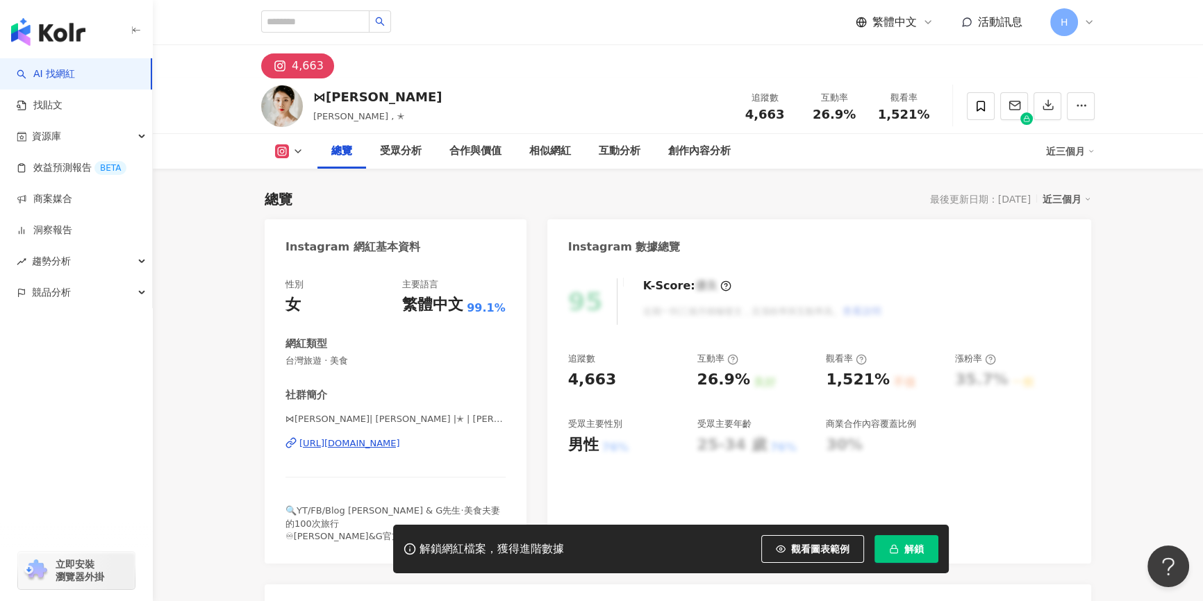
scroll to position [252, 0]
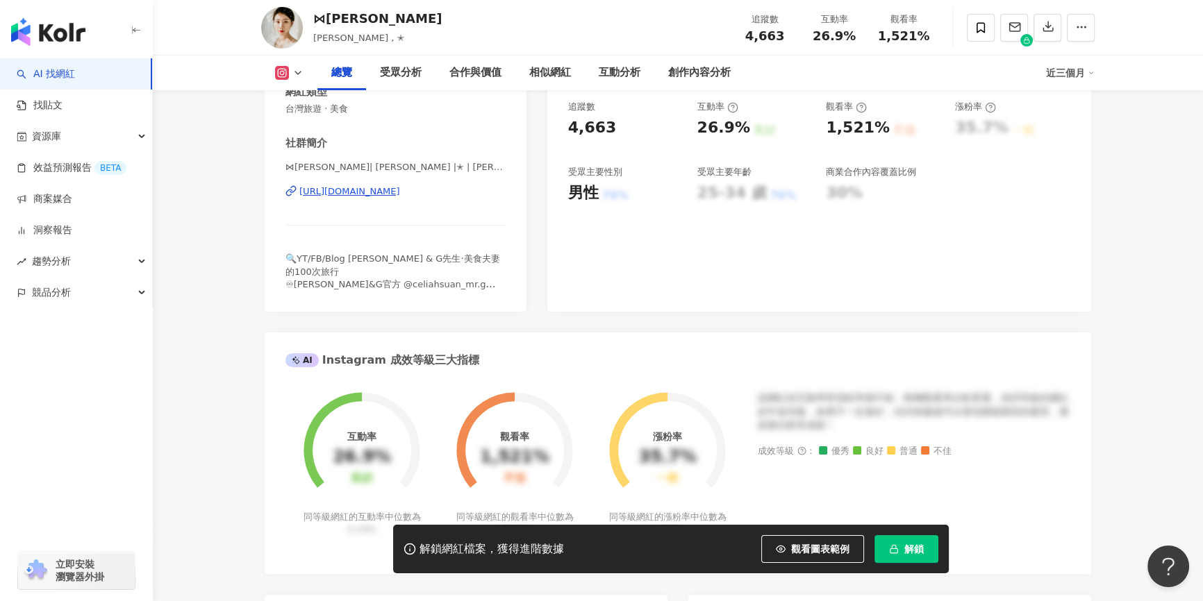
click at [400, 192] on div "https://www.instagram.com/celia_hsuan/" at bounding box center [349, 191] width 101 height 12
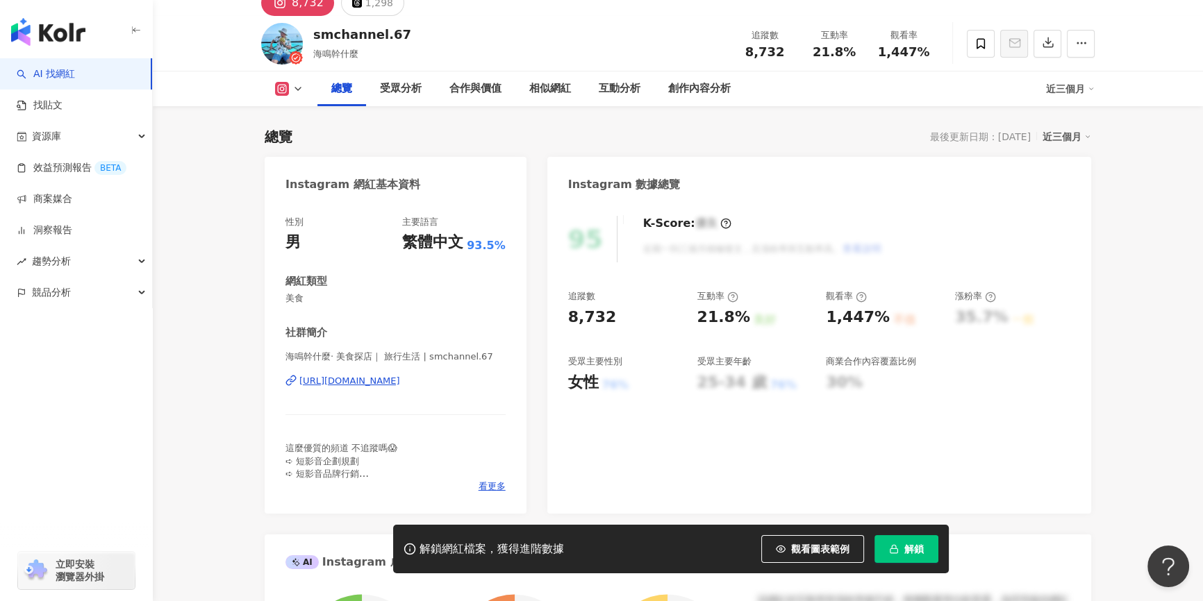
scroll to position [48, 0]
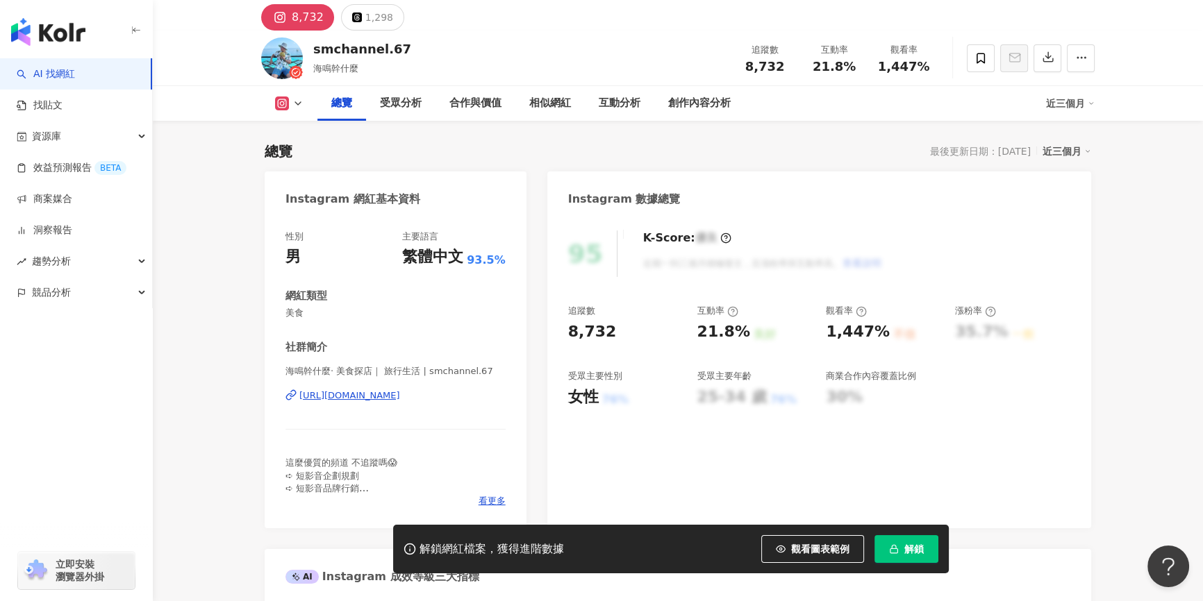
click at [400, 397] on div "https://www.instagram.com/smchannel.67/" at bounding box center [349, 396] width 101 height 12
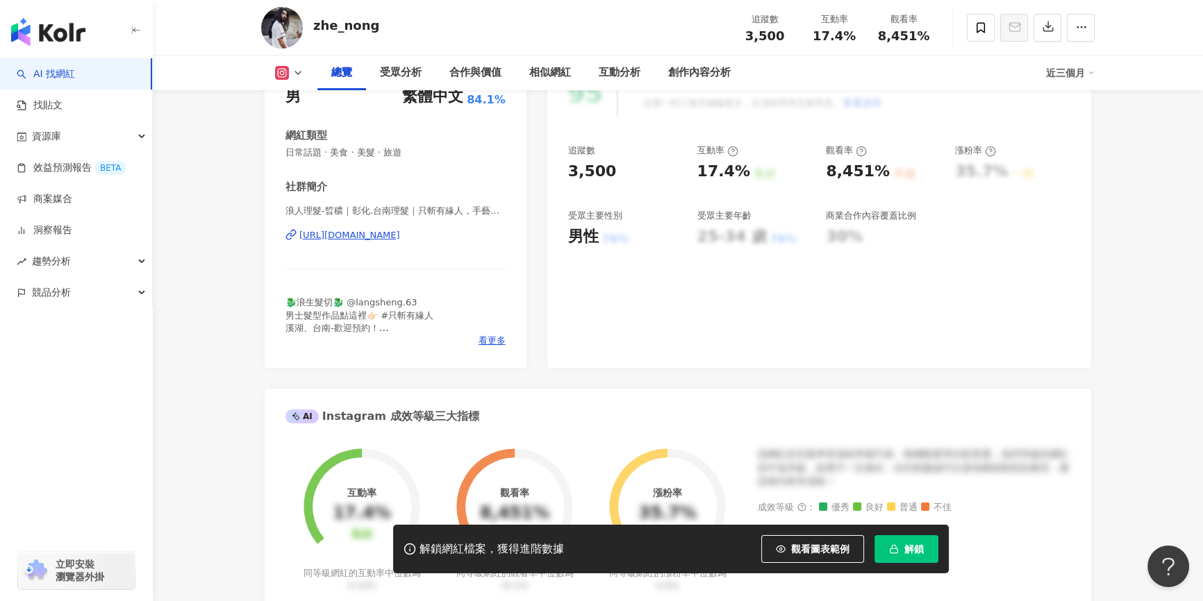
scroll to position [111, 0]
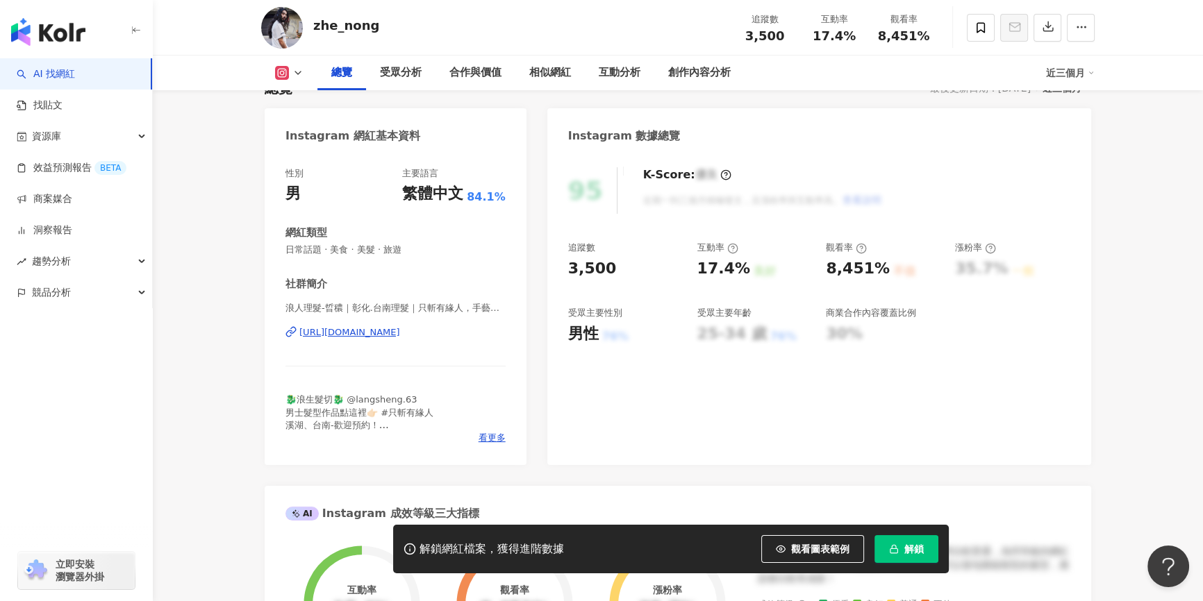
click at [400, 328] on div "[URL][DOMAIN_NAME]" at bounding box center [349, 332] width 101 height 12
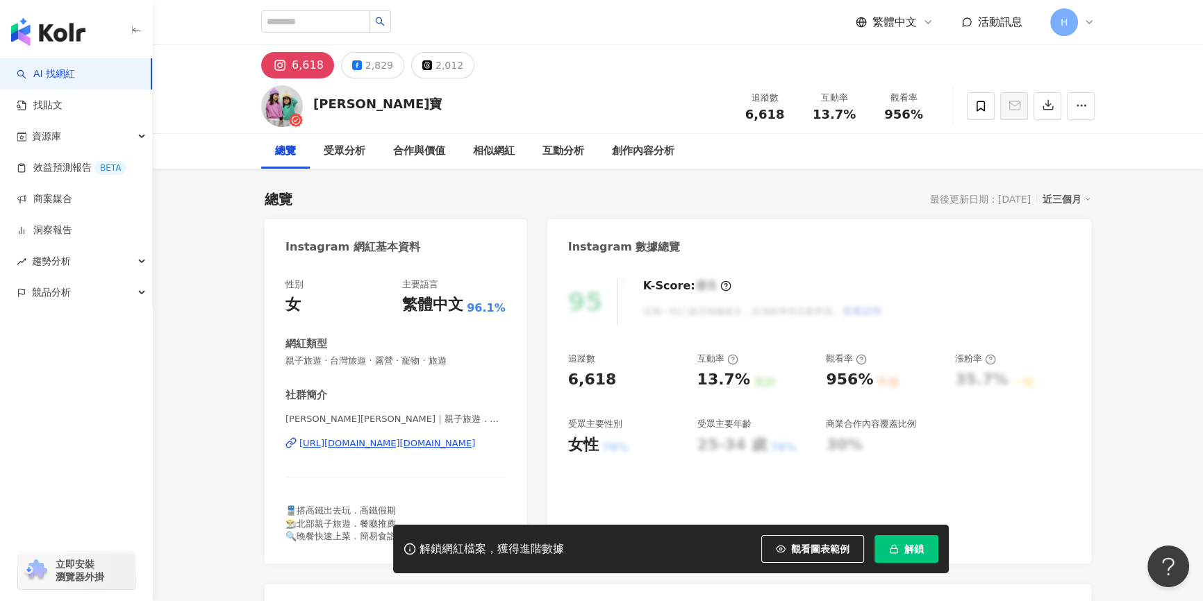
click at [449, 437] on div "[URL][DOMAIN_NAME][DOMAIN_NAME]" at bounding box center [387, 443] width 176 height 12
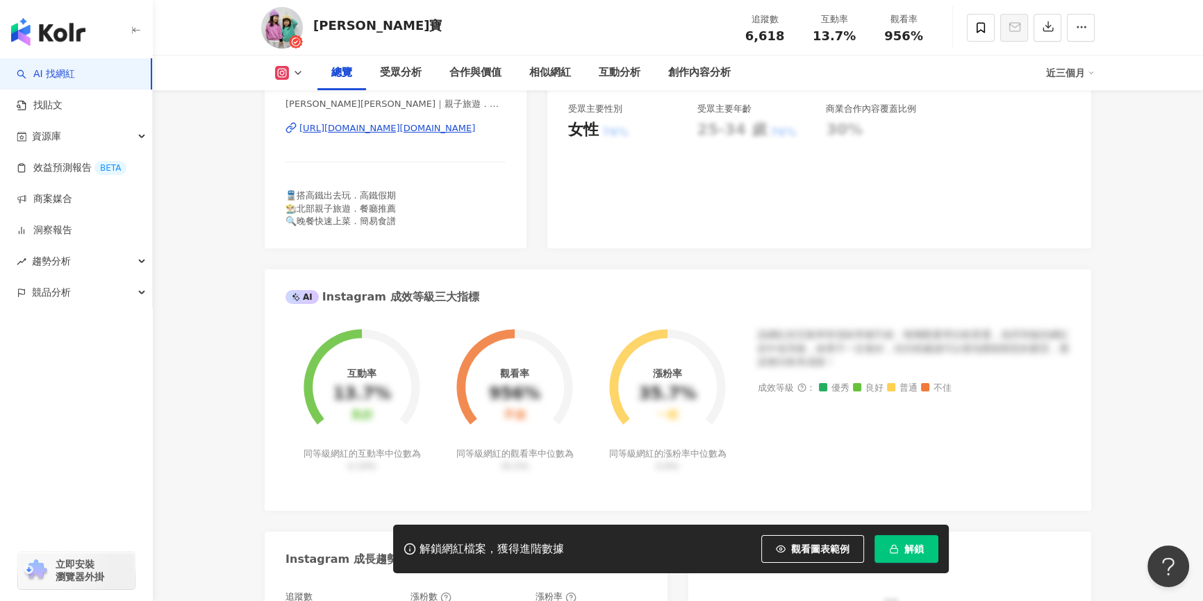
scroll to position [189, 0]
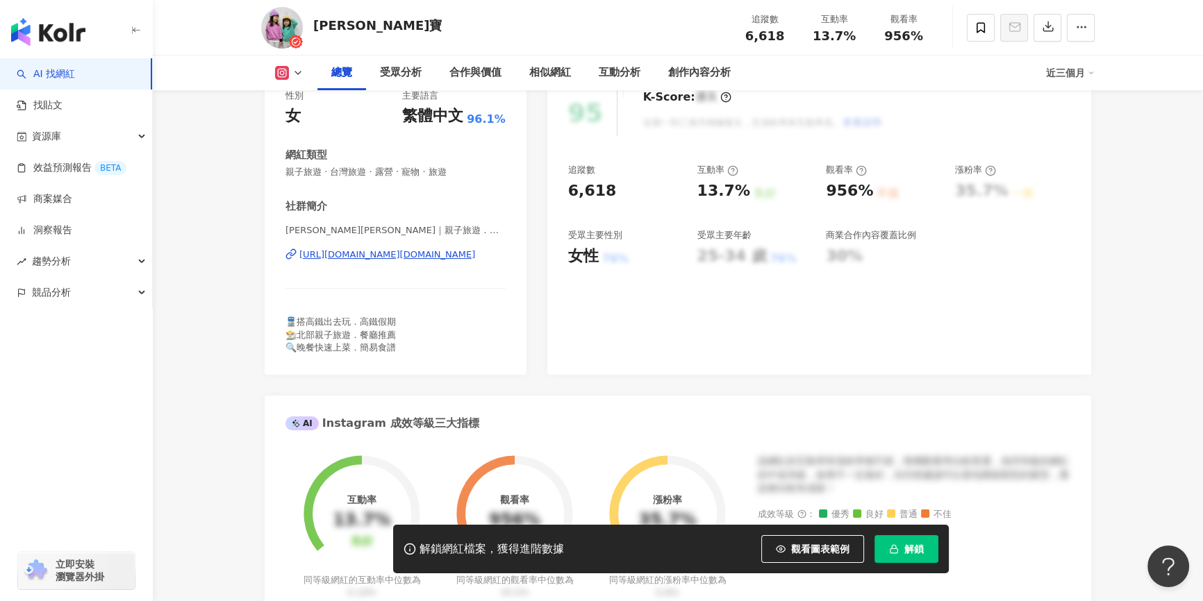
click at [380, 253] on div "https://www.instagram.com/babynina.tw/" at bounding box center [387, 255] width 176 height 12
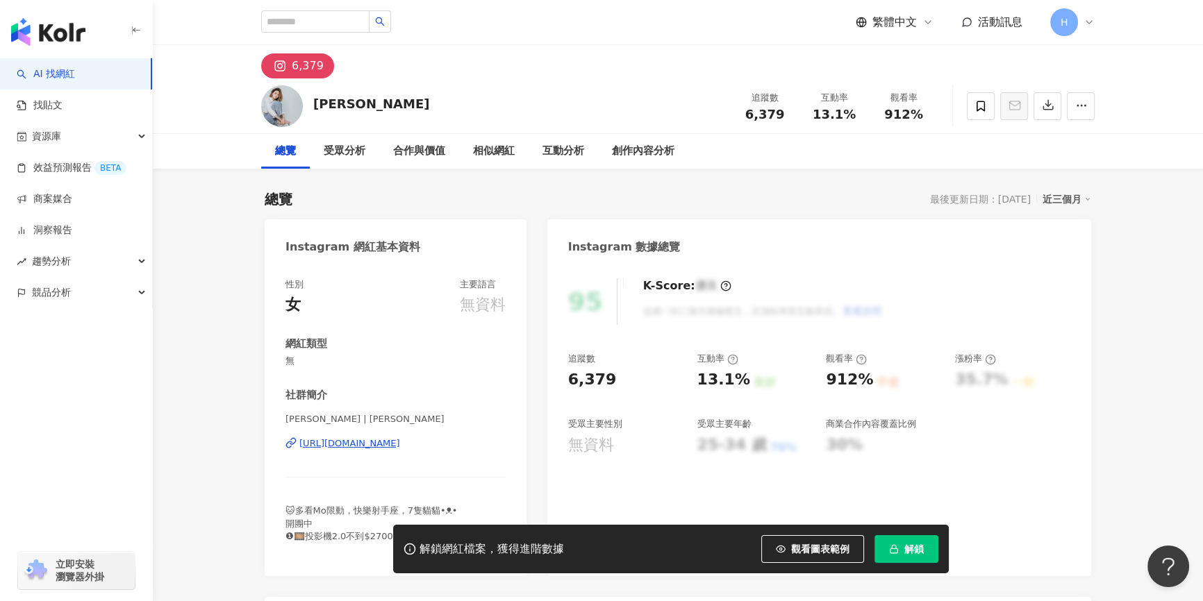
click at [392, 445] on div "[URL][DOMAIN_NAME]" at bounding box center [349, 443] width 101 height 12
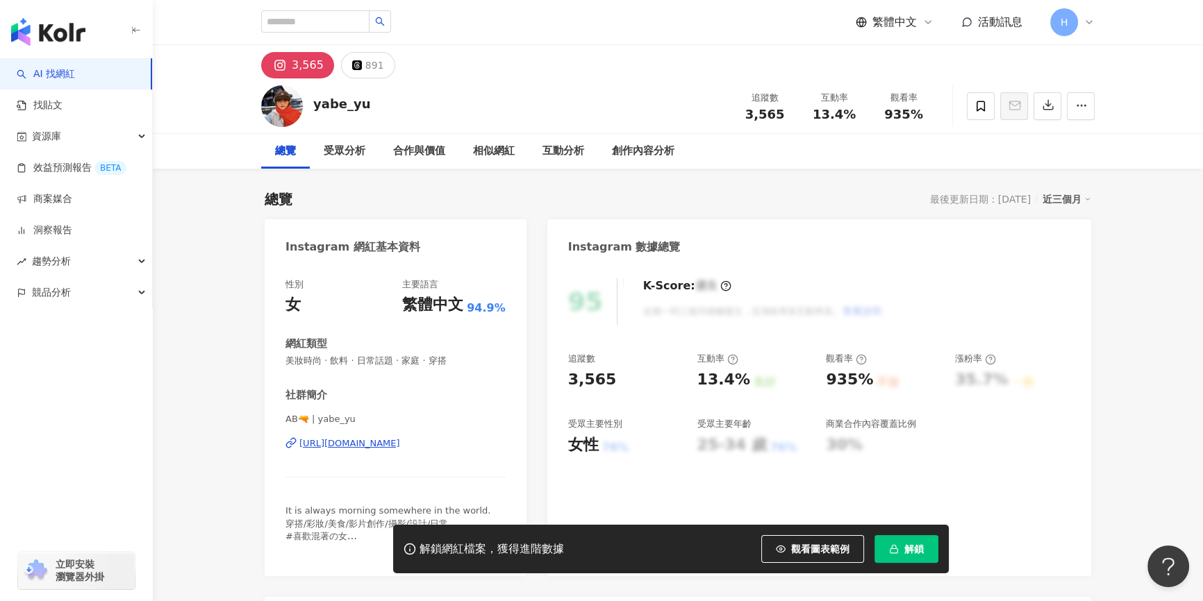
click at [400, 447] on div "https://www.instagram.com/yabe_yu/" at bounding box center [349, 443] width 101 height 12
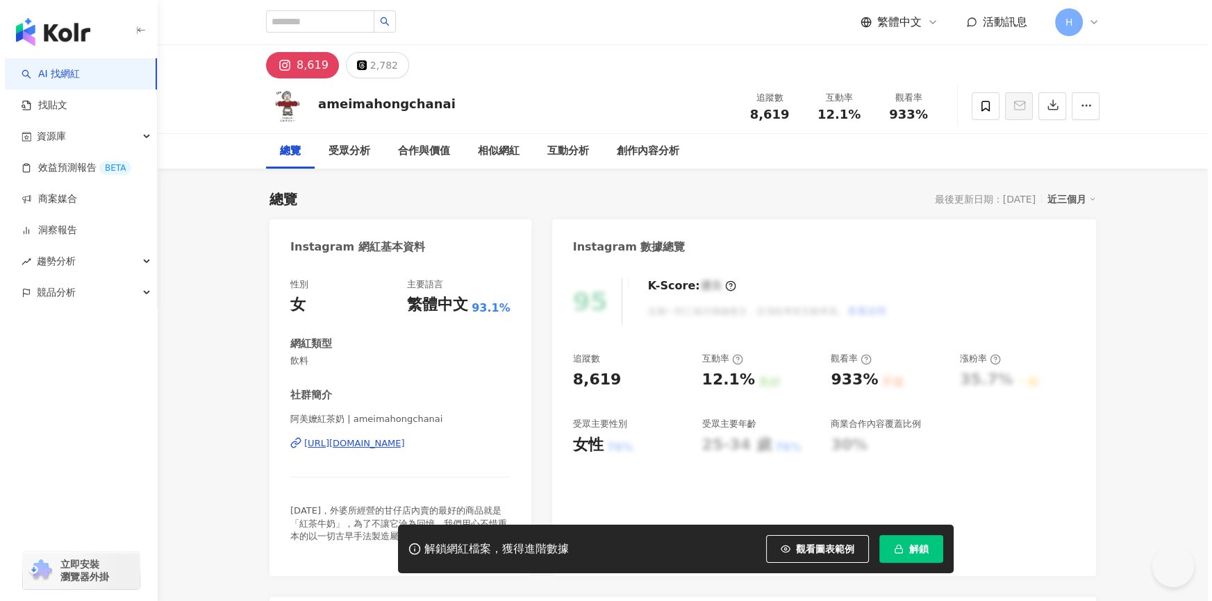
scroll to position [189, 0]
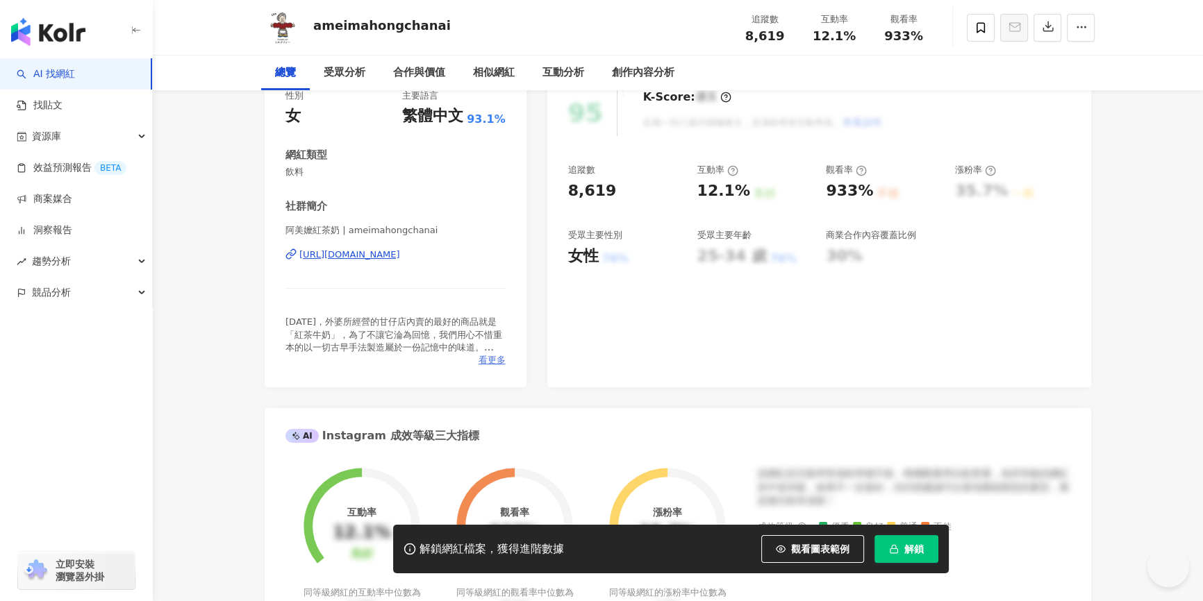
click at [491, 365] on span "看更多" at bounding box center [491, 360] width 27 height 12
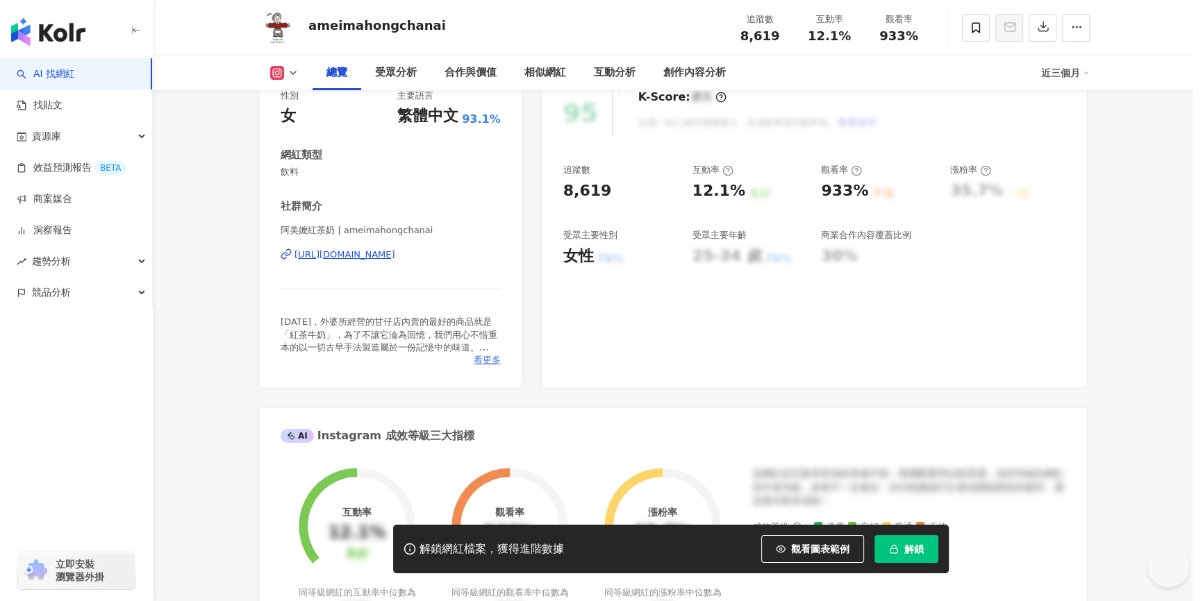
click at [492, 359] on span "1970年，外婆所經營的甘仔店內賣的最好的商品就是「紅茶牛奶」，為了不讓它淪為回憶，我們用心不惜重本的以一切古早手法製造屬於一份記憶中的味道。 開山路13號 …" at bounding box center [601, 318] width 305 height 103
click at [396, 254] on div "網紅簡介 1970年，外婆所經營的甘仔店內賣的最好的商品就是「紅茶牛奶」，為了不讓它淪為回憶，我們用心不惜重本的以一切古早手法製造屬於一份記憶中的味道。 開山…" at bounding box center [601, 300] width 1203 height 601
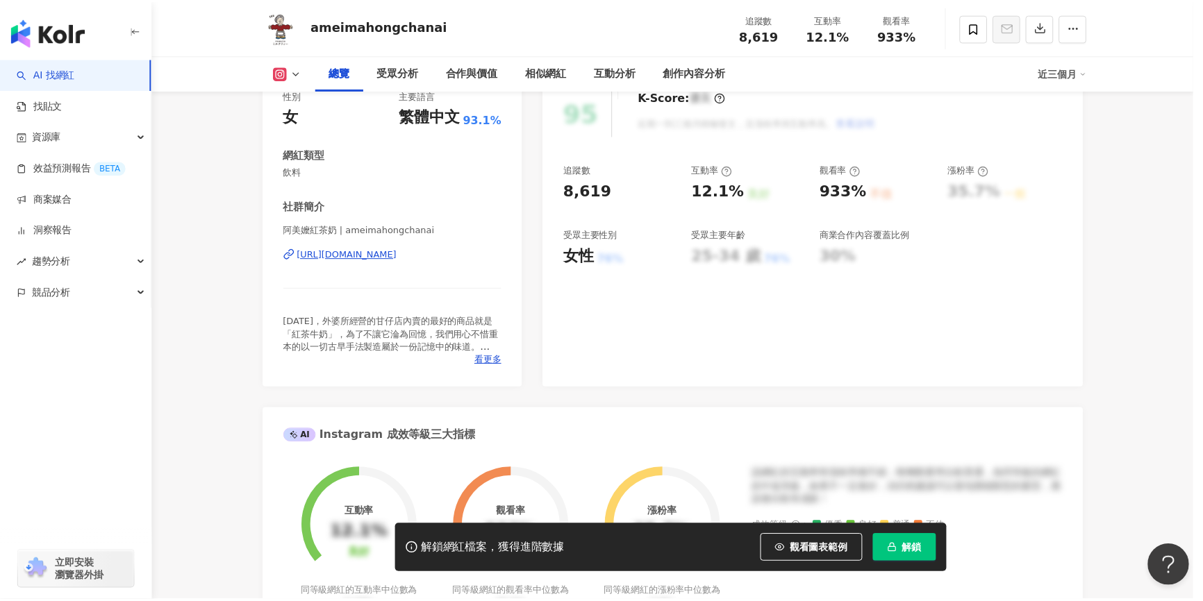
scroll to position [0, 0]
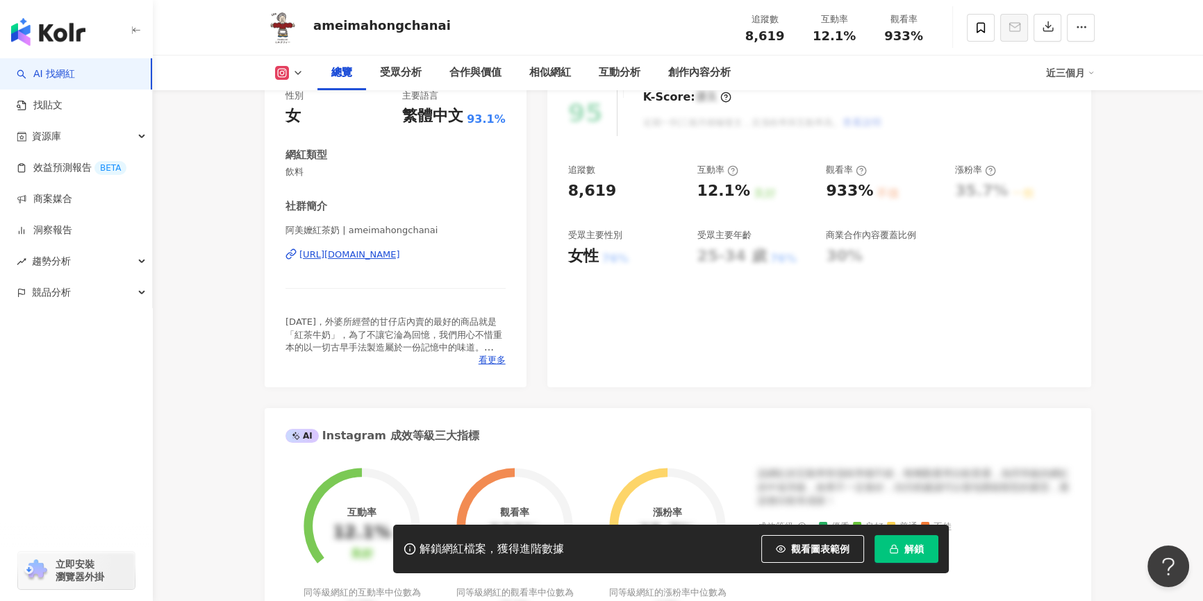
click at [400, 253] on div "https://www.instagram.com/ameimahongchanai/" at bounding box center [349, 255] width 101 height 12
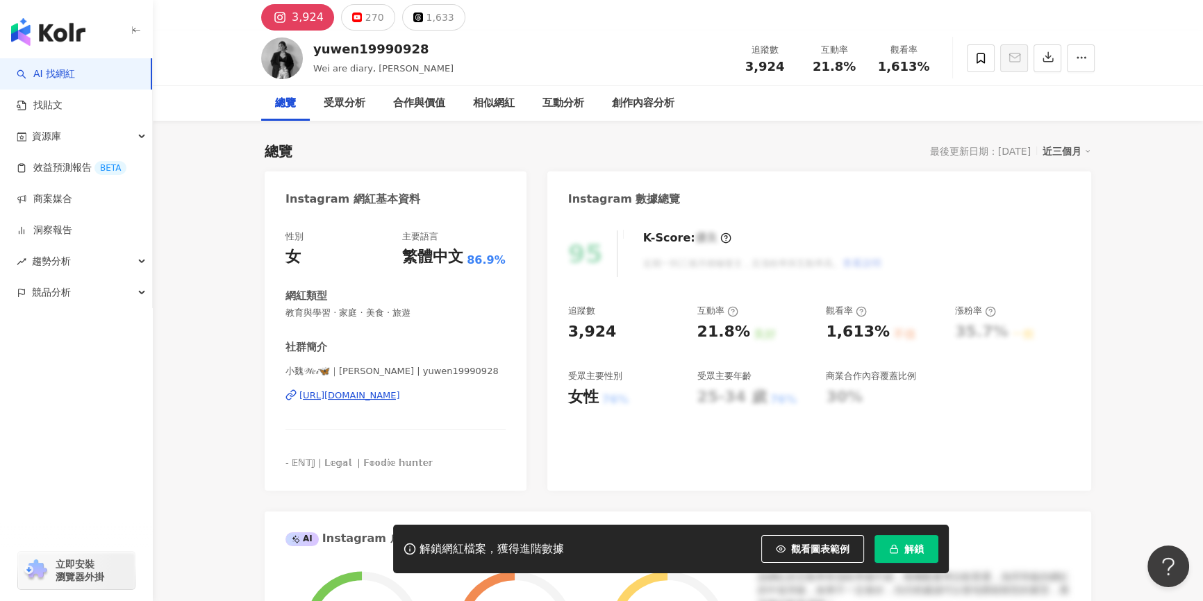
scroll to position [48, 0]
click at [400, 396] on div "https://www.instagram.com/yuwen19990928/" at bounding box center [349, 396] width 101 height 12
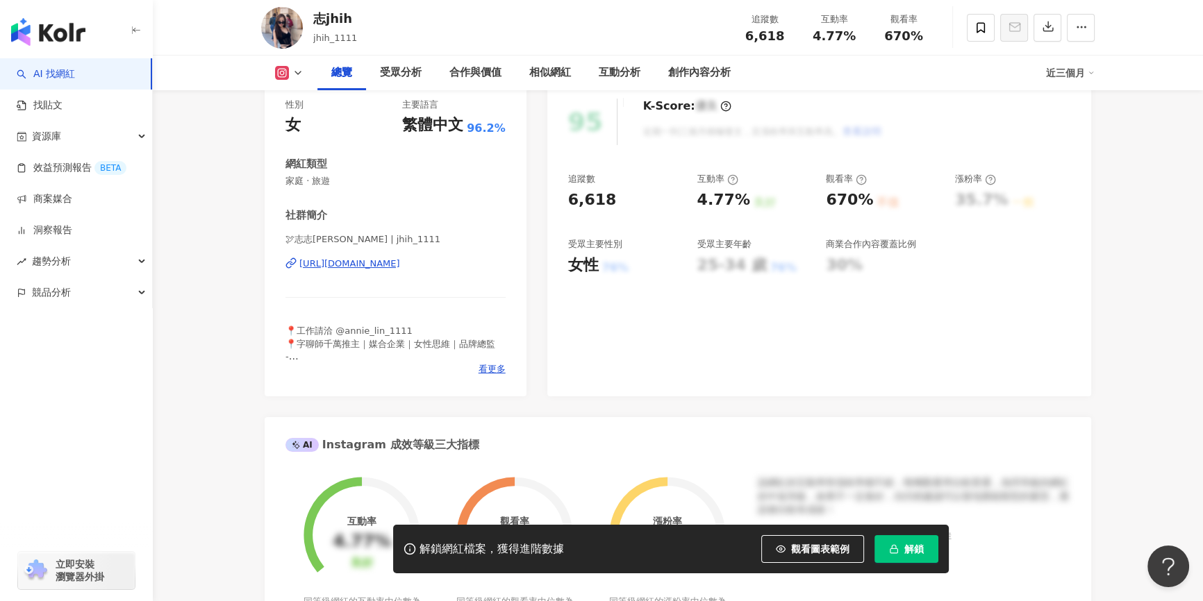
scroll to position [189, 0]
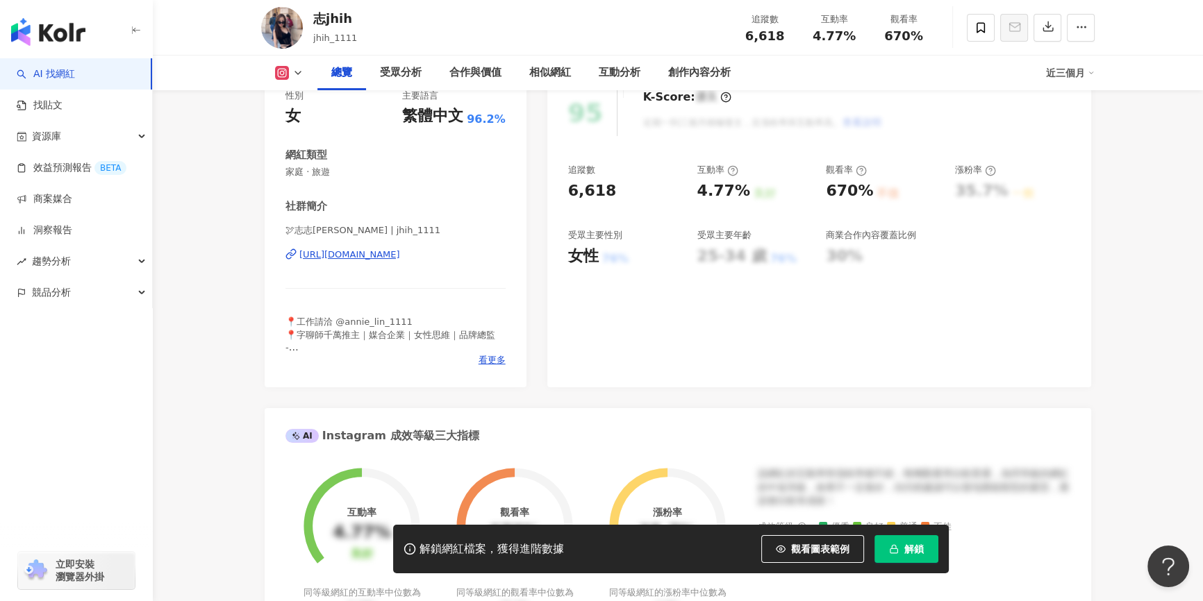
click at [400, 256] on div "[URL][DOMAIN_NAME]" at bounding box center [349, 255] width 101 height 12
